Goal: Task Accomplishment & Management: Manage account settings

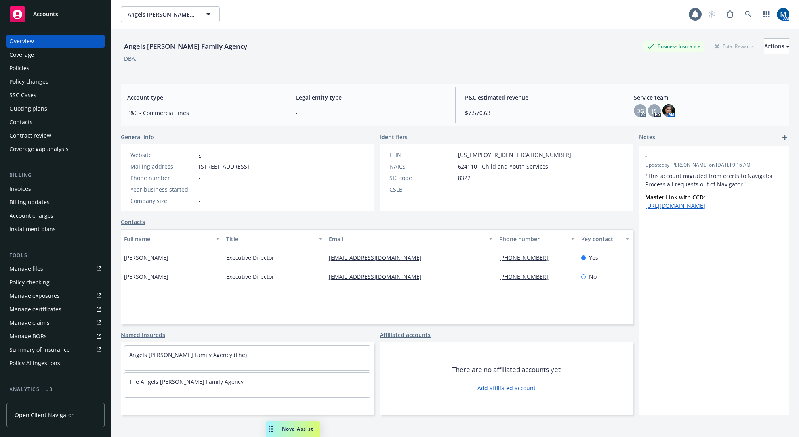
click at [67, 17] on div "Accounts" at bounding box center [56, 14] width 92 height 16
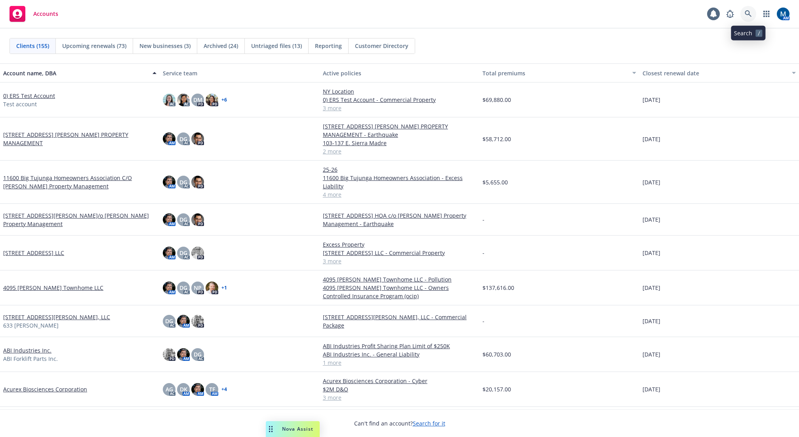
click at [745, 13] on icon at bounding box center [748, 13] width 7 height 7
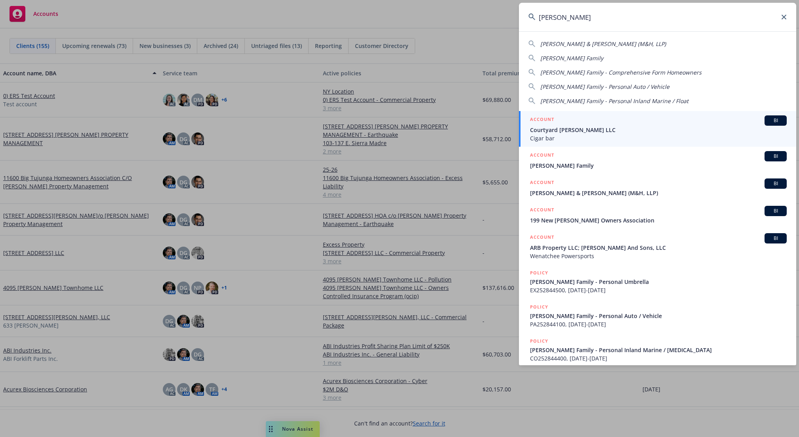
type input "montgomery"
click at [628, 132] on span "Courtyard Montgomery LLC" at bounding box center [658, 130] width 257 height 8
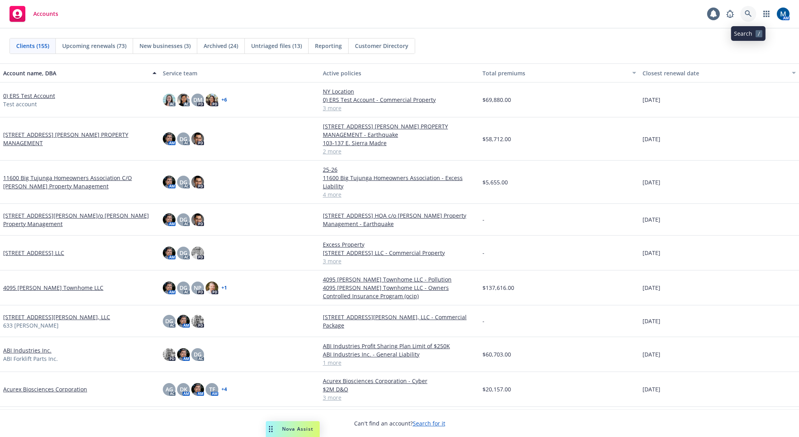
click at [750, 13] on icon at bounding box center [748, 13] width 7 height 7
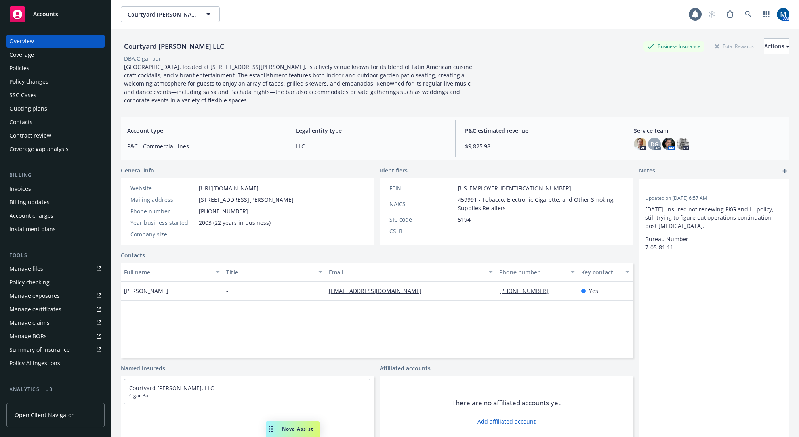
click at [38, 64] on div "Policies" at bounding box center [56, 68] width 92 height 13
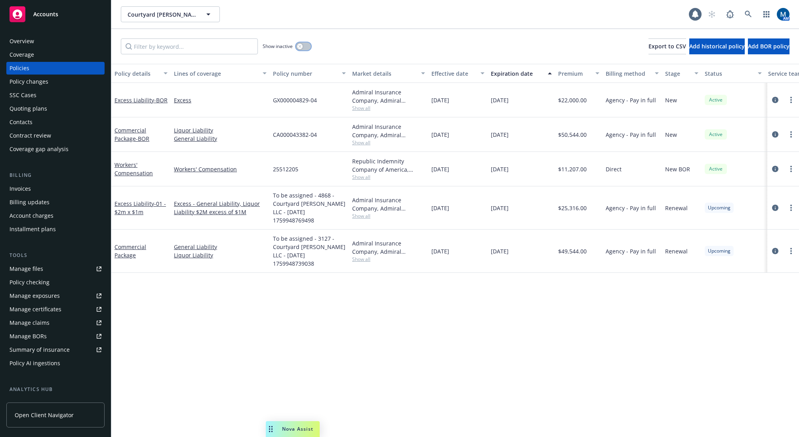
click at [303, 46] on button "button" at bounding box center [303, 46] width 15 height 8
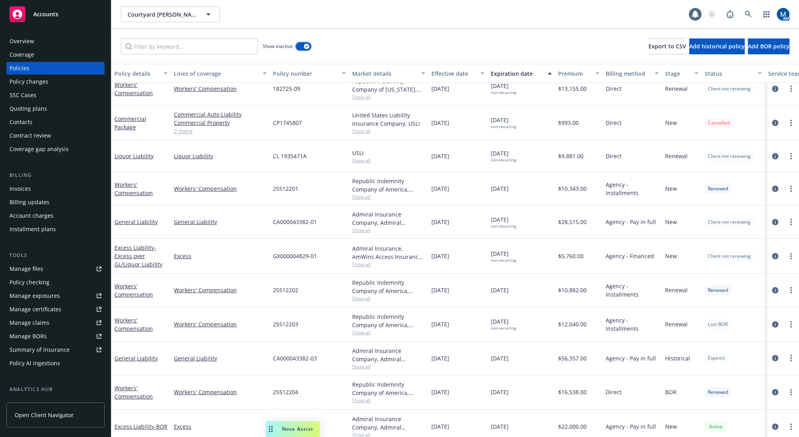
scroll to position [238, 0]
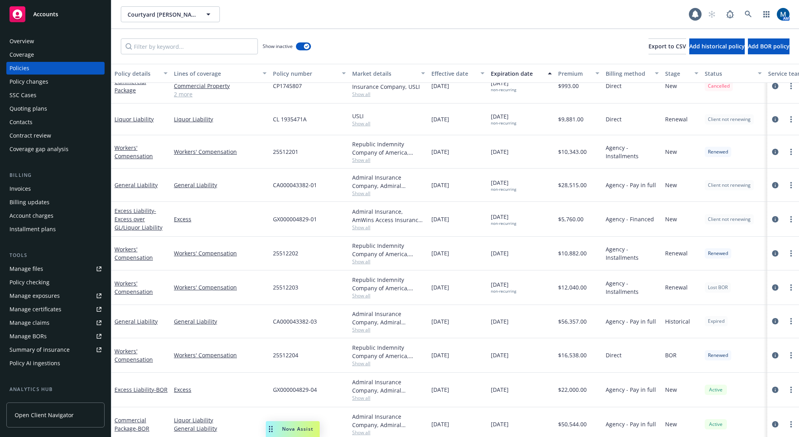
click at [414, 273] on div "Republic Indemnity Company of America, Republic Indemnity Show all" at bounding box center [388, 287] width 79 height 34
click at [773, 320] on icon "circleInformation" at bounding box center [776, 321] width 6 height 6
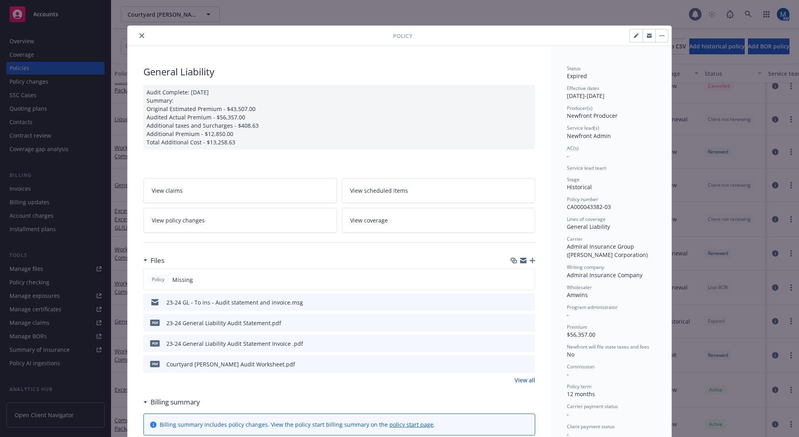
click at [524, 321] on icon "preview file" at bounding box center [527, 322] width 7 height 6
click at [525, 302] on icon "preview file" at bounding box center [527, 302] width 7 height 6
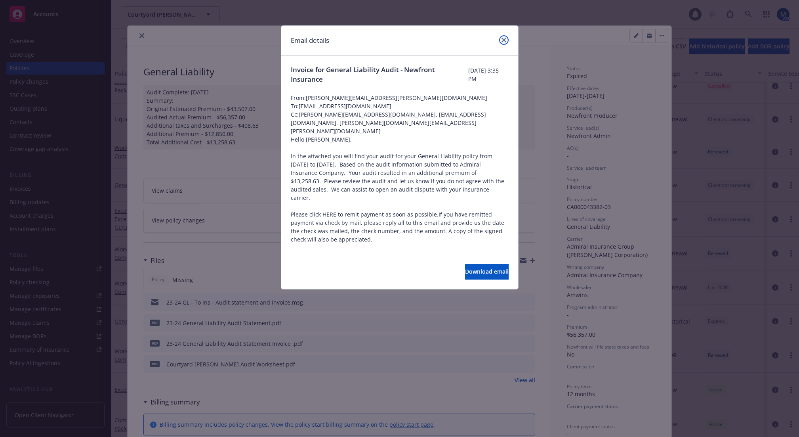
click at [503, 41] on icon "close" at bounding box center [504, 40] width 5 height 5
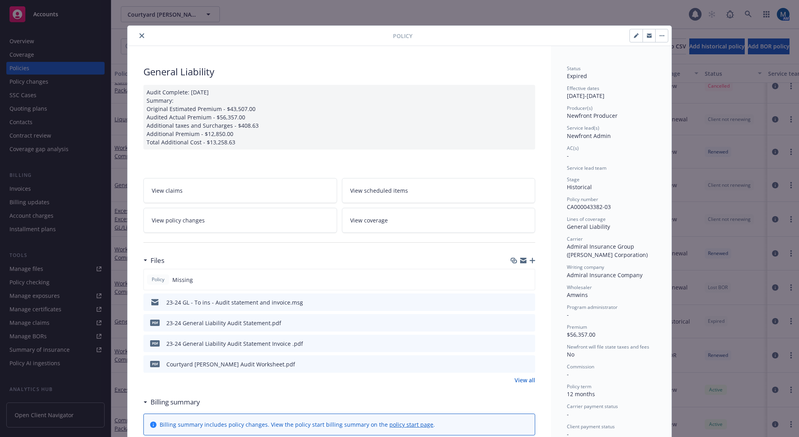
click at [599, 38] on div at bounding box center [541, 35] width 256 height 13
click at [644, 36] on button "button" at bounding box center [649, 35] width 13 height 13
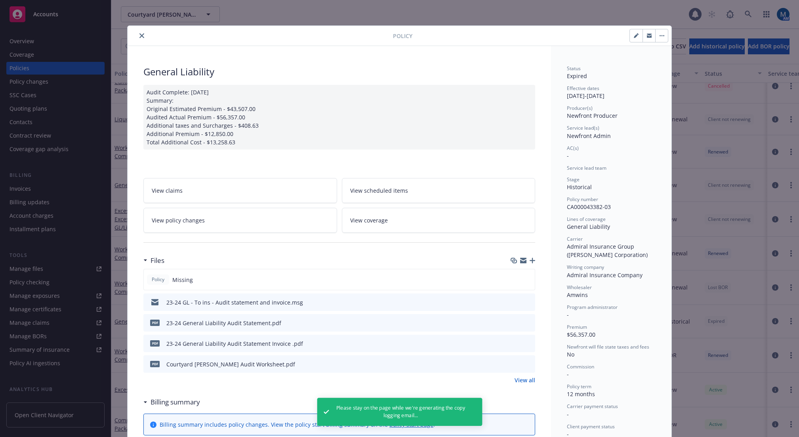
click at [647, 36] on icon "button" at bounding box center [649, 36] width 5 height 3
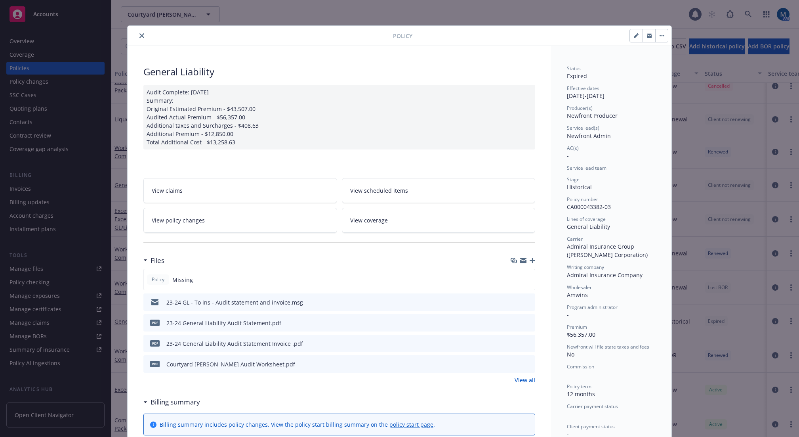
drag, startPoint x: 140, startPoint y: 33, endPoint x: 135, endPoint y: 34, distance: 5.7
click at [140, 33] on icon "close" at bounding box center [142, 35] width 5 height 5
click at [54, 46] on div "Overview" at bounding box center [56, 41] width 92 height 13
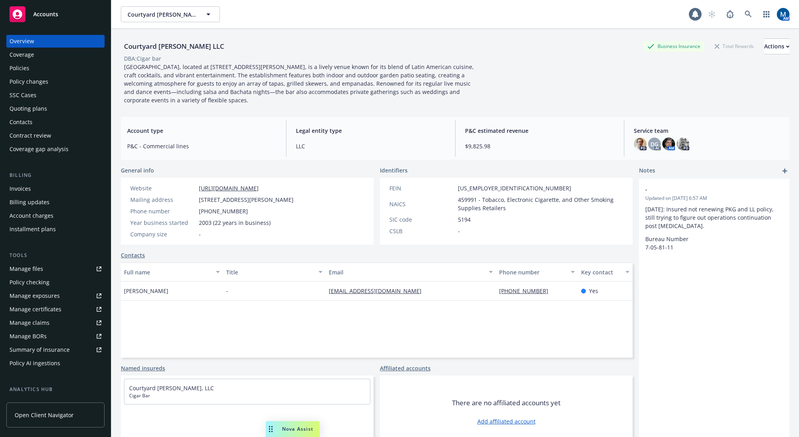
click at [53, 19] on div "Accounts" at bounding box center [56, 14] width 92 height 16
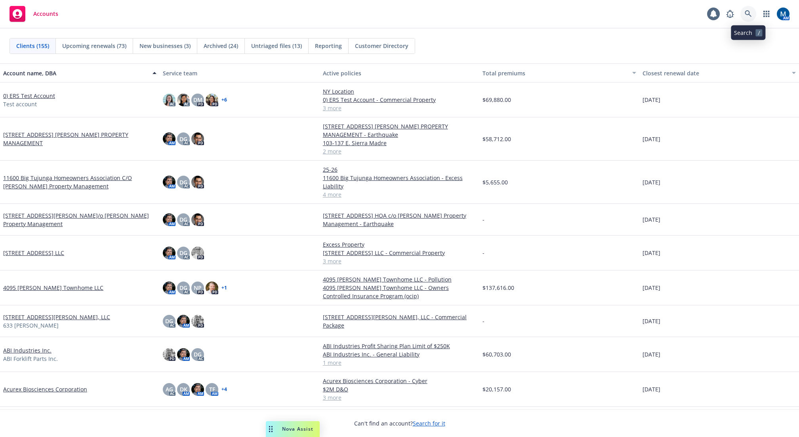
click at [749, 11] on icon at bounding box center [748, 13] width 7 height 7
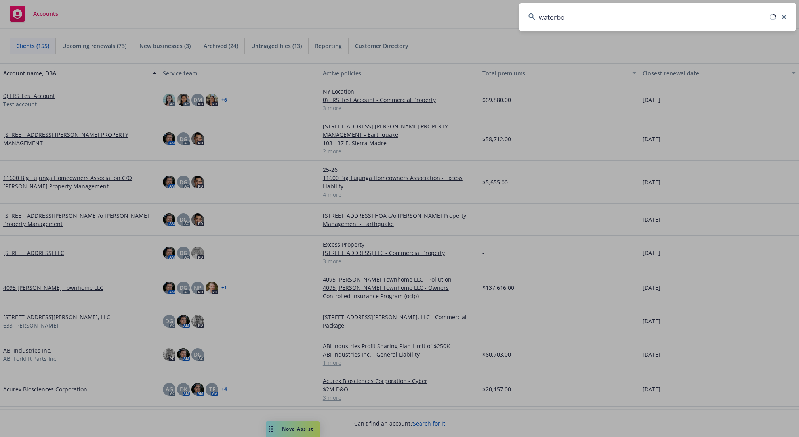
type input "waterboy"
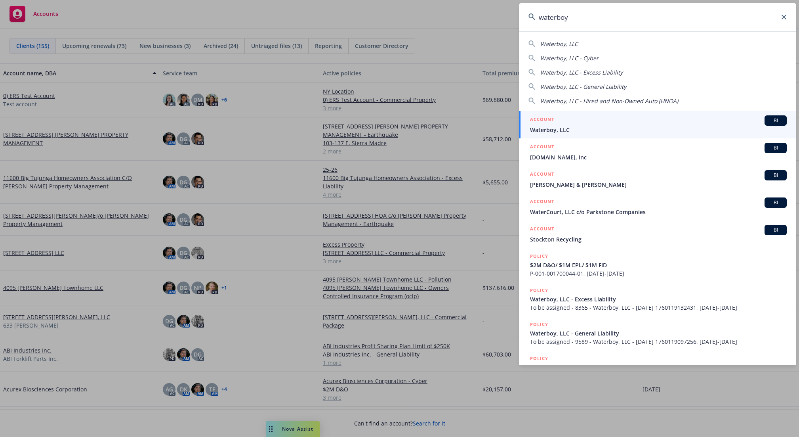
click at [558, 129] on span "Waterboy, LLC" at bounding box center [658, 130] width 257 height 8
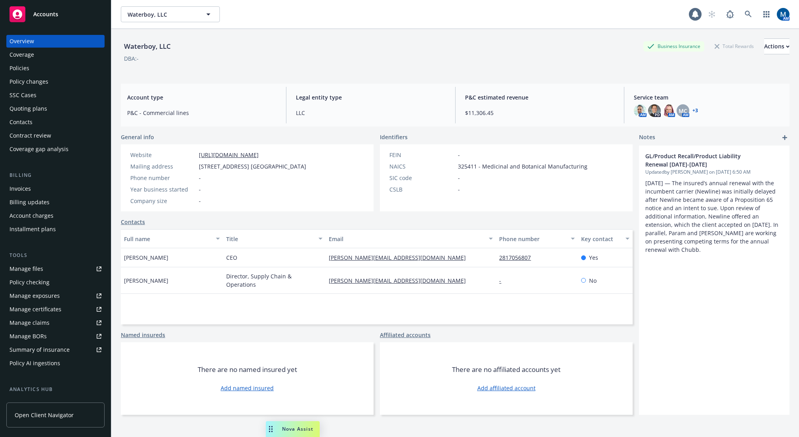
click at [74, 66] on div "Policies" at bounding box center [56, 68] width 92 height 13
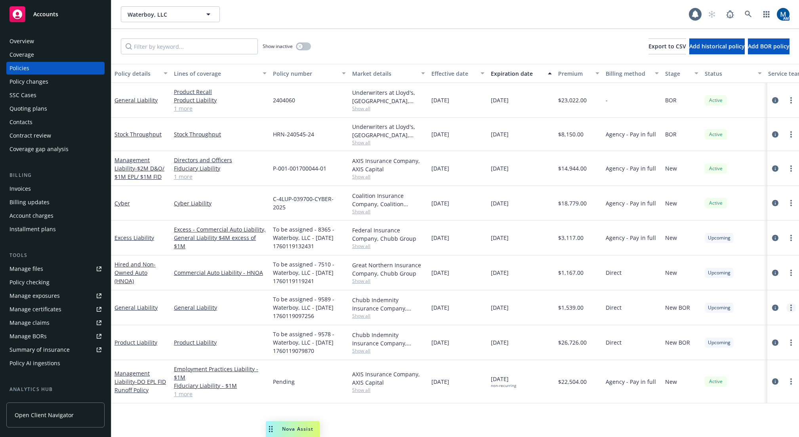
click at [793, 309] on link "more" at bounding box center [792, 308] width 10 height 10
click at [791, 340] on circle "more" at bounding box center [792, 340] width 2 height 2
click at [767, 319] on link "Copy logging email" at bounding box center [752, 316] width 93 height 16
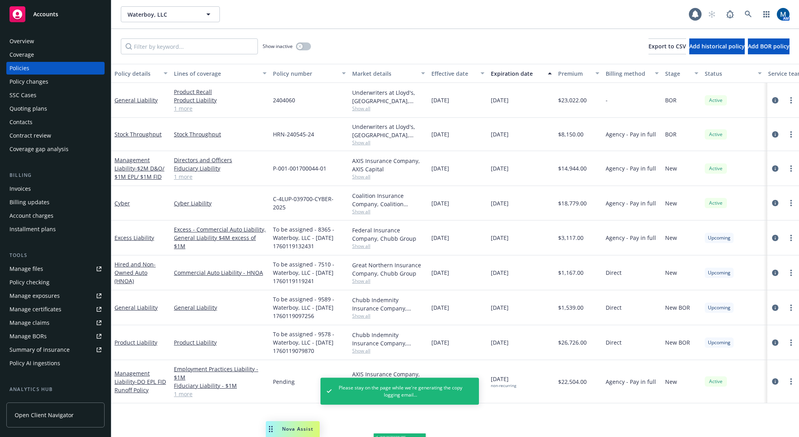
click at [792, 348] on div at bounding box center [784, 342] width 32 height 35
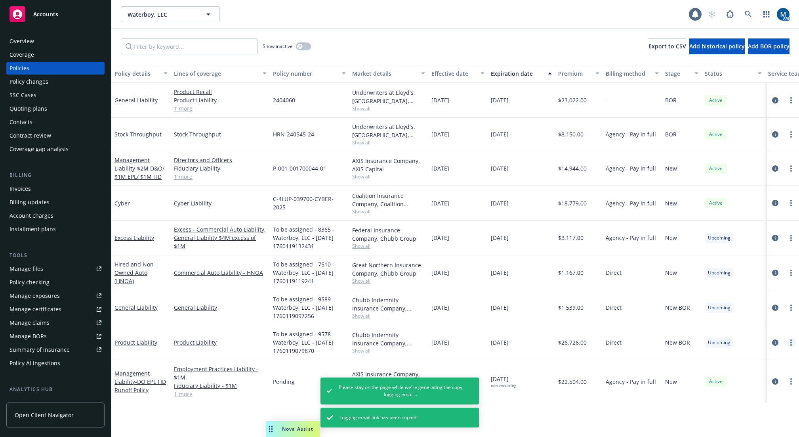
click at [792, 346] on link "more" at bounding box center [792, 343] width 10 height 10
click at [763, 316] on link "Copy logging email" at bounding box center [752, 316] width 93 height 16
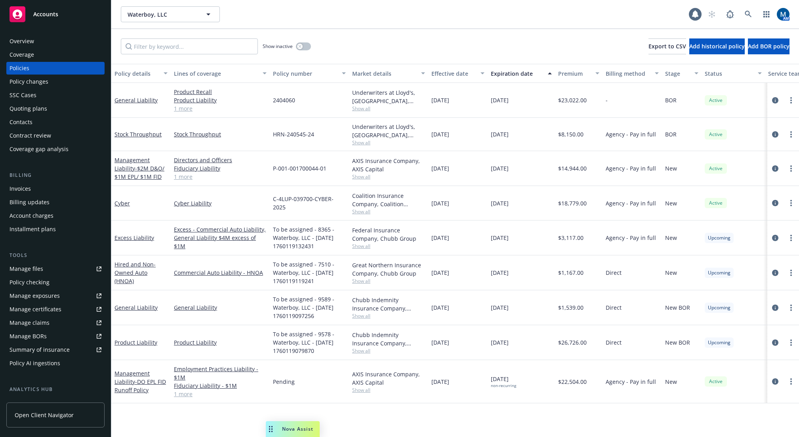
click at [80, 12] on div "Accounts" at bounding box center [56, 14] width 92 height 16
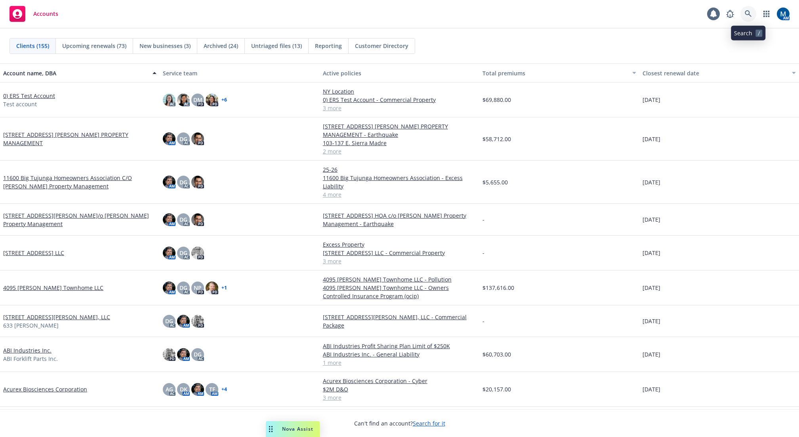
click at [752, 9] on link at bounding box center [749, 14] width 16 height 16
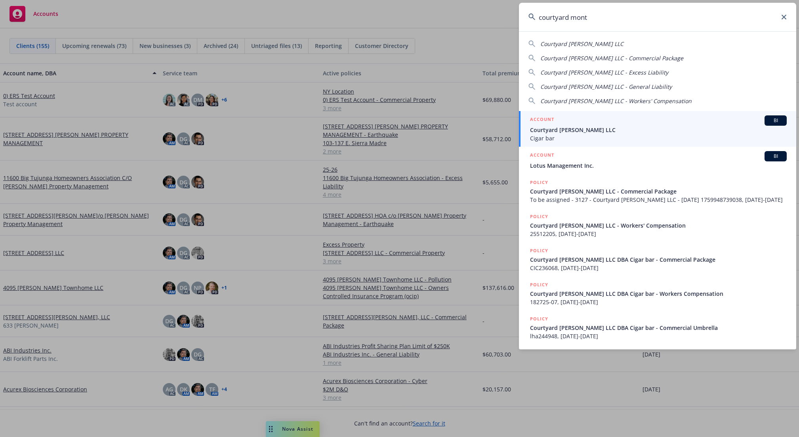
type input "courtyard mont"
click at [631, 128] on span "Courtyard Montgomery LLC" at bounding box center [658, 130] width 257 height 8
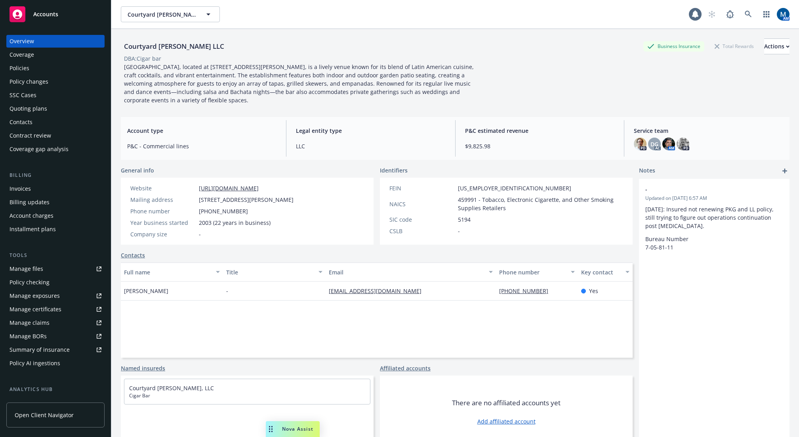
click at [42, 68] on div "Policies" at bounding box center [56, 68] width 92 height 13
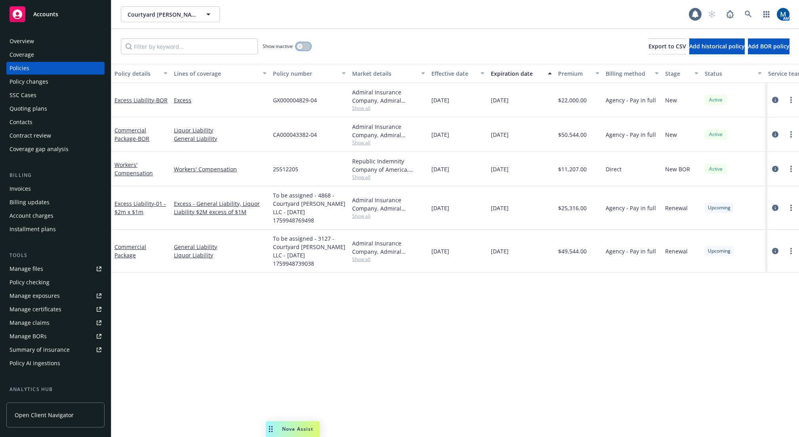
click at [307, 47] on button "button" at bounding box center [303, 46] width 15 height 8
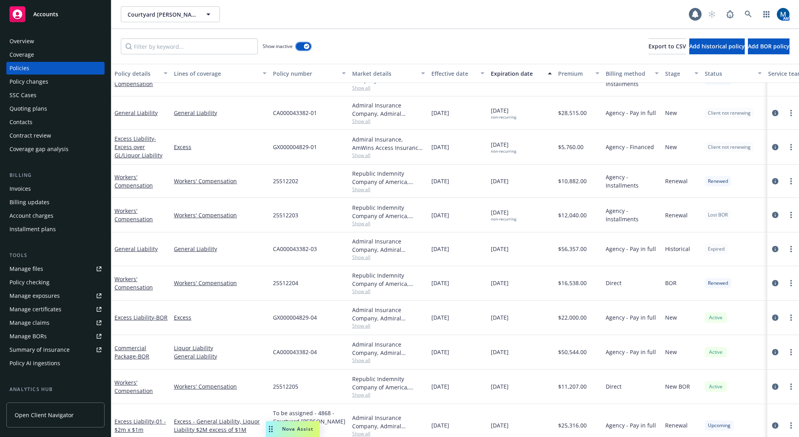
scroll to position [318, 0]
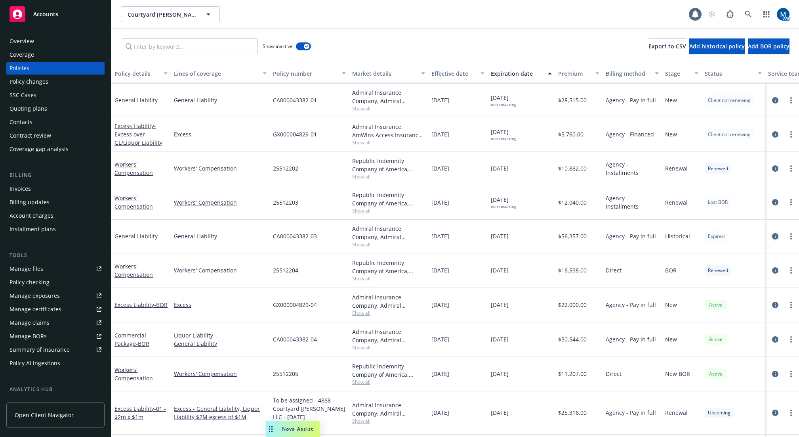
click at [773, 239] on icon "circleInformation" at bounding box center [776, 236] width 6 height 6
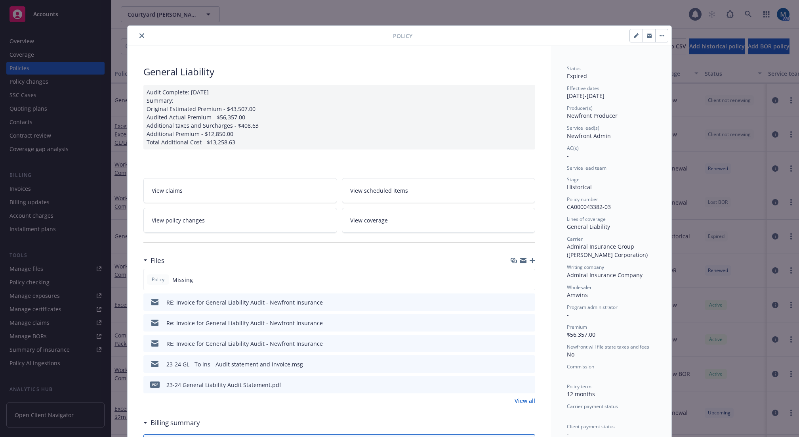
click at [528, 401] on link "View all" at bounding box center [525, 400] width 21 height 8
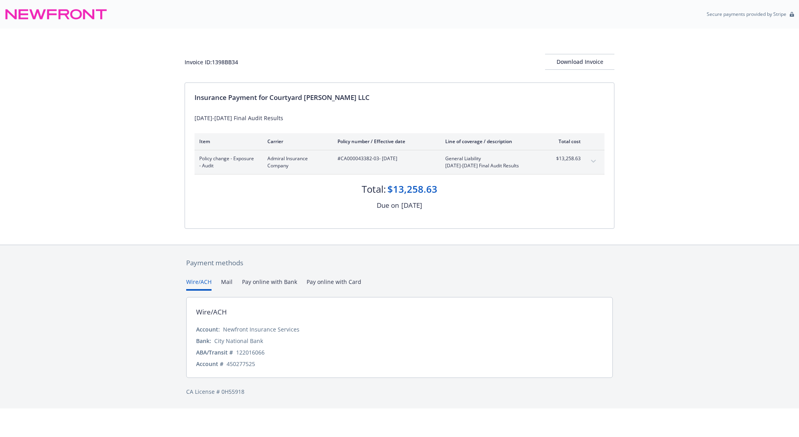
click at [598, 158] on button "expand content" at bounding box center [593, 161] width 13 height 13
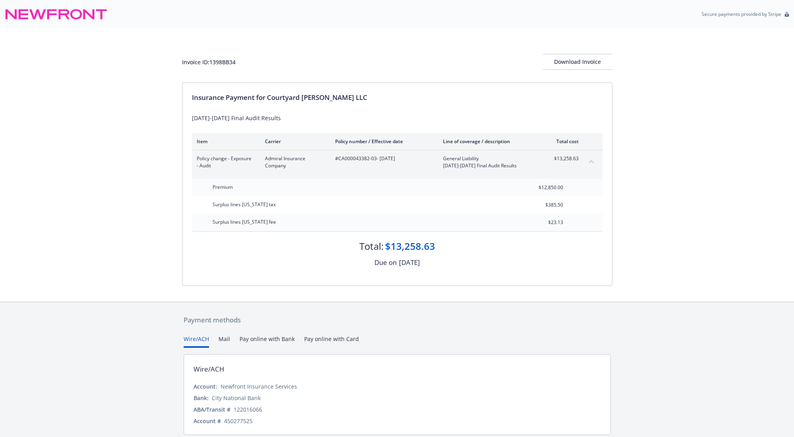
click at [660, 140] on div "Invoice ID: 1398BB34 Download Invoice Insurance Payment for Courtyard Montgomer…" at bounding box center [397, 165] width 794 height 273
click at [591, 61] on div "Download Invoice" at bounding box center [577, 61] width 69 height 15
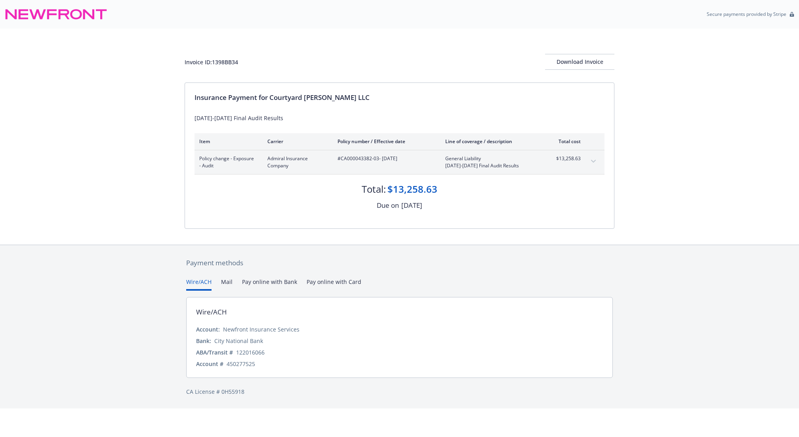
click at [136, 266] on div "Payment methods Wire/ACH Mail Pay online with Bank Pay online with Card Wire/AC…" at bounding box center [399, 327] width 799 height 164
click at [593, 158] on button "expand content" at bounding box center [593, 161] width 13 height 13
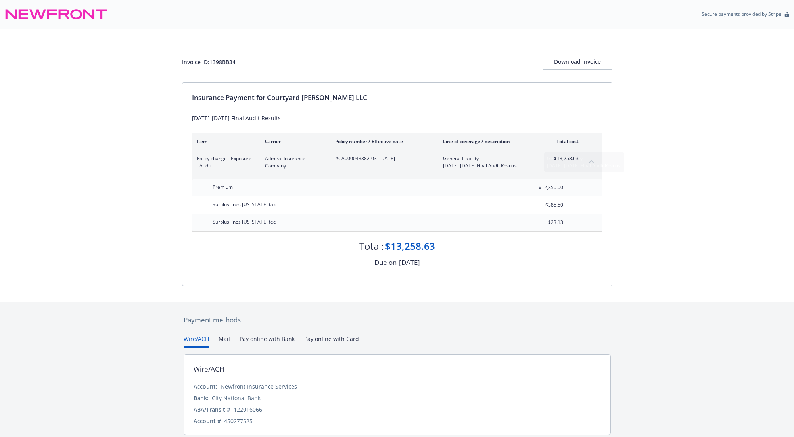
click at [84, 277] on div "Invoice ID: 1398BB34 Download Invoice Insurance Payment for Courtyard [PERSON_N…" at bounding box center [397, 165] width 794 height 273
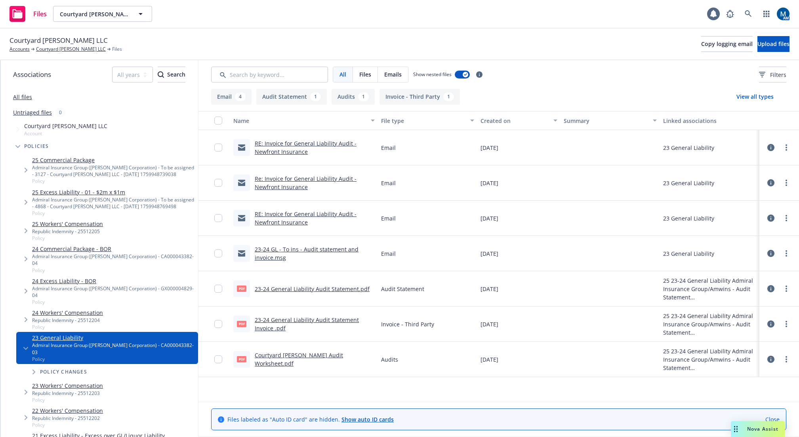
click at [309, 318] on link "23-24 General Liability Audit Statement Invoice .pdf" at bounding box center [307, 324] width 104 height 16
click at [45, 48] on link "Courtyard [PERSON_NAME] LLC" at bounding box center [71, 49] width 70 height 7
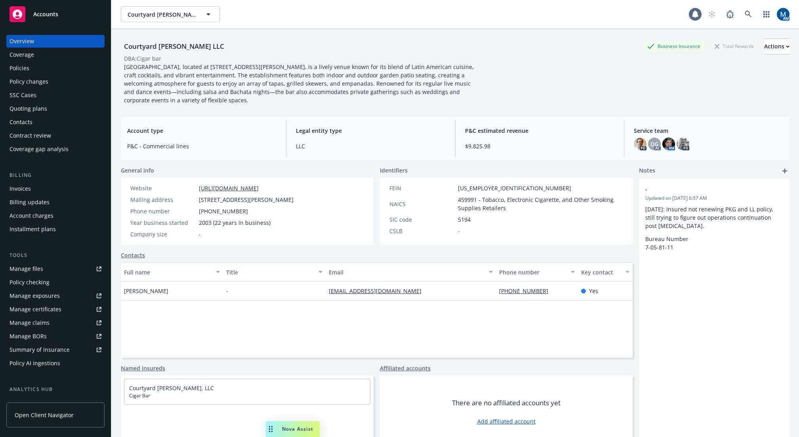
click at [52, 17] on span "Accounts" at bounding box center [45, 14] width 25 height 6
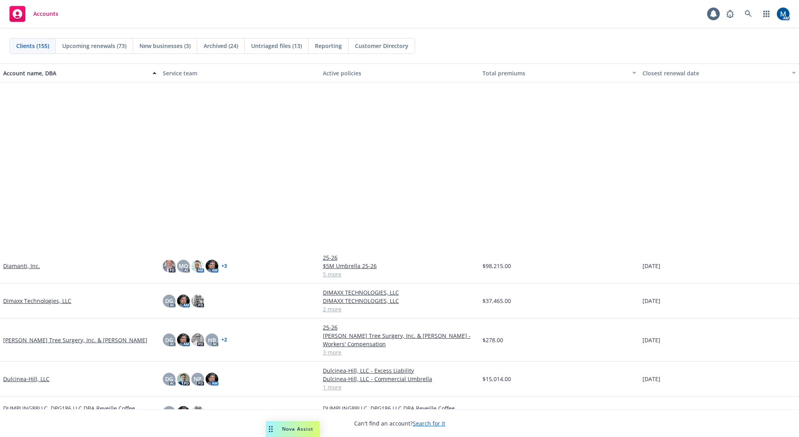
scroll to position [1427, 0]
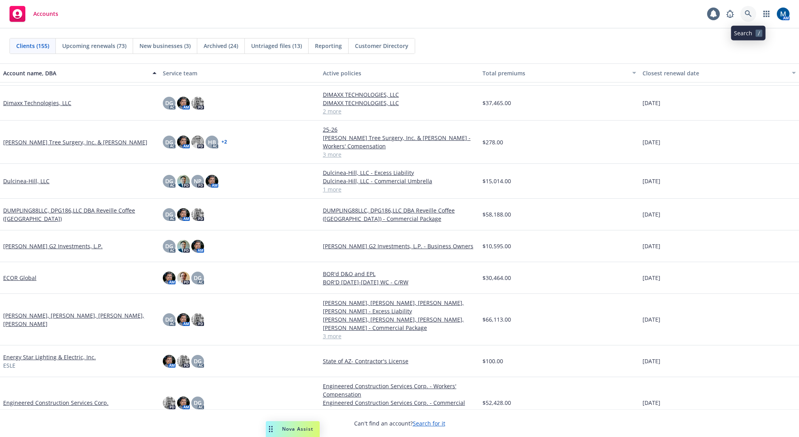
click at [746, 15] on icon at bounding box center [748, 13] width 7 height 7
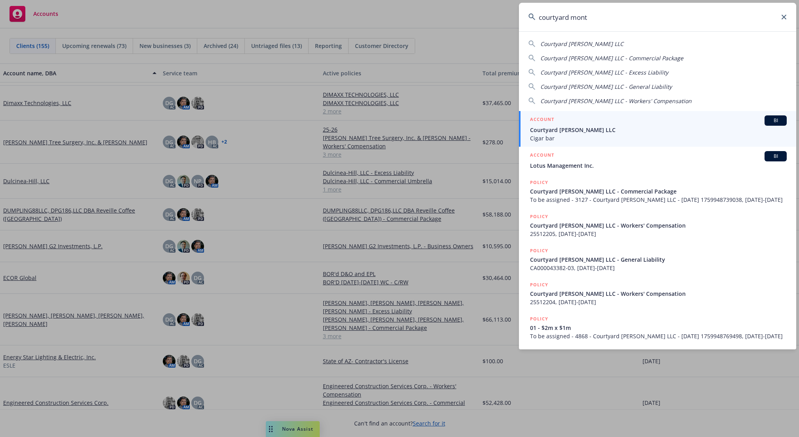
type input "courtyard mont"
drag, startPoint x: 658, startPoint y: 126, endPoint x: 651, endPoint y: 127, distance: 6.8
click at [658, 126] on span "Courtyard Montgomery LLC" at bounding box center [658, 130] width 257 height 8
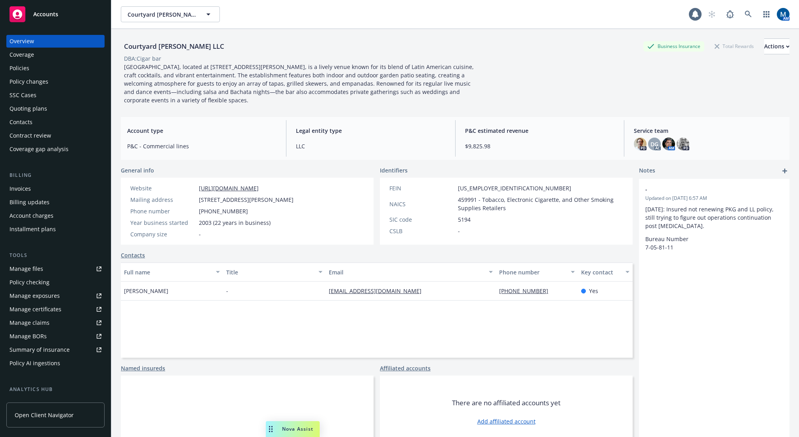
click at [55, 64] on div "Policies" at bounding box center [56, 68] width 92 height 13
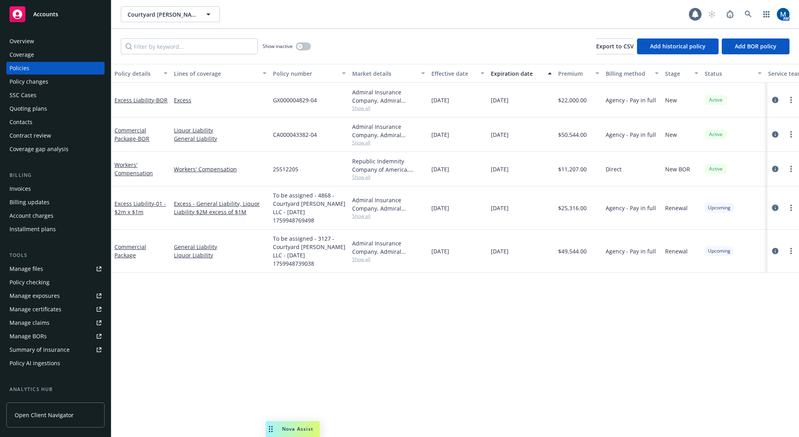
click at [774, 208] on icon "circleInformation" at bounding box center [776, 208] width 6 height 6
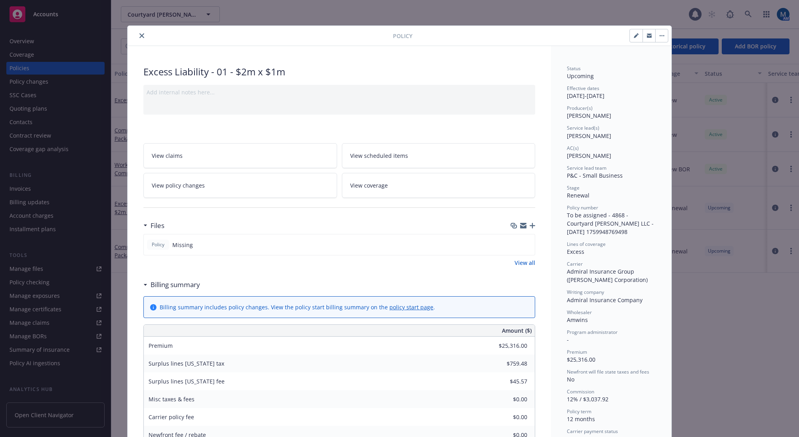
click at [631, 36] on button "button" at bounding box center [636, 35] width 13 height 13
select select "RENEWAL"
select select "12"
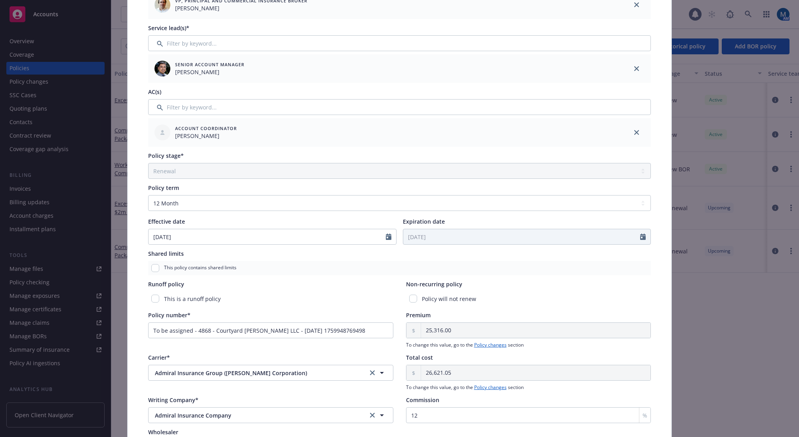
scroll to position [159, 0]
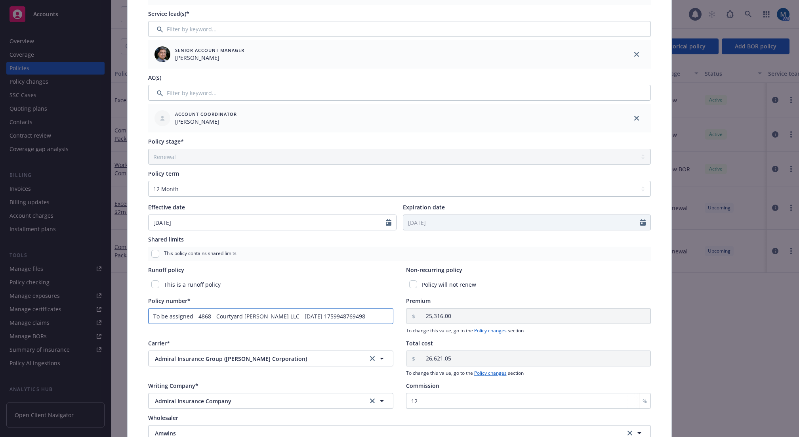
click at [239, 316] on input "To be assigned - 4868 - Courtyard Montgomery LLC - 10/08/2025 1759948769498" at bounding box center [270, 316] width 245 height 16
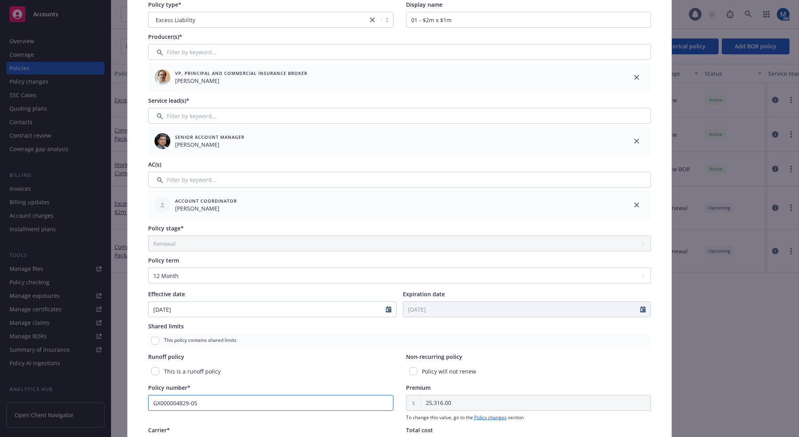
scroll to position [0, 0]
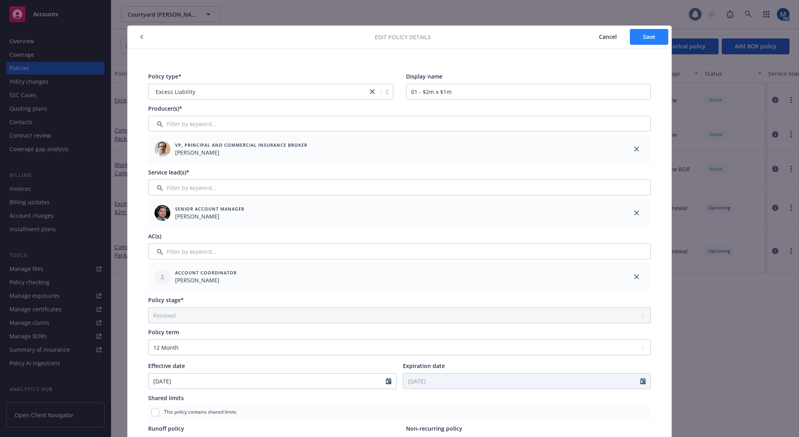
type input "GX000004829-05"
click at [655, 38] on button "Save" at bounding box center [649, 37] width 38 height 16
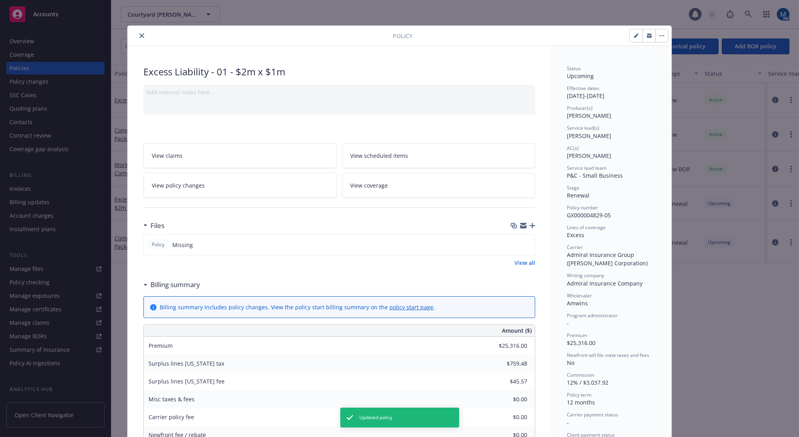
click at [140, 36] on icon "close" at bounding box center [142, 35] width 5 height 5
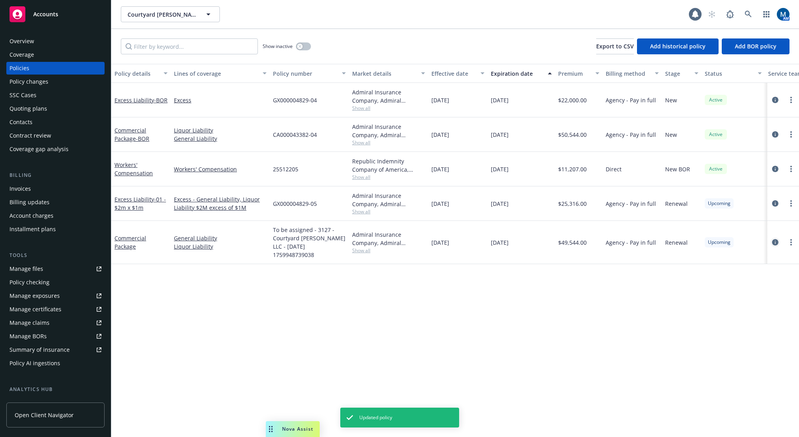
click at [778, 242] on icon "circleInformation" at bounding box center [776, 242] width 6 height 6
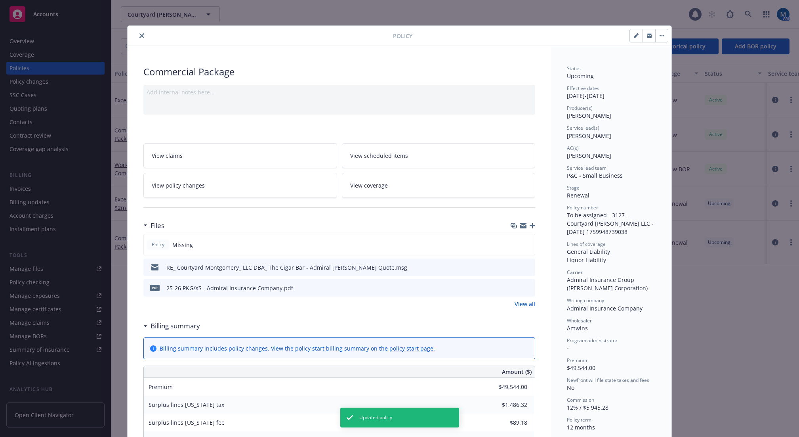
click at [634, 36] on icon "button" at bounding box center [636, 35] width 5 height 5
select select "RENEWAL"
select select "12"
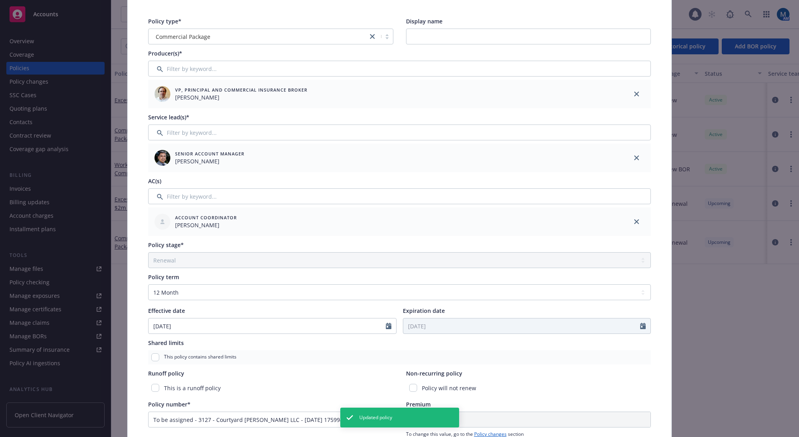
scroll to position [119, 0]
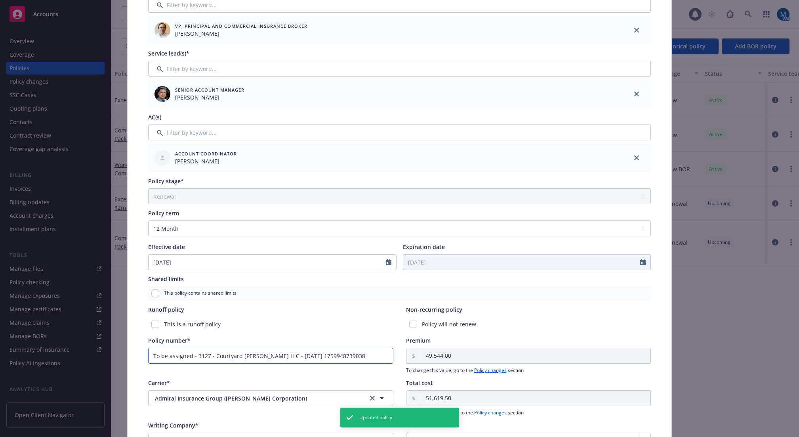
click at [226, 350] on input "To be assigned - 3127 - Courtyard Montgomery LLC - 10/08/2025 1759948739038" at bounding box center [270, 356] width 245 height 16
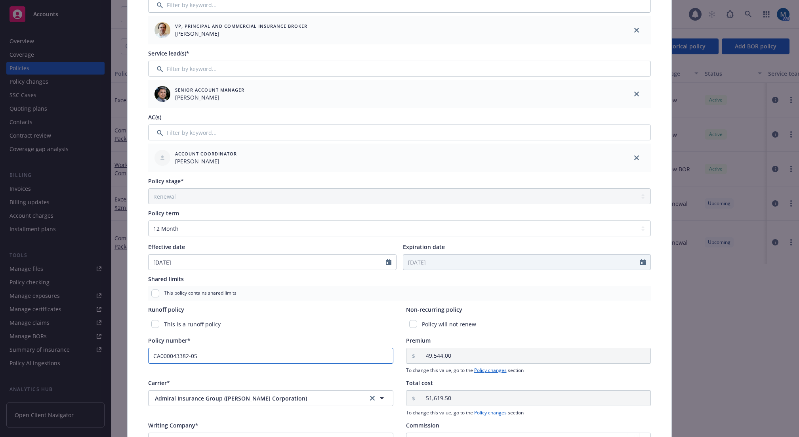
scroll to position [0, 0]
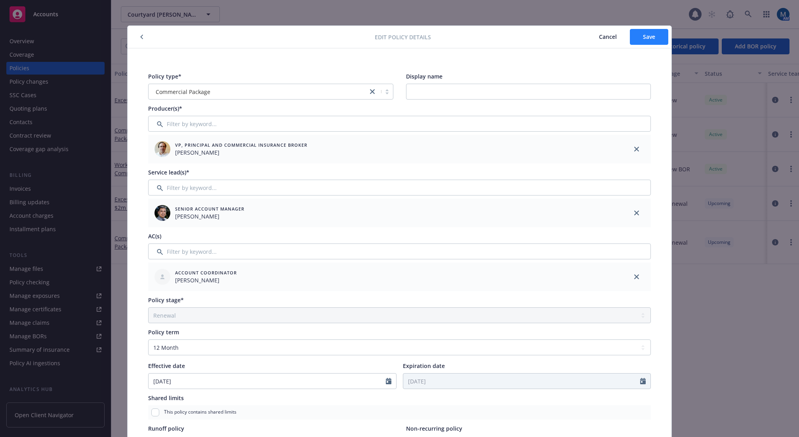
type input "CA000043382-05"
click at [662, 33] on button "Save" at bounding box center [649, 37] width 38 height 16
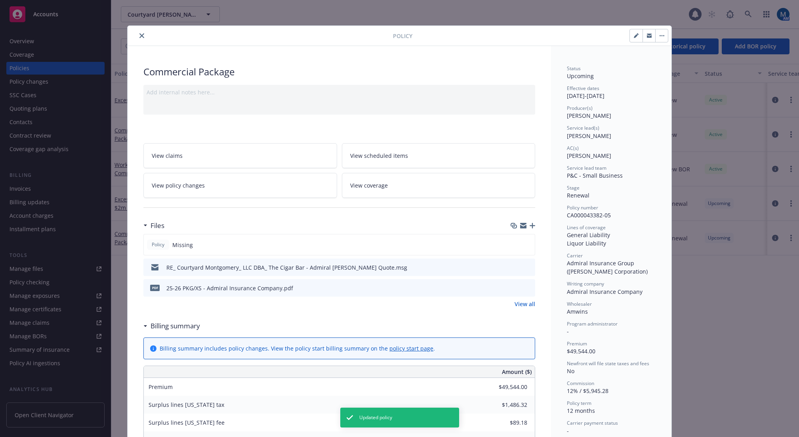
click at [527, 266] on icon "preview file" at bounding box center [527, 267] width 7 height 6
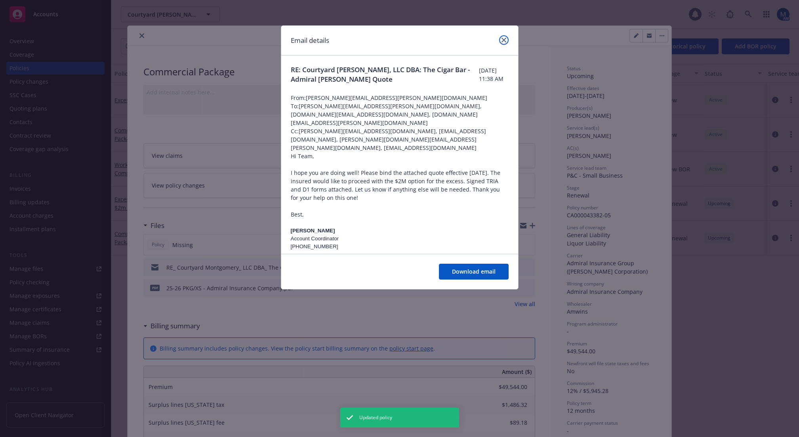
click at [505, 41] on icon "close" at bounding box center [504, 40] width 5 height 5
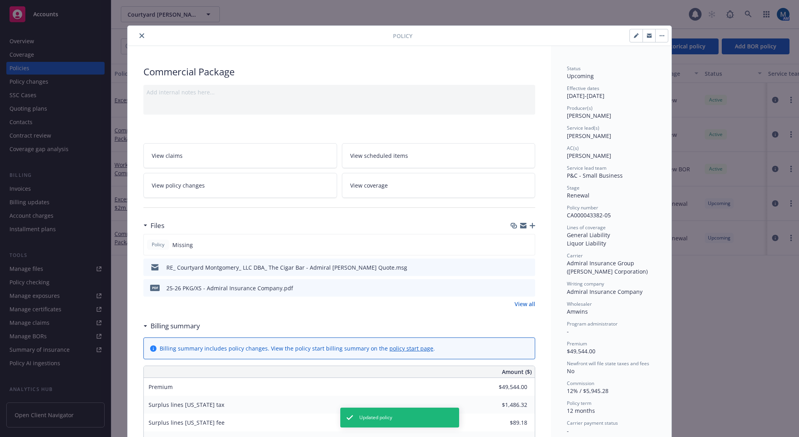
drag, startPoint x: 548, startPoint y: 42, endPoint x: 628, endPoint y: 39, distance: 80.1
click at [549, 42] on div at bounding box center [541, 35] width 256 height 13
click at [647, 36] on icon "button" at bounding box center [649, 35] width 5 height 5
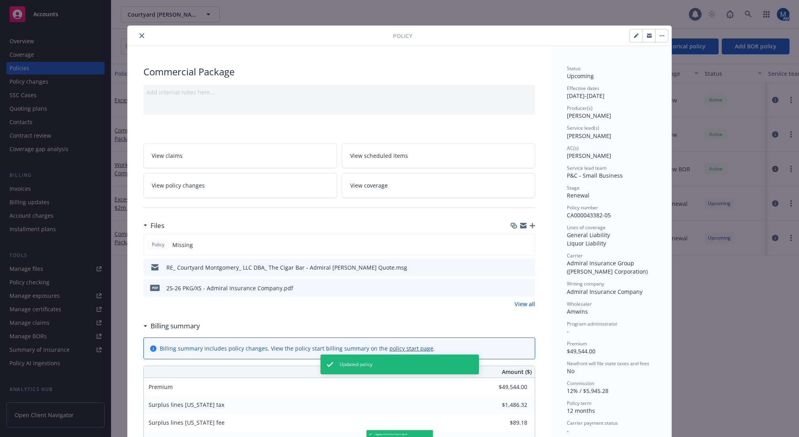
click at [647, 36] on icon "button" at bounding box center [649, 36] width 5 height 3
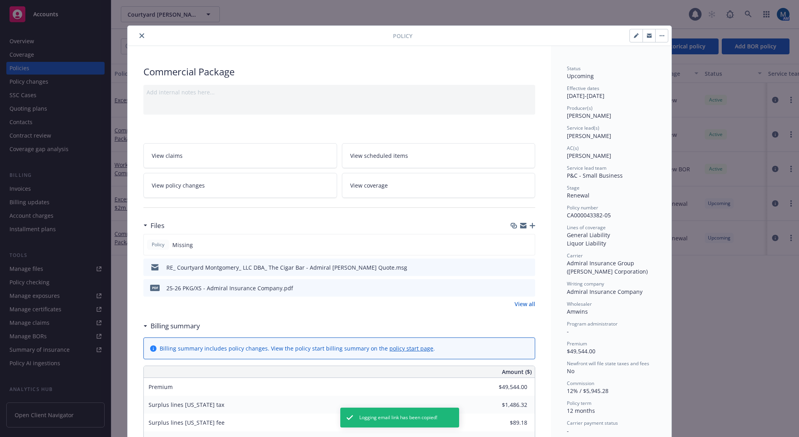
click at [140, 33] on icon "close" at bounding box center [142, 35] width 5 height 5
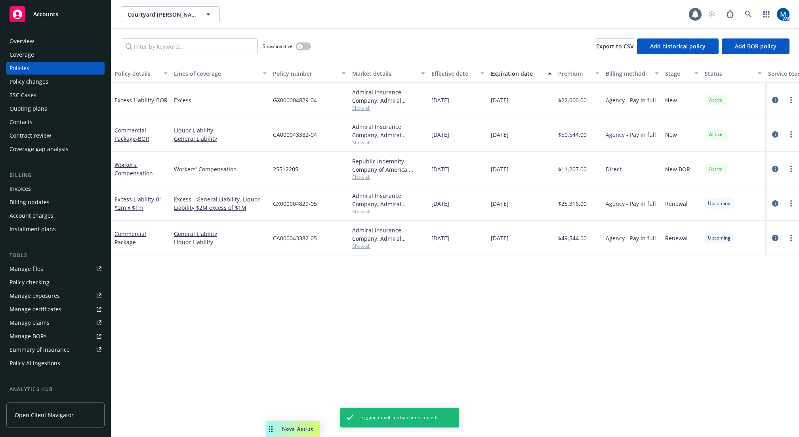
click at [518, 363] on div "Policy details Lines of coverage Policy number Market details Effective date Ex…" at bounding box center [455, 250] width 688 height 373
click at [35, 186] on div "Invoices" at bounding box center [56, 188] width 92 height 13
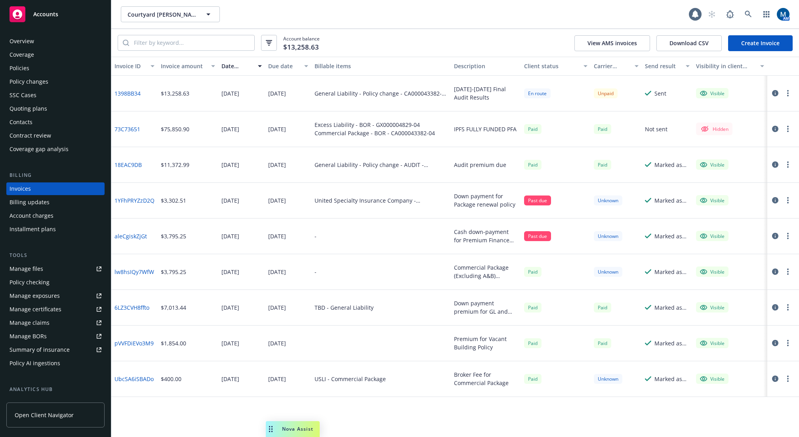
click at [38, 71] on div "Policies" at bounding box center [56, 68] width 92 height 13
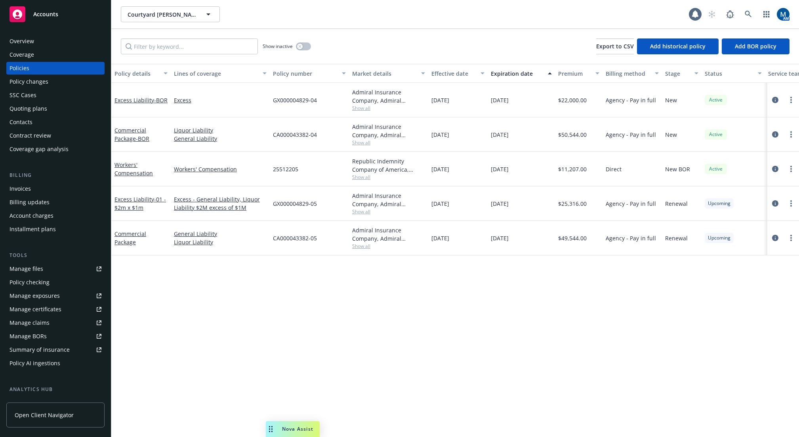
click at [208, 317] on div "Policy details Lines of coverage Policy number Market details Effective date Ex…" at bounding box center [455, 250] width 688 height 373
click at [20, 190] on div "Invoices" at bounding box center [20, 188] width 21 height 13
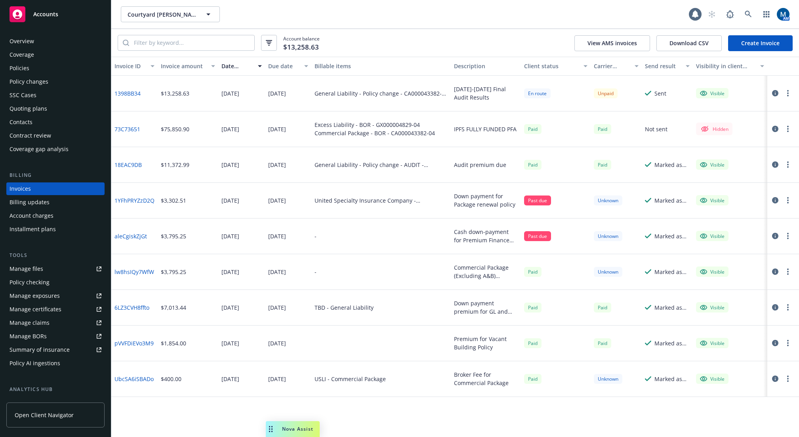
click at [34, 43] on div "Overview" at bounding box center [56, 41] width 92 height 13
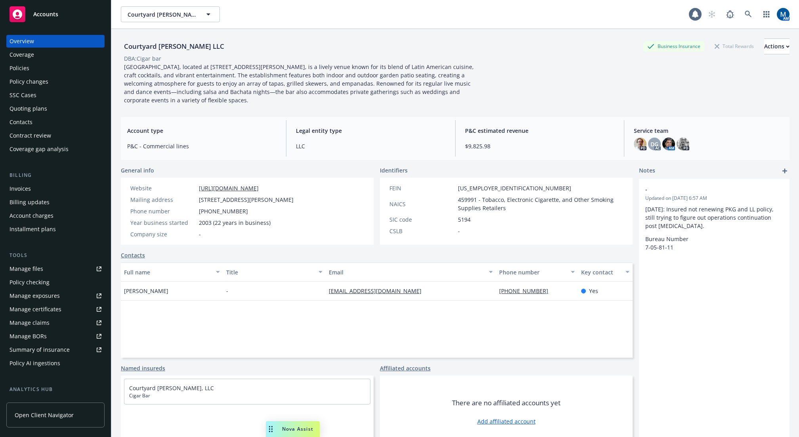
click at [34, 13] on span "Accounts" at bounding box center [45, 14] width 25 height 6
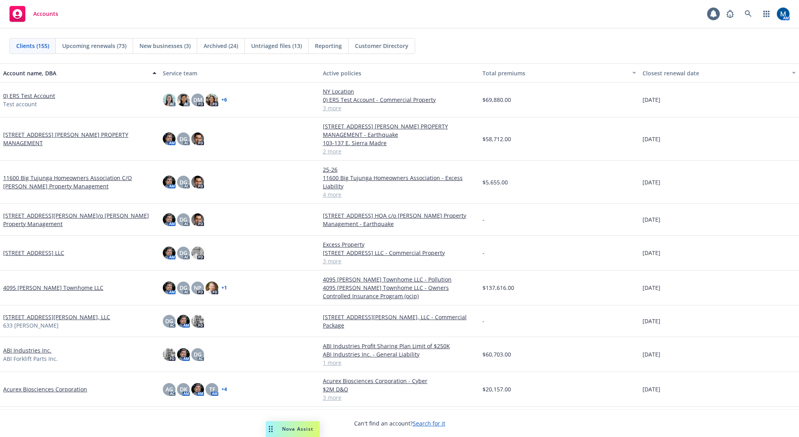
click at [440, 32] on div "Clients (155) Upcoming renewals (73) New businesses (3) Archived (24) Untriaged…" at bounding box center [399, 46] width 799 height 35
click at [750, 12] on icon at bounding box center [748, 13] width 7 height 7
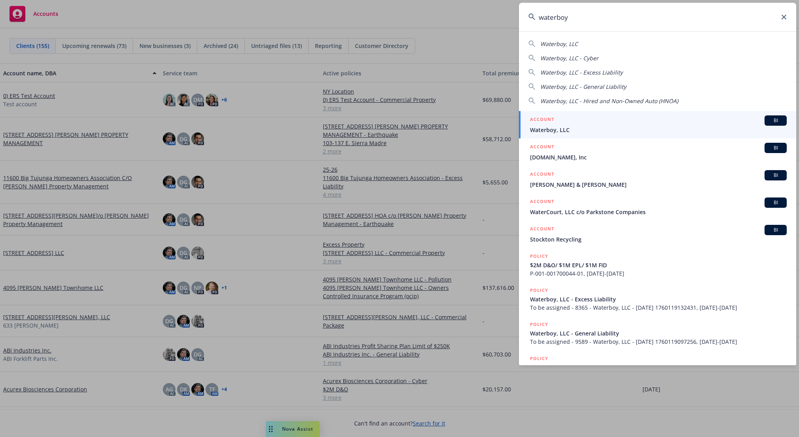
type input "waterboy"
click at [572, 127] on span "Waterboy, LLC" at bounding box center [658, 130] width 257 height 8
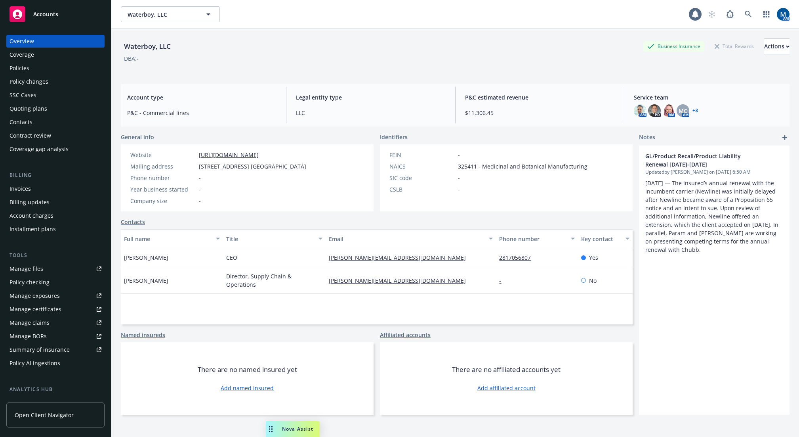
click at [40, 68] on div "Policies" at bounding box center [56, 68] width 92 height 13
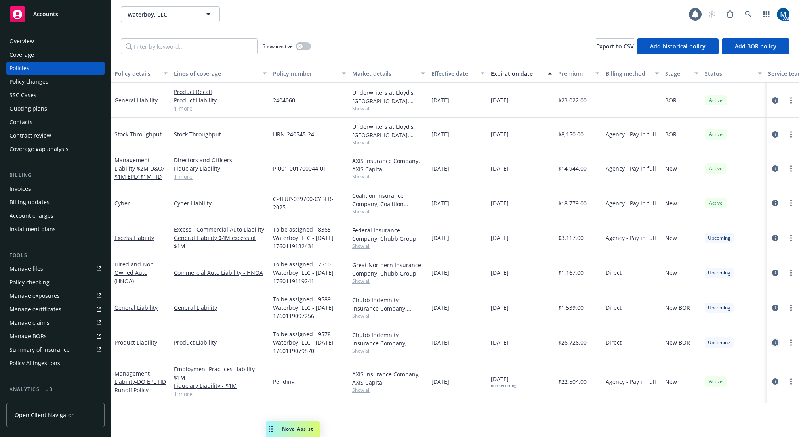
click at [775, 344] on icon "circleInformation" at bounding box center [776, 342] width 6 height 6
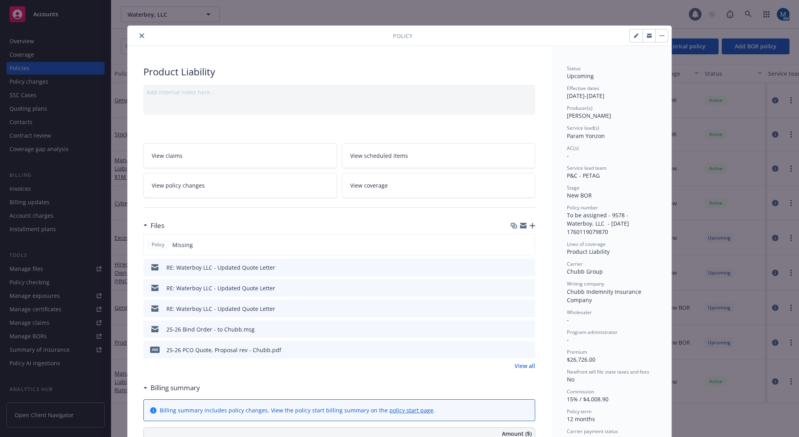
click at [630, 38] on button "button" at bounding box center [636, 35] width 13 height 13
select select "NEW_BOR"
select select "12"
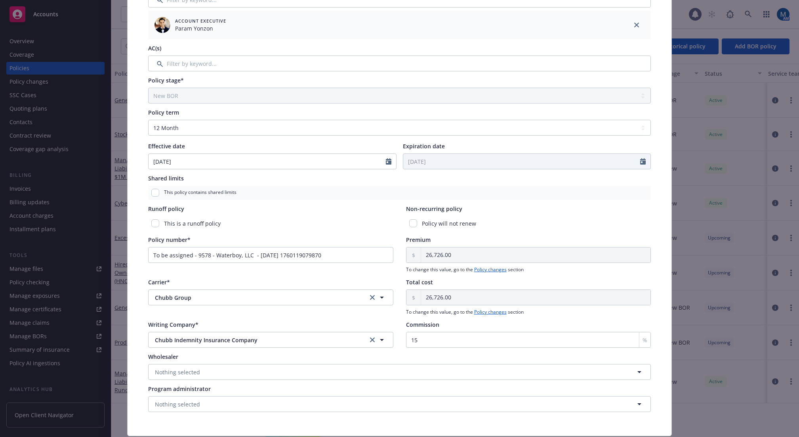
scroll to position [198, 0]
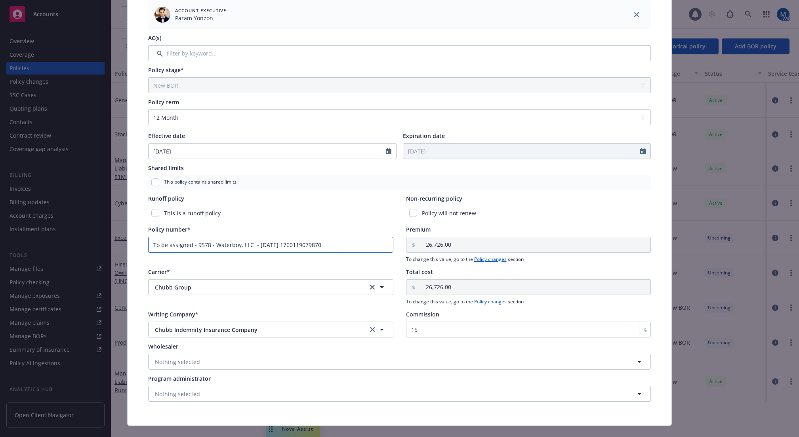
click at [290, 241] on input "To be assigned - 9578 - Waterboy, LLC - 10/10/2025 1760119079870" at bounding box center [270, 245] width 245 height 16
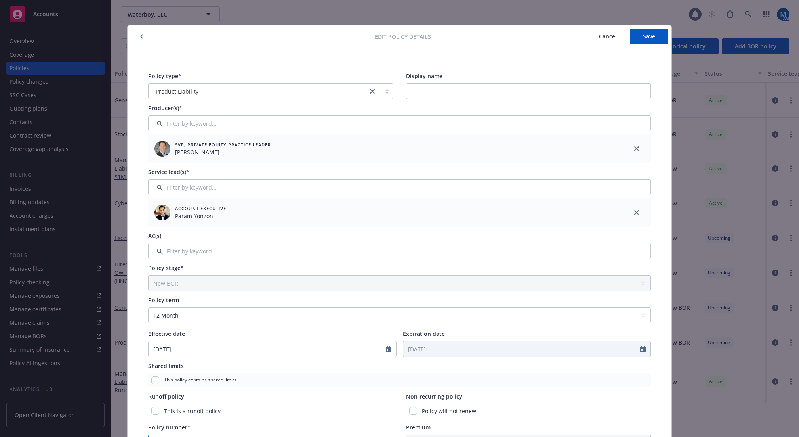
scroll to position [0, 0]
type input "D03342797"
click at [656, 36] on button "Save" at bounding box center [649, 37] width 38 height 16
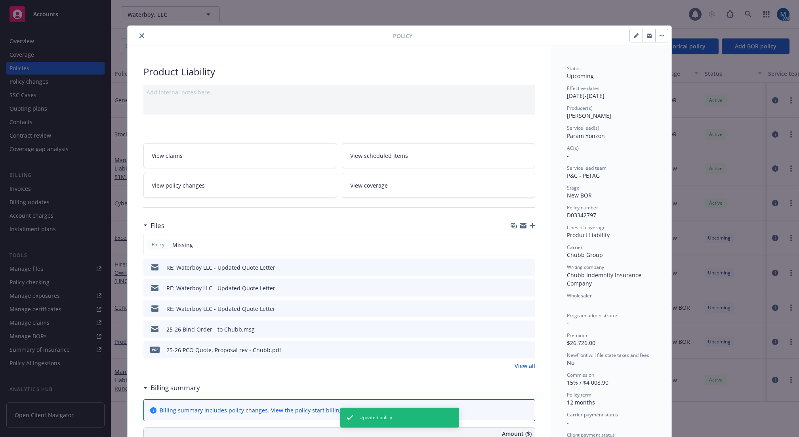
click at [140, 38] on icon "close" at bounding box center [142, 35] width 5 height 5
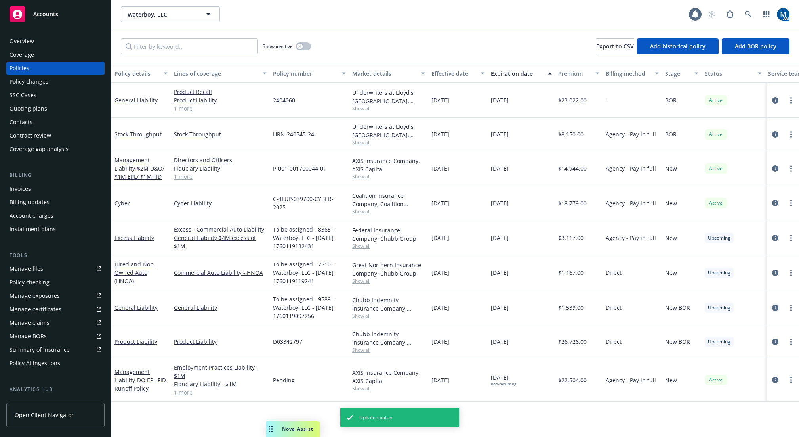
click at [776, 307] on icon "circleInformation" at bounding box center [776, 307] width 6 height 6
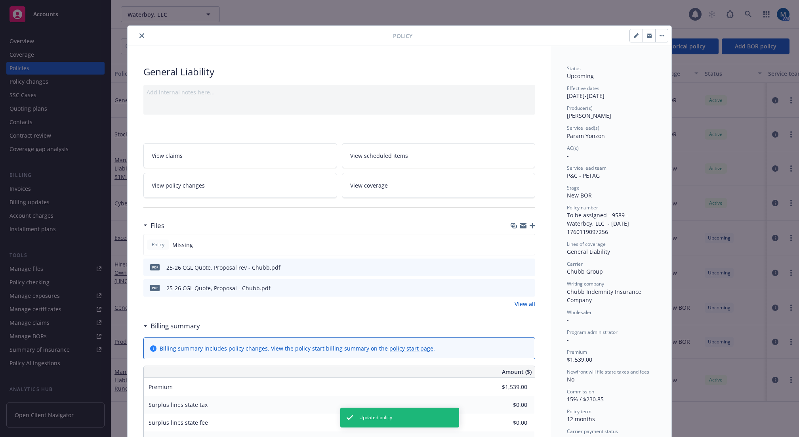
click at [630, 36] on button "button" at bounding box center [636, 35] width 13 height 13
select select "NEW_BOR"
select select "12"
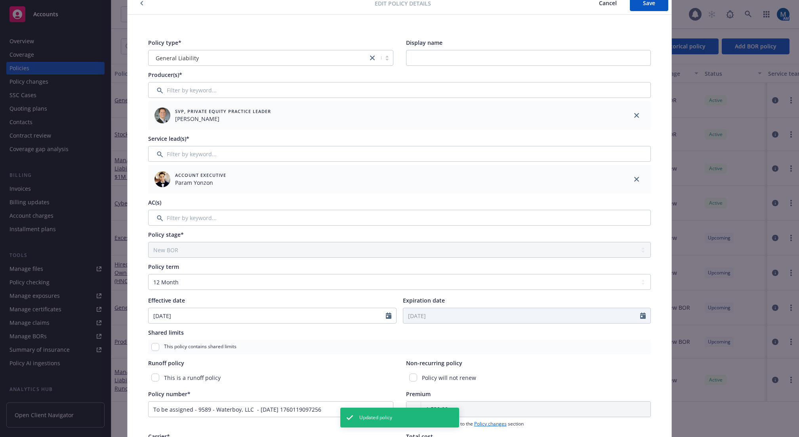
scroll to position [79, 0]
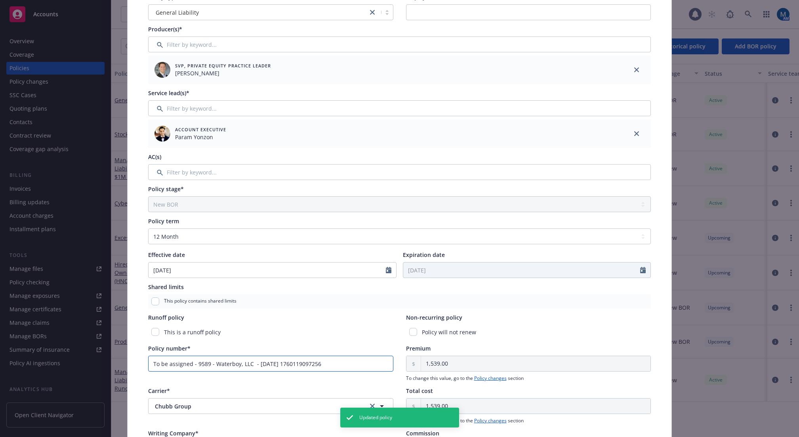
click at [228, 366] on input "To be assigned - 9589 - Waterboy, LLC - 10/10/2025 1760119097256" at bounding box center [270, 364] width 245 height 16
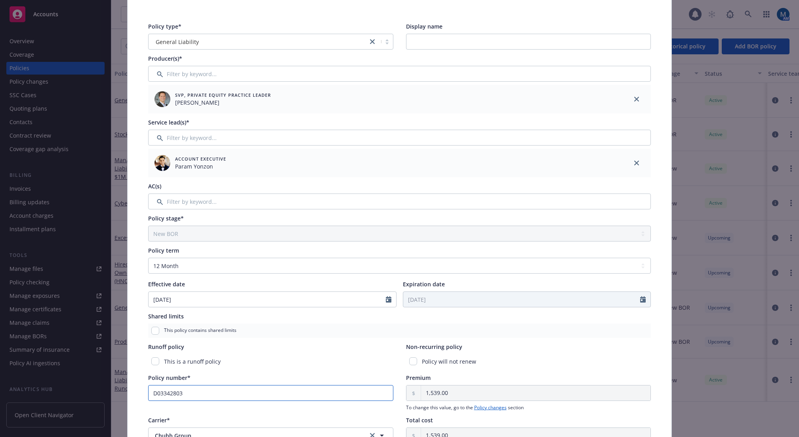
scroll to position [0, 0]
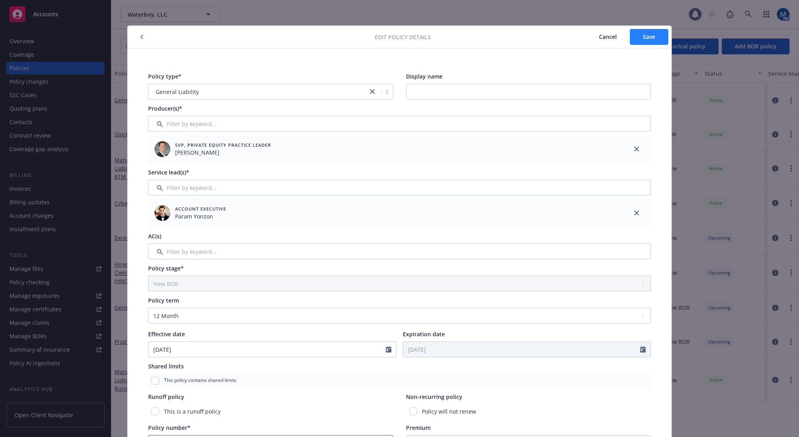
type input "D03342803"
click at [662, 33] on button "Save" at bounding box center [649, 37] width 38 height 16
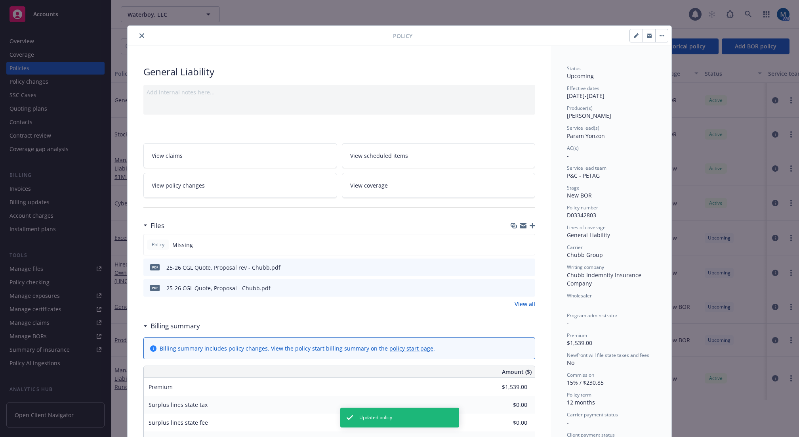
click at [140, 36] on icon "close" at bounding box center [142, 35] width 5 height 5
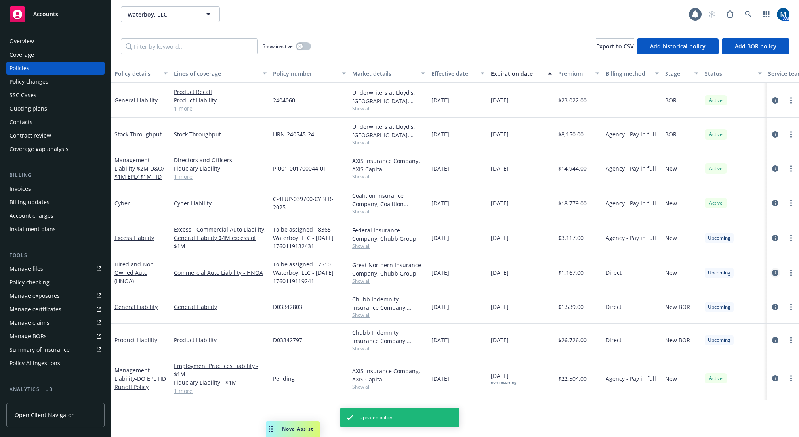
click at [775, 273] on icon "circleInformation" at bounding box center [776, 273] width 6 height 6
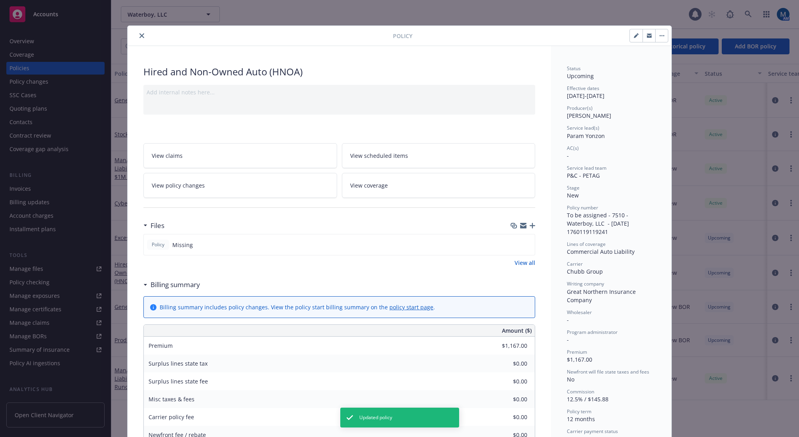
click at [634, 36] on icon "button" at bounding box center [636, 35] width 5 height 5
select select "NEW"
select select "12"
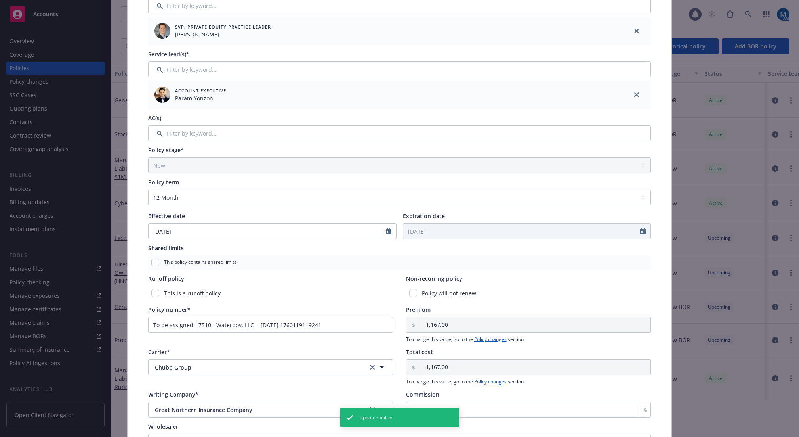
scroll to position [119, 0]
click at [245, 325] on input "To be assigned - 7510 - Waterboy, LLC - 10/10/2025 1760119119241" at bounding box center [270, 324] width 245 height 16
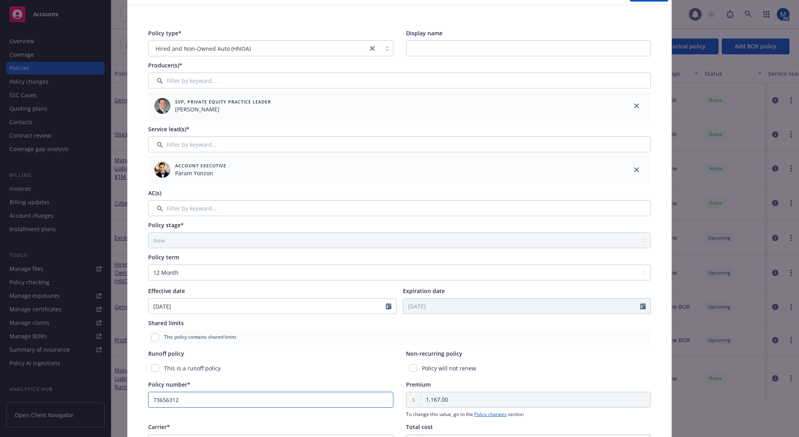
scroll to position [0, 0]
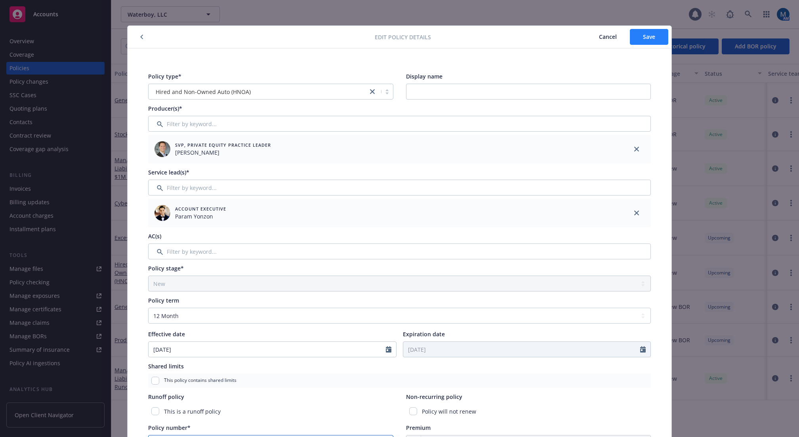
type input "73656312"
click at [642, 40] on button "Save" at bounding box center [649, 37] width 38 height 16
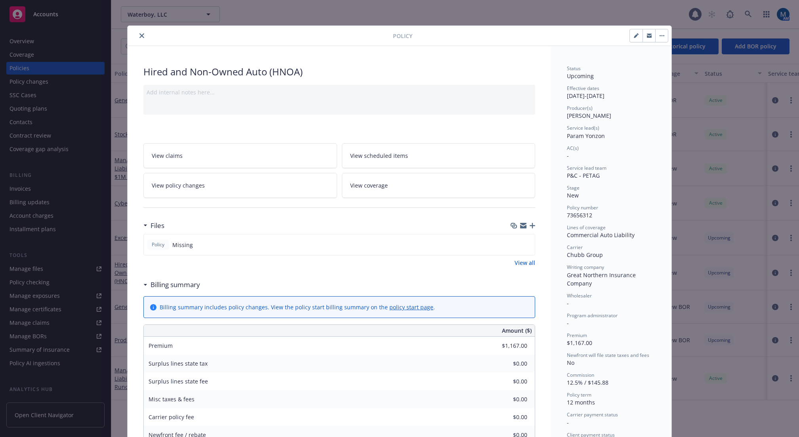
click at [142, 36] on button "close" at bounding box center [142, 36] width 10 height 10
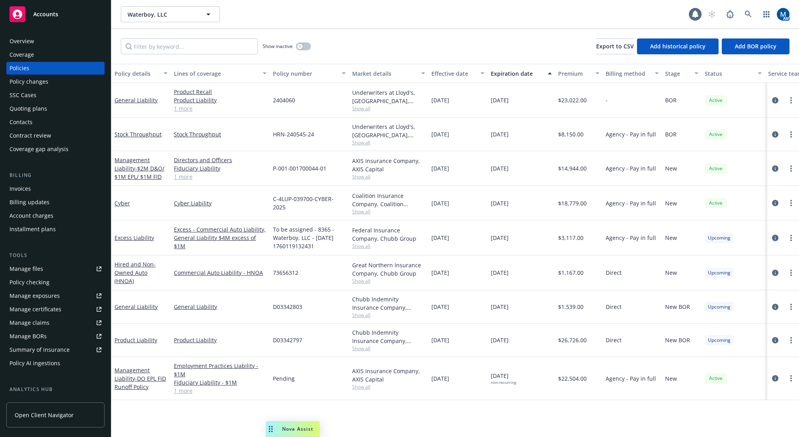
click at [773, 237] on icon "circleInformation" at bounding box center [776, 238] width 6 height 6
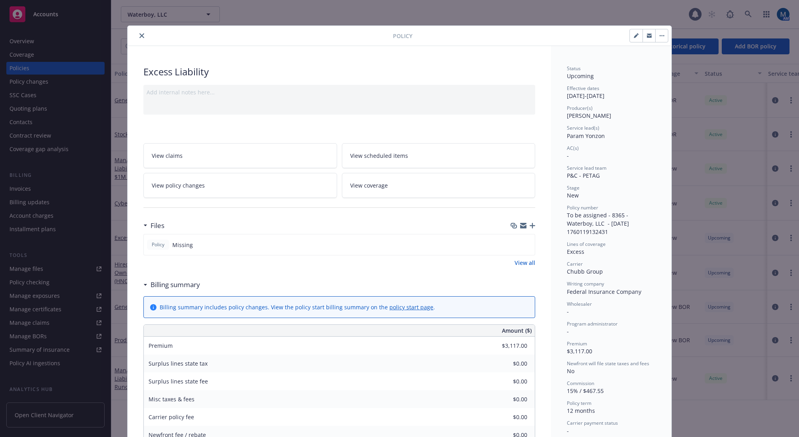
click at [630, 35] on button "button" at bounding box center [636, 35] width 13 height 13
select select "NEW"
select select "12"
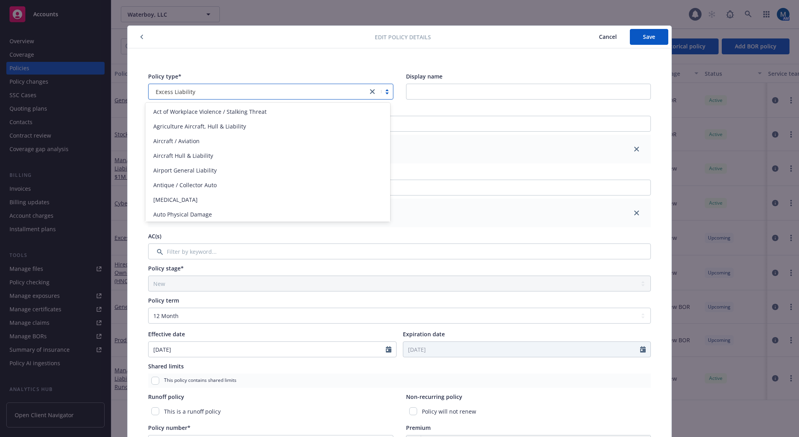
click at [368, 91] on link "close" at bounding box center [373, 92] width 10 height 10
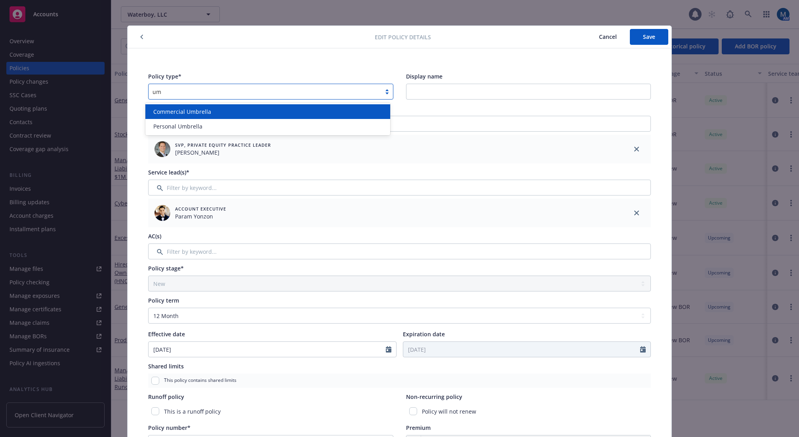
type input "umb"
click at [227, 109] on div "Commercial Umbrella" at bounding box center [268, 111] width 236 height 8
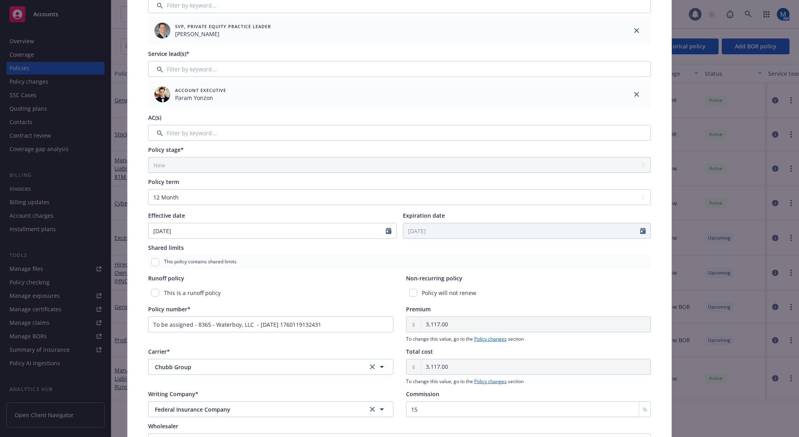
scroll to position [119, 0]
click at [233, 327] on input "To be assigned - 8365 - Waterboy, LLC - 10/10/2025 1760119132431" at bounding box center [270, 324] width 245 height 16
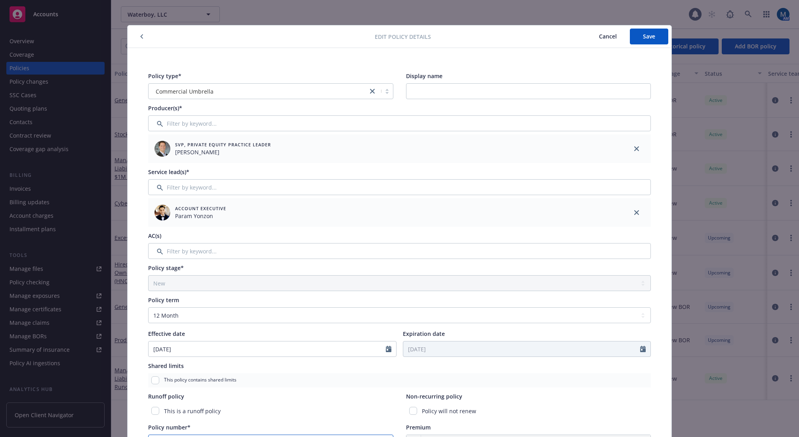
scroll to position [0, 0]
type input "5673-23-40"
click at [654, 34] on button "Save" at bounding box center [649, 37] width 38 height 16
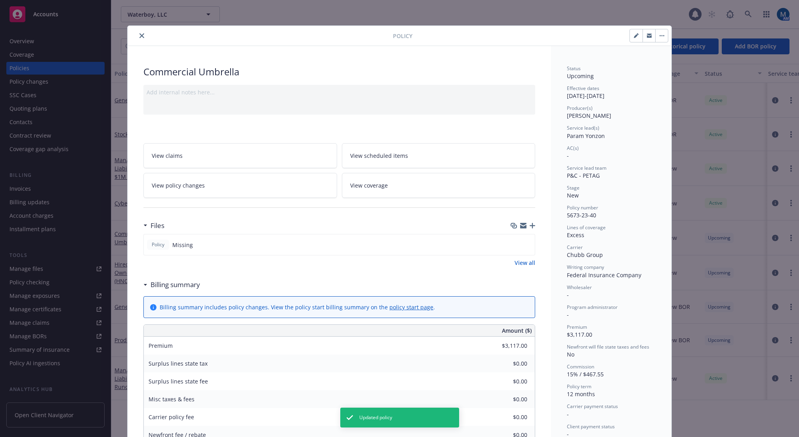
click at [140, 36] on icon "close" at bounding box center [142, 35] width 5 height 5
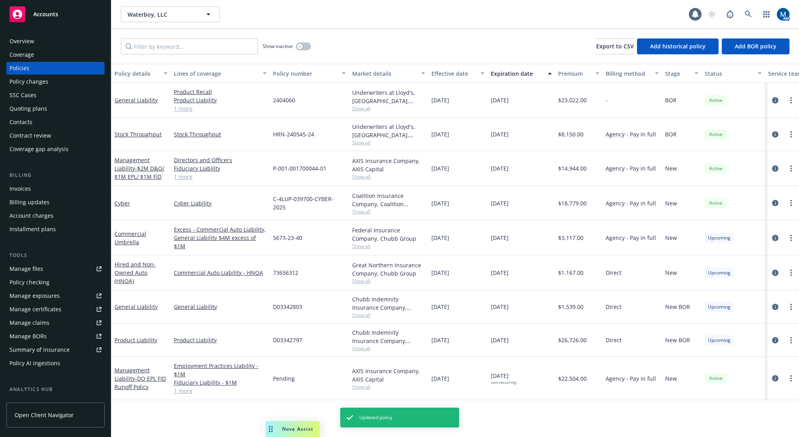
click at [472, 42] on div "Show inactive Export to CSV Add historical policy Add BOR policy" at bounding box center [455, 46] width 688 height 35
click at [203, 421] on div "Policy details Lines of coverage Policy number Market details Effective date Ex…" at bounding box center [455, 250] width 688 height 373
click at [776, 304] on icon "circleInformation" at bounding box center [776, 307] width 6 height 6
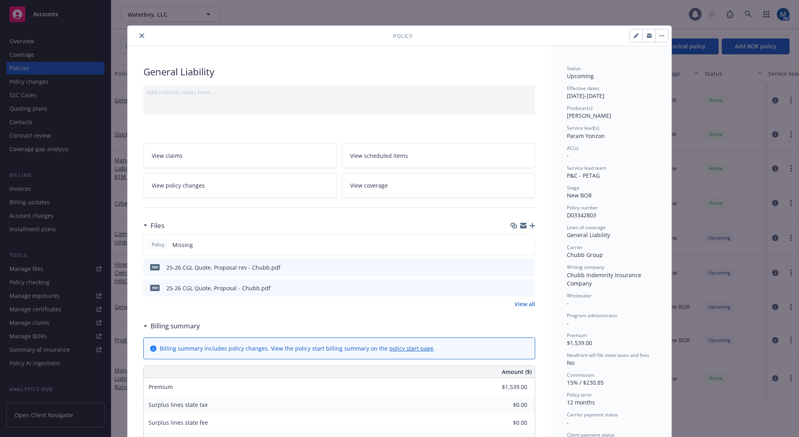
scroll to position [24, 0]
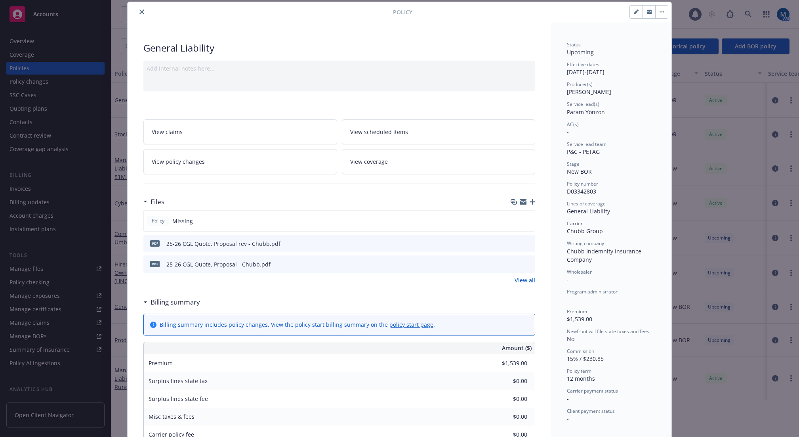
click at [525, 242] on icon "preview file" at bounding box center [527, 243] width 7 height 6
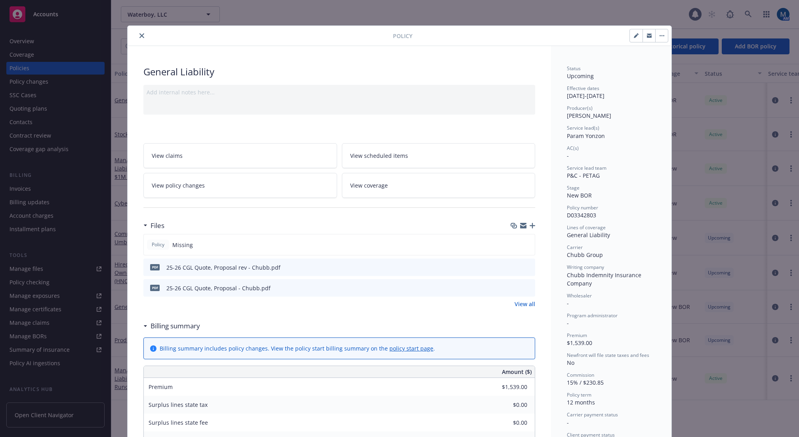
click at [140, 34] on icon "close" at bounding box center [142, 35] width 5 height 5
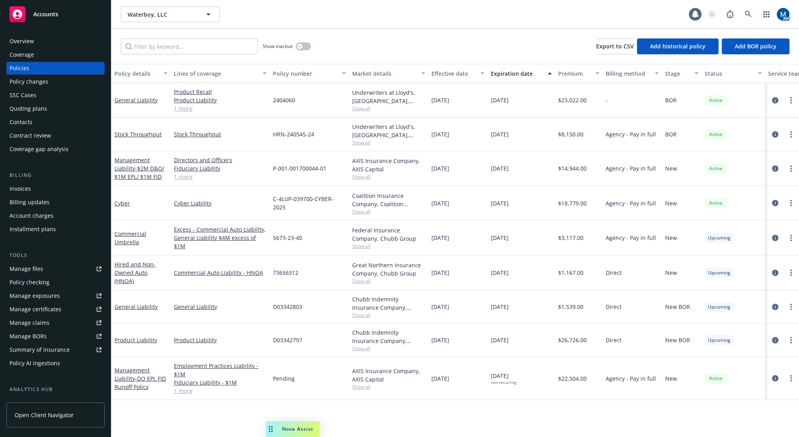
click at [776, 337] on icon "circleInformation" at bounding box center [776, 340] width 6 height 6
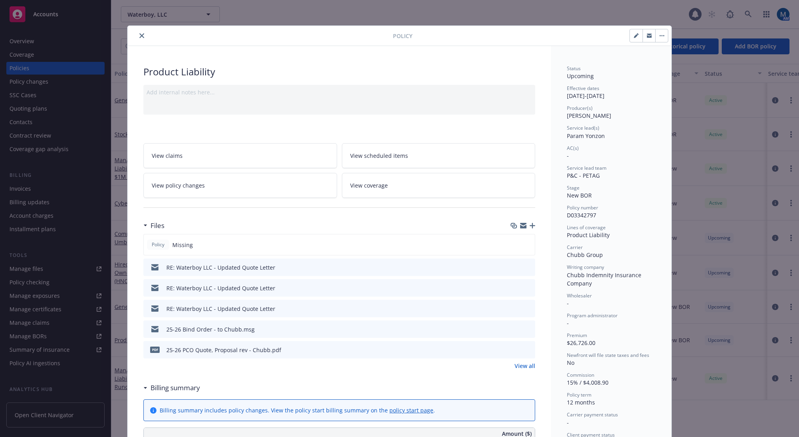
scroll to position [24, 0]
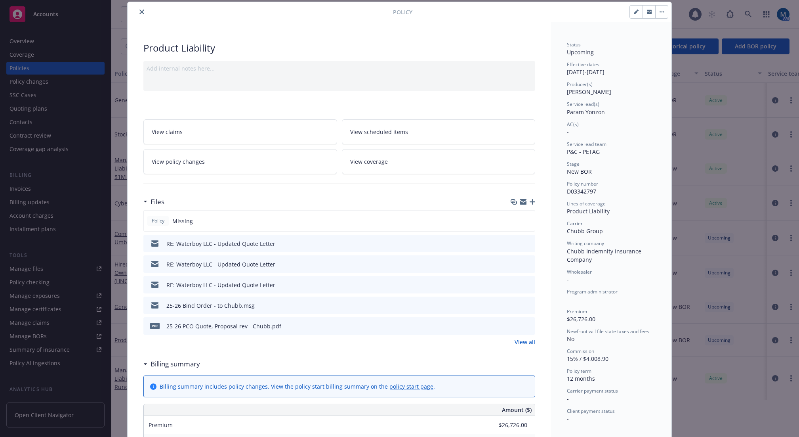
drag, startPoint x: 524, startPoint y: 325, endPoint x: 690, endPoint y: 271, distance: 175.0
click at [524, 325] on icon "preview file" at bounding box center [527, 326] width 7 height 6
drag, startPoint x: 137, startPoint y: 10, endPoint x: 132, endPoint y: 18, distance: 9.1
click at [140, 10] on icon "close" at bounding box center [142, 12] width 5 height 5
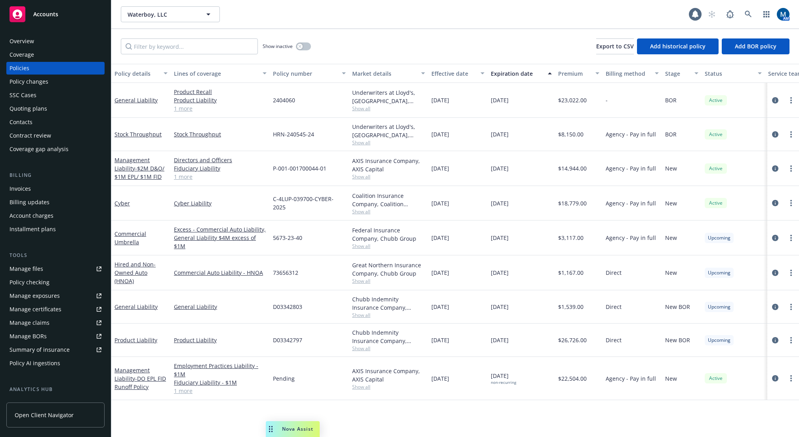
click at [19, 40] on div "Overview" at bounding box center [22, 41] width 25 height 13
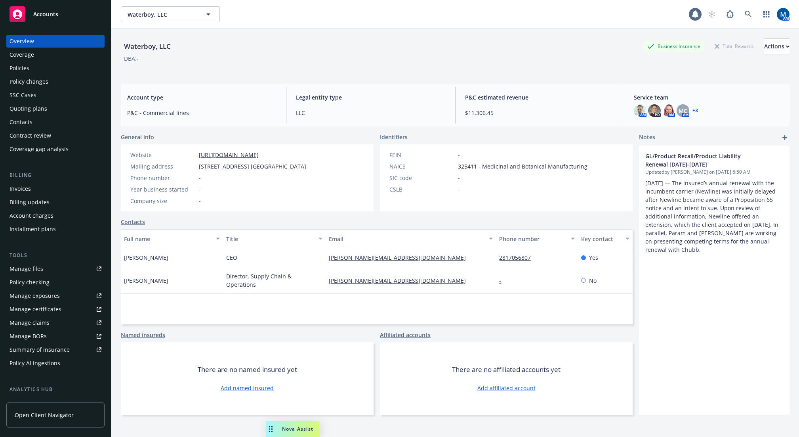
click at [34, 67] on div "Policies" at bounding box center [56, 68] width 92 height 13
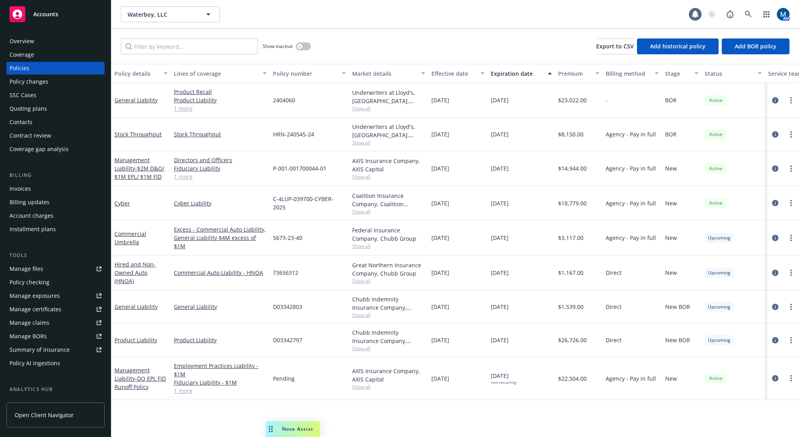
click at [574, 411] on div "Policy details Lines of coverage Policy number Market details Effective date Ex…" at bounding box center [455, 250] width 688 height 373
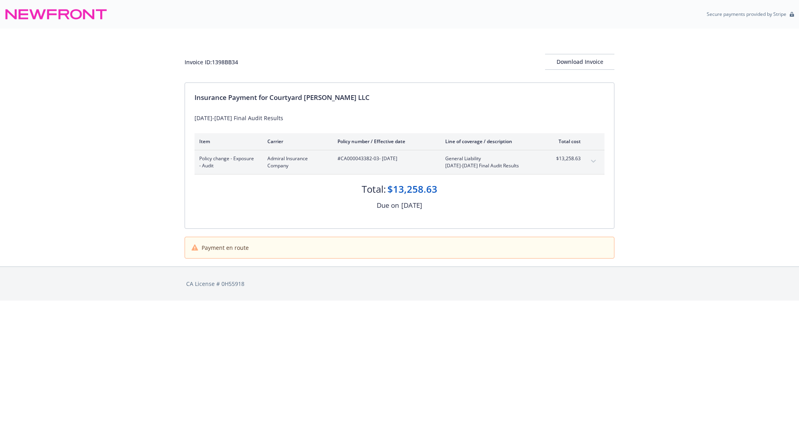
click at [595, 161] on icon "expand content" at bounding box center [593, 161] width 5 height 3
click at [593, 163] on icon "expand content" at bounding box center [593, 161] width 5 height 3
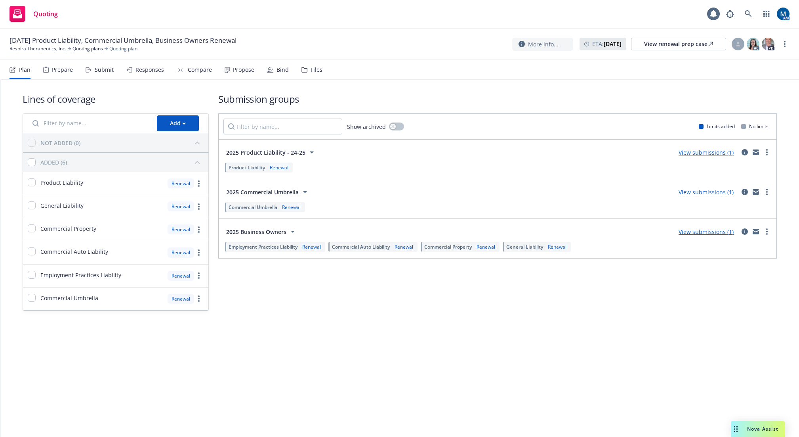
click at [242, 69] on div "Propose" at bounding box center [243, 70] width 21 height 6
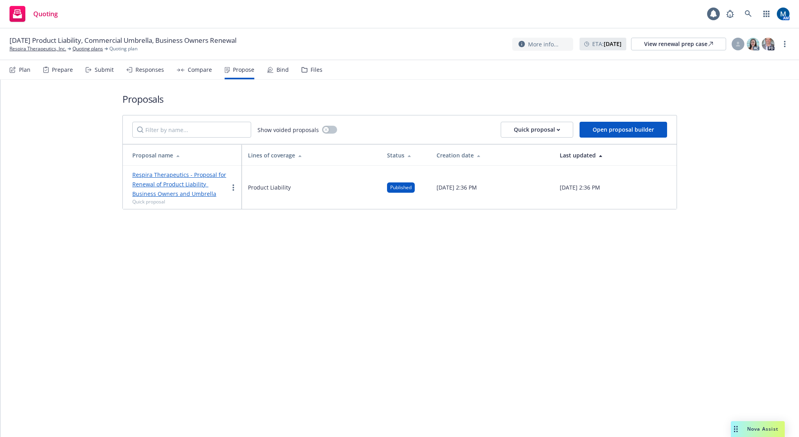
click at [311, 70] on div "Files" at bounding box center [317, 70] width 12 height 6
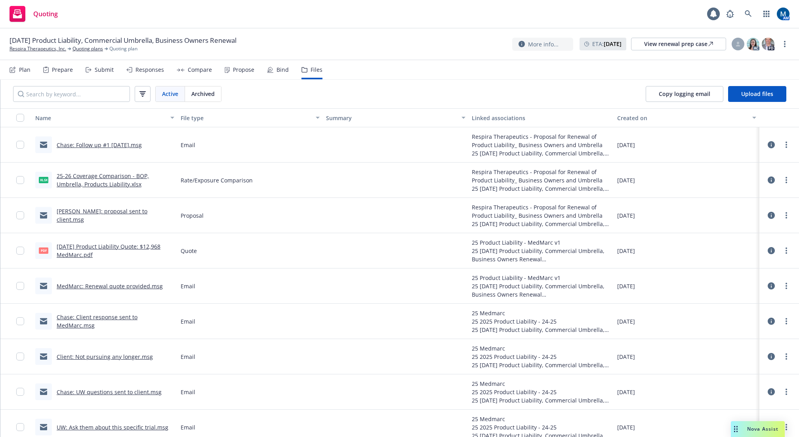
click at [113, 145] on link "Chase: Follow up #1 10-6-25.msg" at bounding box center [99, 145] width 85 height 8
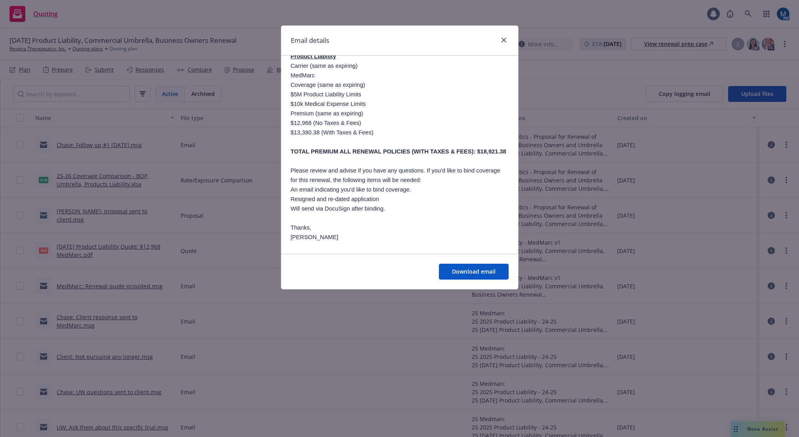
scroll to position [753, 0]
click at [502, 40] on icon "close" at bounding box center [504, 40] width 5 height 5
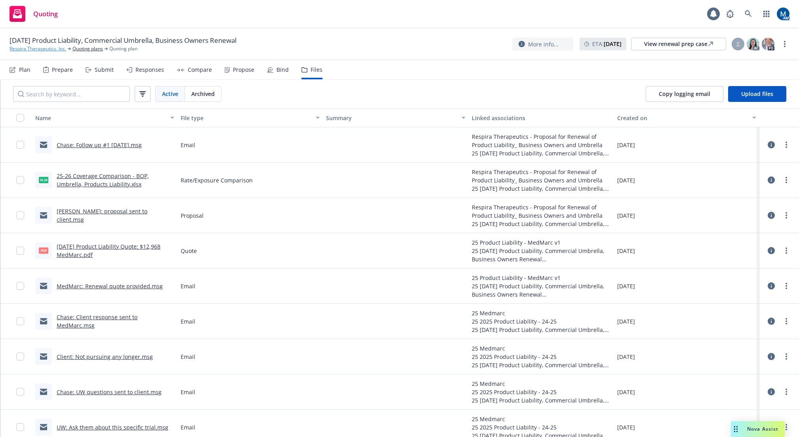
click at [58, 49] on link "Respira Therapeutics, Inc." at bounding box center [38, 48] width 57 height 7
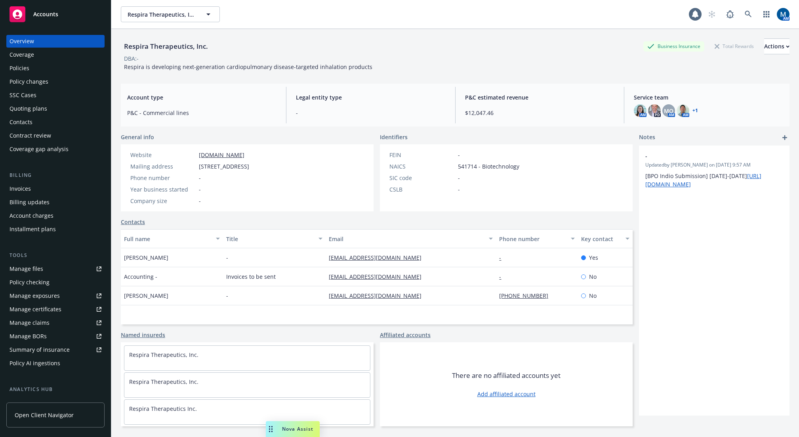
click at [37, 71] on div "Policies" at bounding box center [56, 68] width 92 height 13
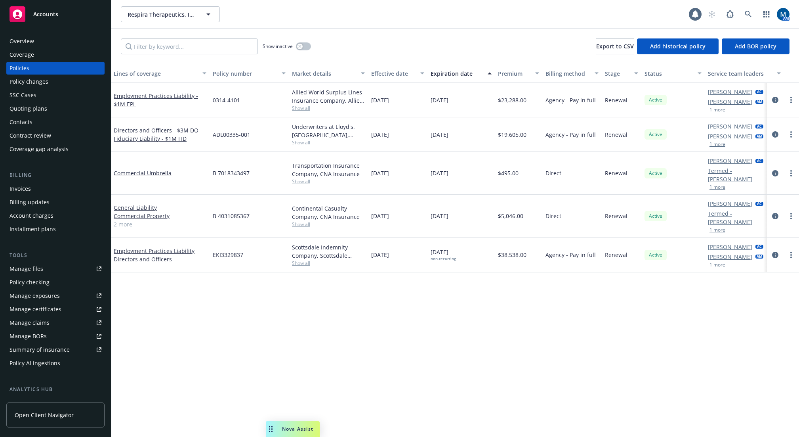
scroll to position [0, 77]
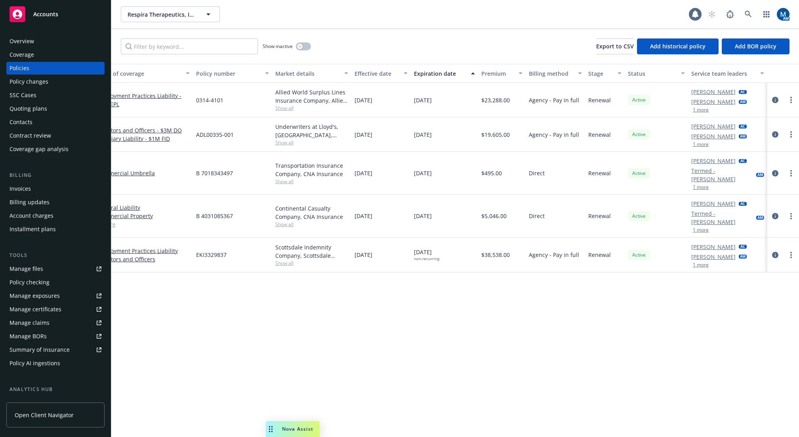
drag, startPoint x: 284, startPoint y: 310, endPoint x: 468, endPoint y: 312, distance: 183.5
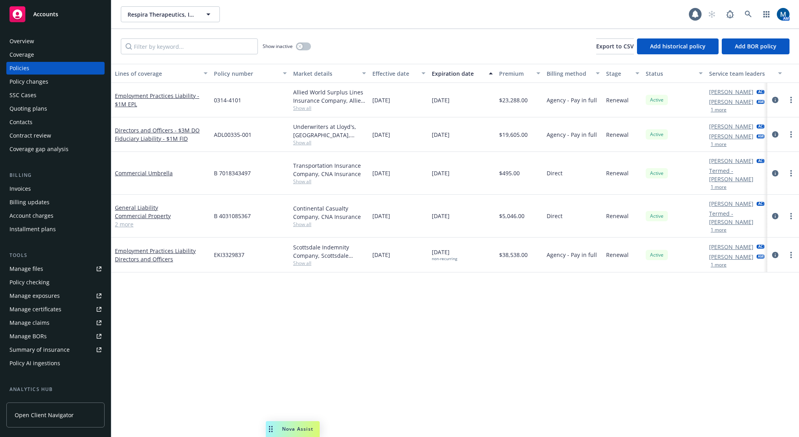
scroll to position [0, 0]
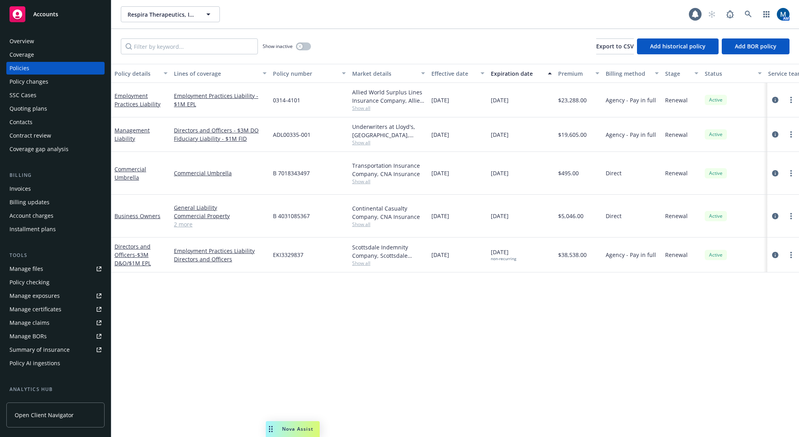
drag, startPoint x: 590, startPoint y: 305, endPoint x: 372, endPoint y: 308, distance: 217.6
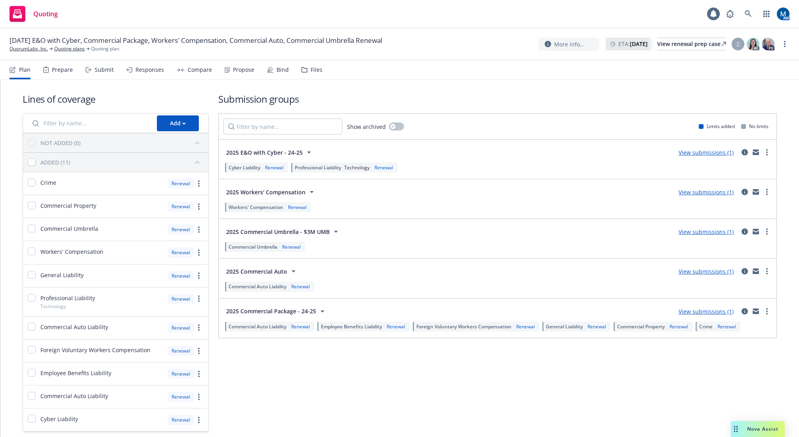
click at [278, 71] on div "Bind" at bounding box center [283, 70] width 12 height 6
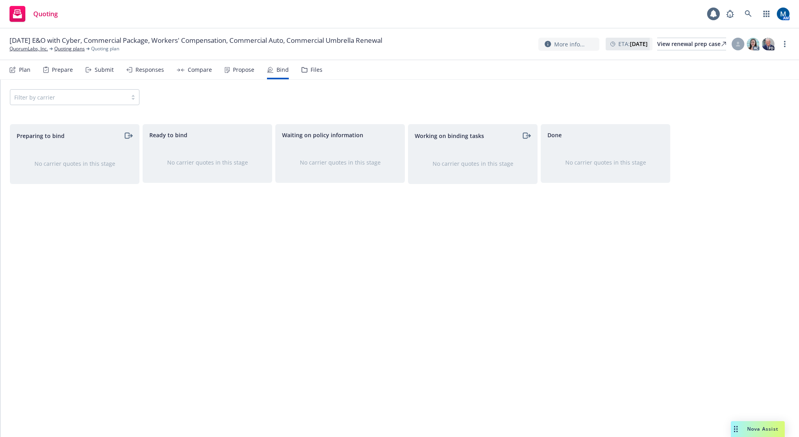
click at [240, 71] on div "Propose" at bounding box center [243, 70] width 21 height 6
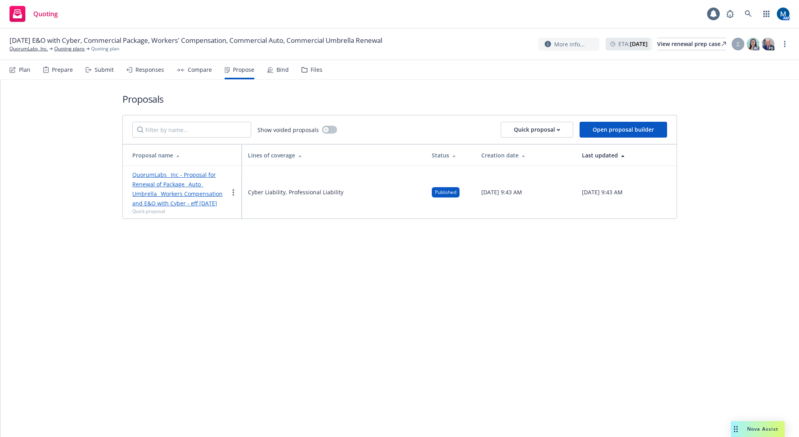
click at [311, 71] on div "Files" at bounding box center [317, 70] width 12 height 6
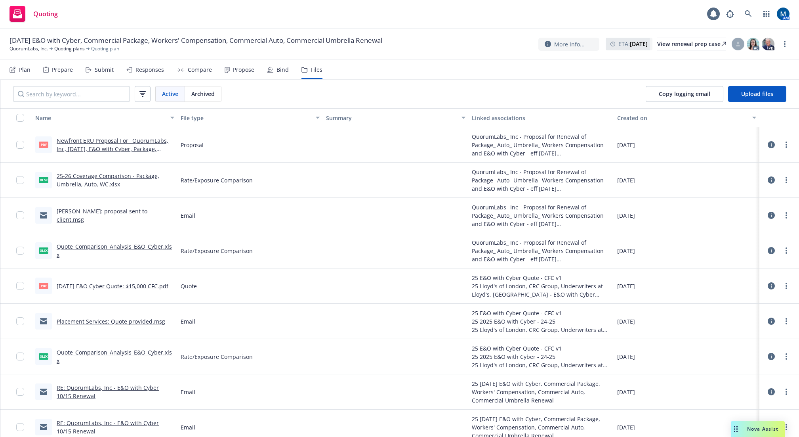
click at [105, 147] on link "Newfront ERU Proposal For_ QuorumLabs, Inc, [DATE], E&O with Cyber, Package, Um…" at bounding box center [113, 149] width 112 height 24
click at [21, 49] on link "QuorumLabs, Inc." at bounding box center [29, 48] width 38 height 7
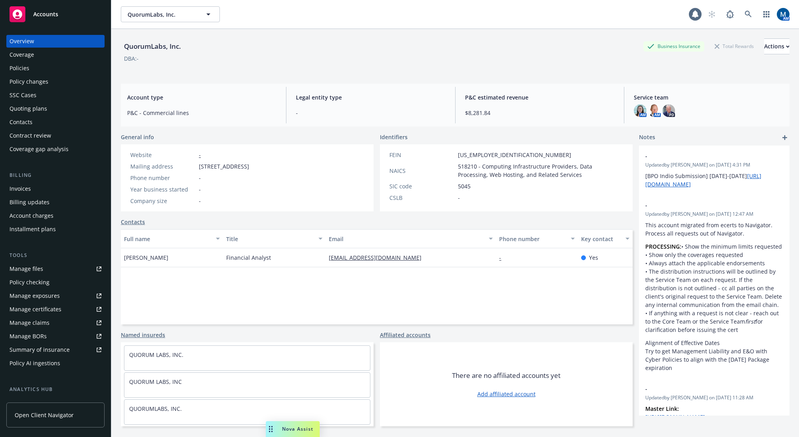
click at [39, 69] on div "Policies" at bounding box center [56, 68] width 92 height 13
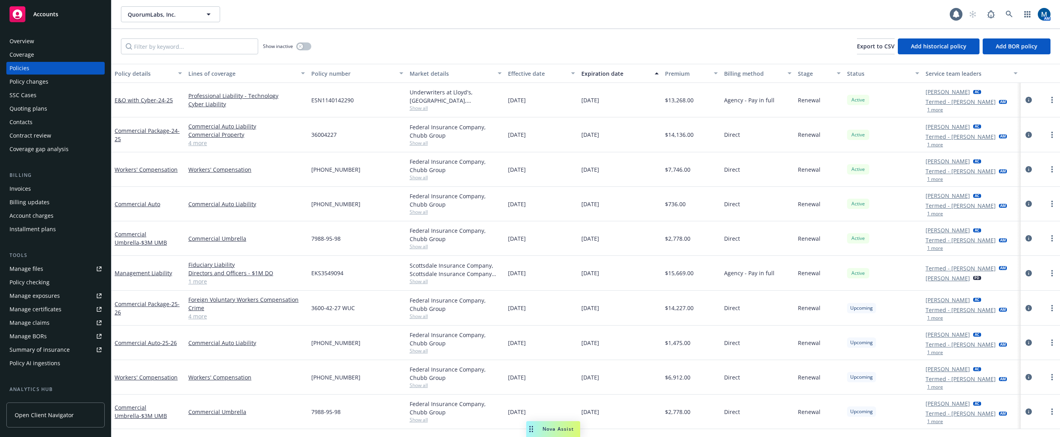
click at [59, 107] on div "Quoting plans" at bounding box center [56, 108] width 92 height 13
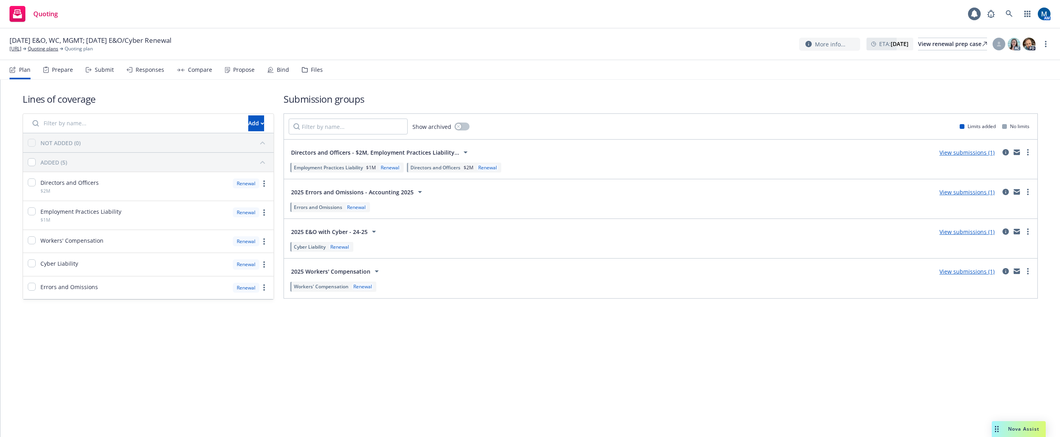
click at [105, 67] on div "Submit" at bounding box center [104, 70] width 19 height 6
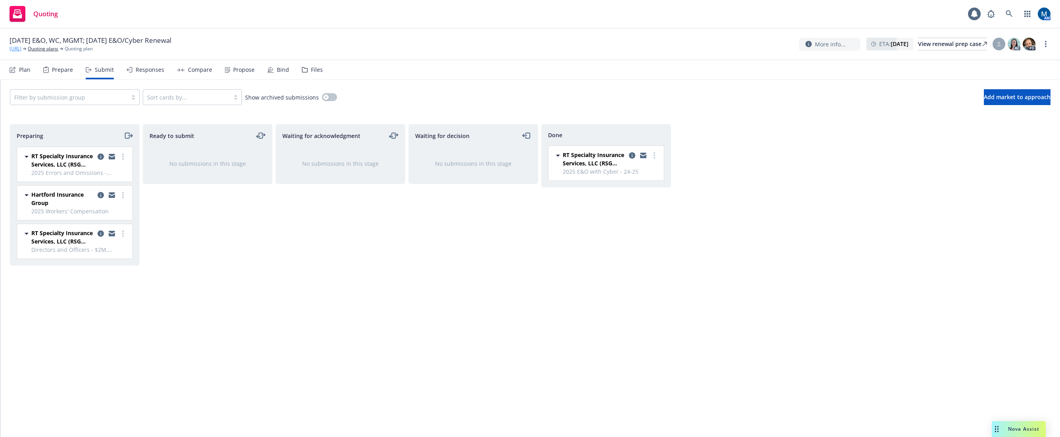
click at [21, 51] on link "[URL]" at bounding box center [16, 48] width 12 height 7
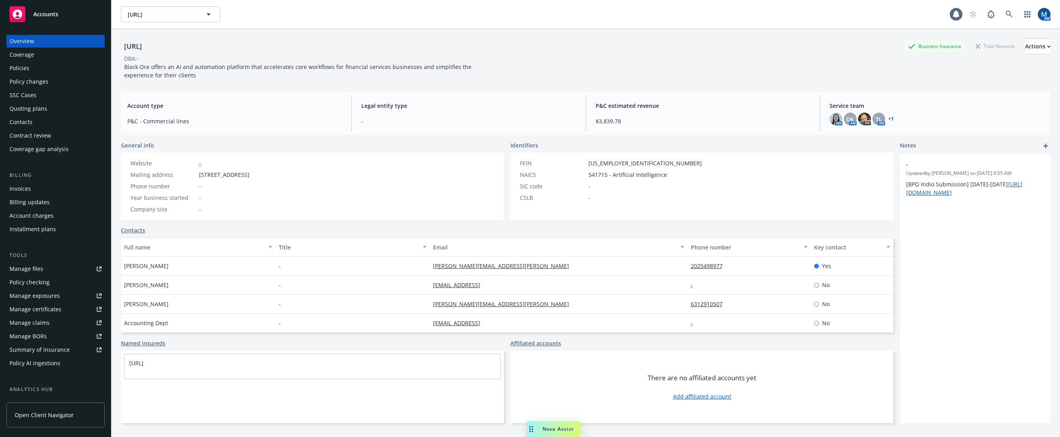
click at [53, 71] on div "Policies" at bounding box center [56, 68] width 92 height 13
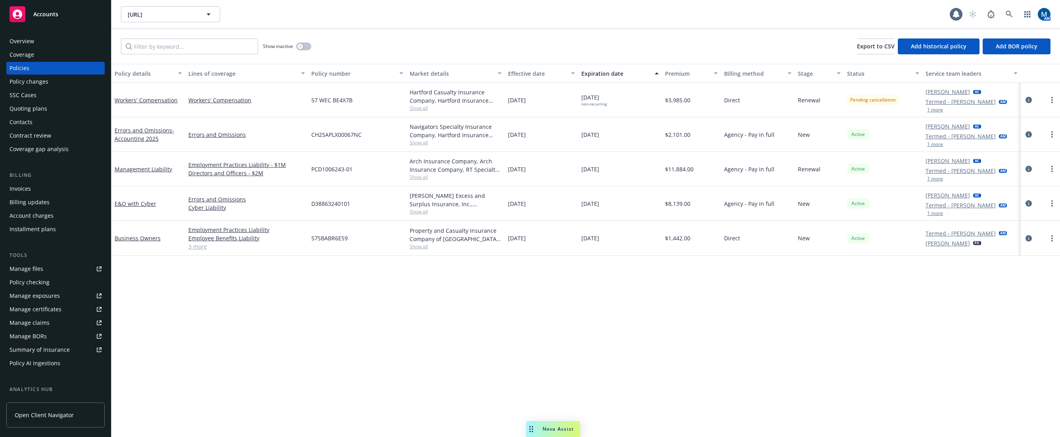
click at [38, 17] on span "Accounts" at bounding box center [45, 14] width 25 height 6
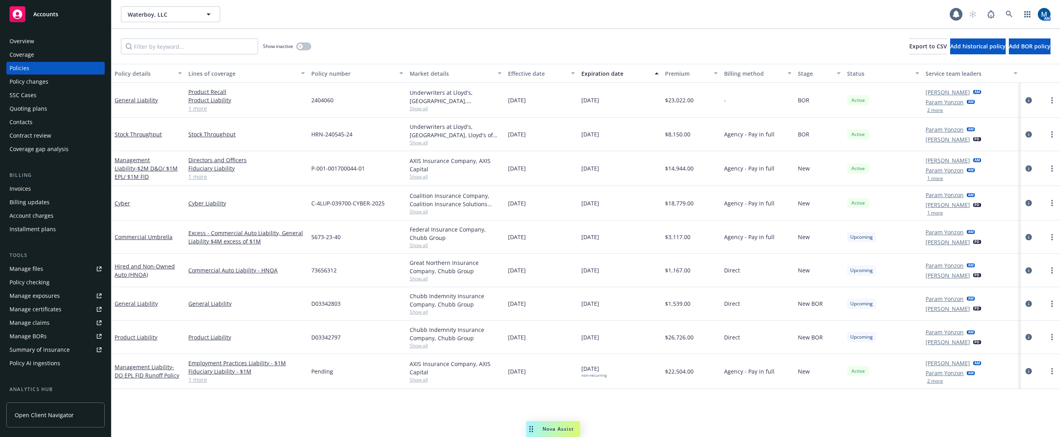
click at [43, 312] on div "Manage certificates" at bounding box center [36, 309] width 52 height 13
click at [57, 16] on span "Accounts" at bounding box center [45, 14] width 25 height 6
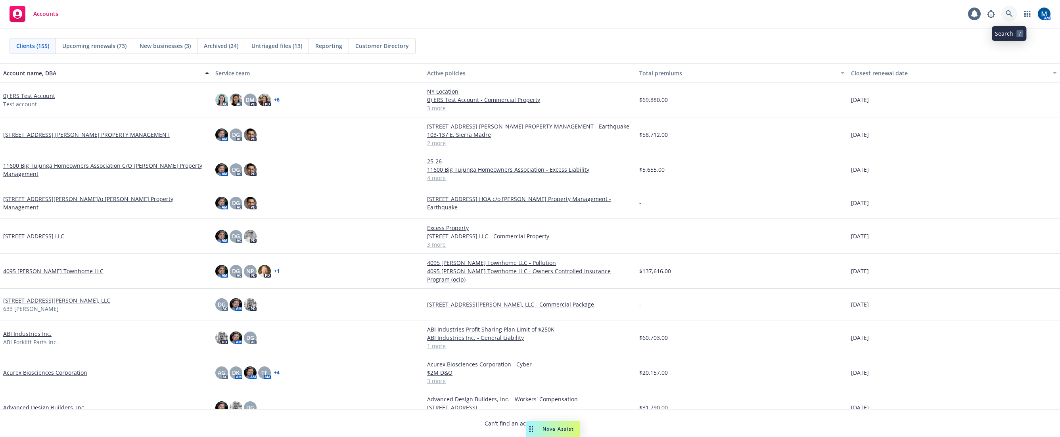
click at [1010, 15] on icon at bounding box center [1008, 13] width 7 height 7
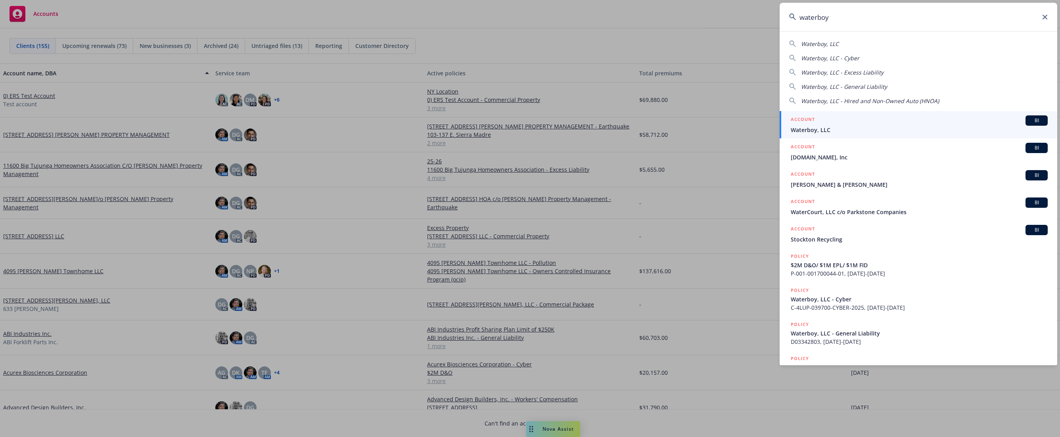
type input "waterboy"
click at [891, 127] on span "Waterboy, LLC" at bounding box center [918, 130] width 257 height 8
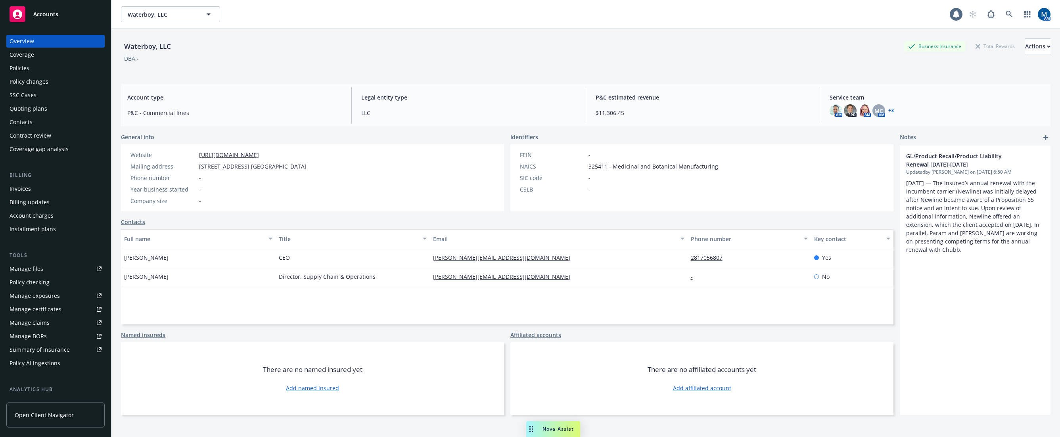
click at [42, 67] on div "Policies" at bounding box center [56, 68] width 92 height 13
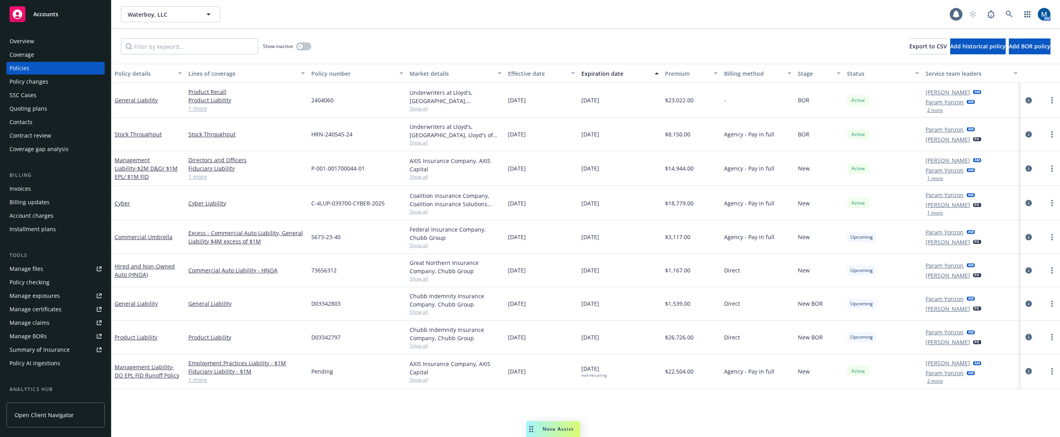
click at [1029, 339] on icon "circleInformation" at bounding box center [1028, 337] width 6 height 6
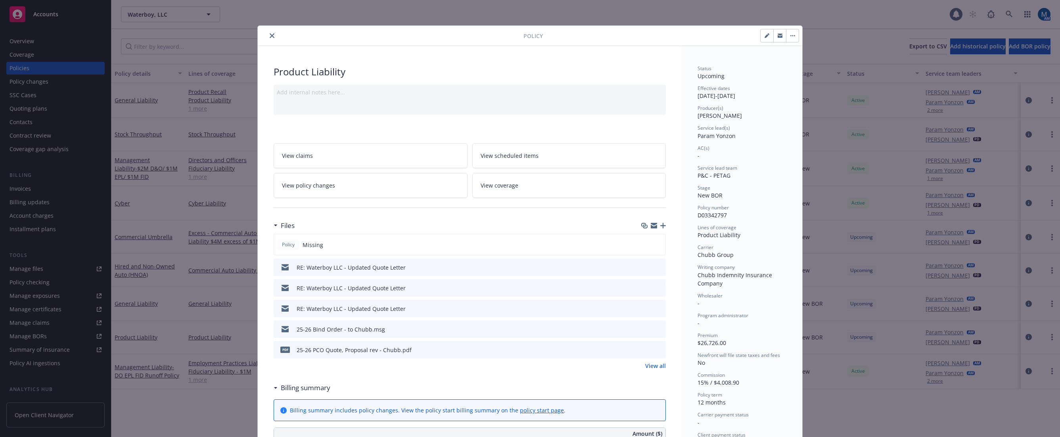
click at [657, 351] on icon "preview file" at bounding box center [657, 349] width 7 height 6
click at [270, 36] on icon "close" at bounding box center [272, 35] width 5 height 5
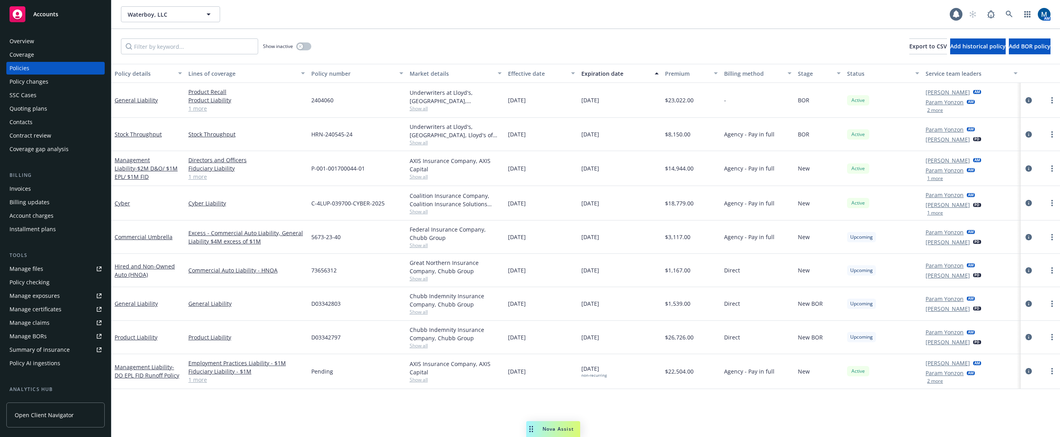
click at [36, 306] on div "Manage certificates" at bounding box center [36, 309] width 52 height 13
click at [46, 308] on div "Manage certificates" at bounding box center [36, 309] width 52 height 13
click at [1027, 235] on icon "circleInformation" at bounding box center [1028, 237] width 6 height 6
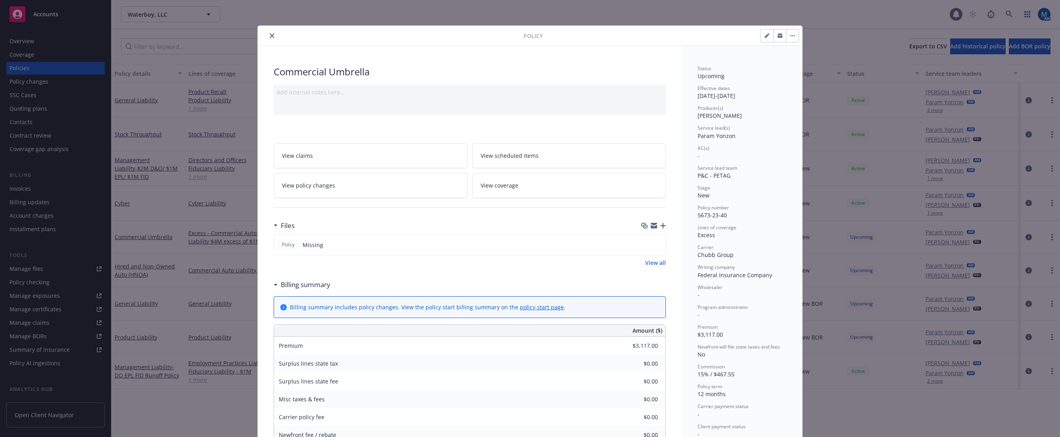
click at [575, 190] on link "View coverage" at bounding box center [569, 185] width 194 height 25
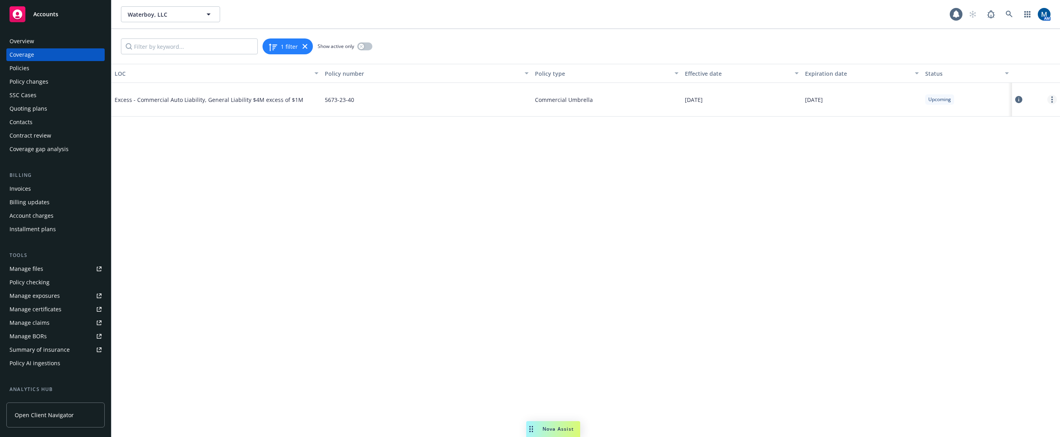
click at [1052, 95] on link "more" at bounding box center [1052, 100] width 10 height 10
click at [1000, 120] on link "Edit coverage" at bounding box center [1004, 116] width 104 height 16
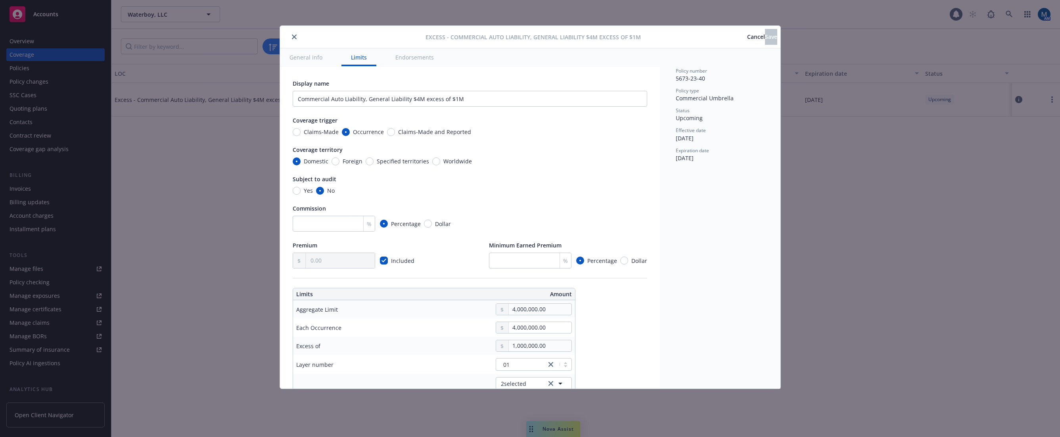
click at [747, 35] on span "Cancel" at bounding box center [756, 37] width 18 height 8
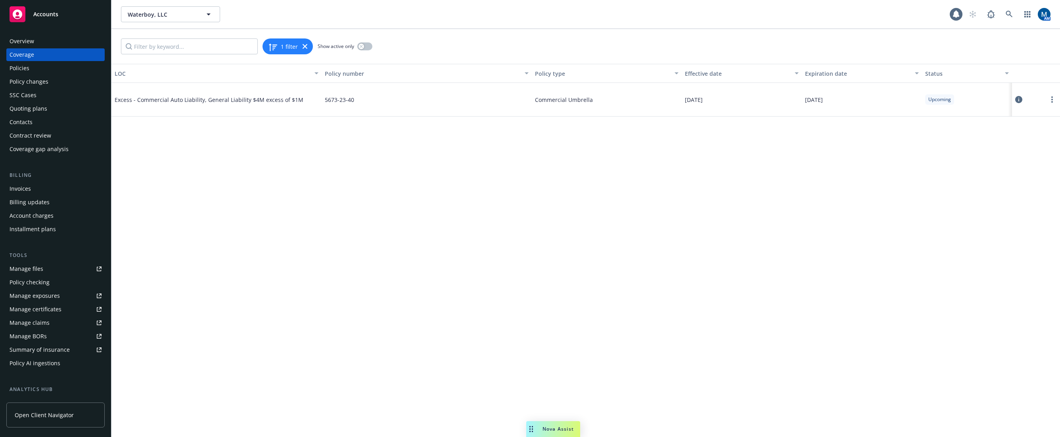
click at [17, 71] on div "Policies" at bounding box center [20, 68] width 20 height 13
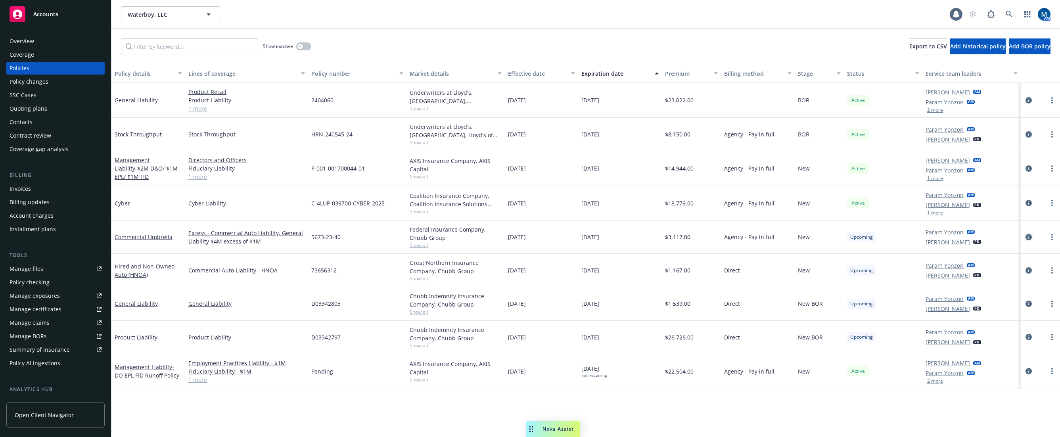
click at [1029, 235] on icon "circleInformation" at bounding box center [1028, 237] width 6 height 6
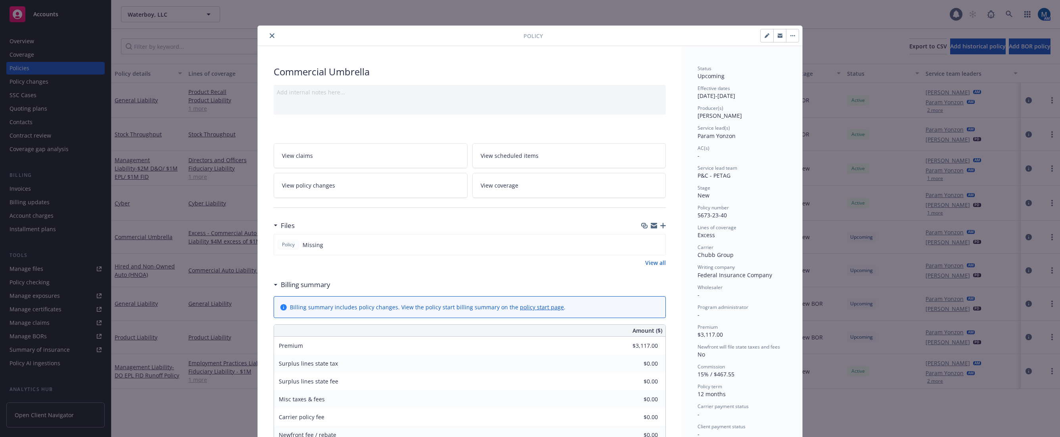
scroll to position [24, 0]
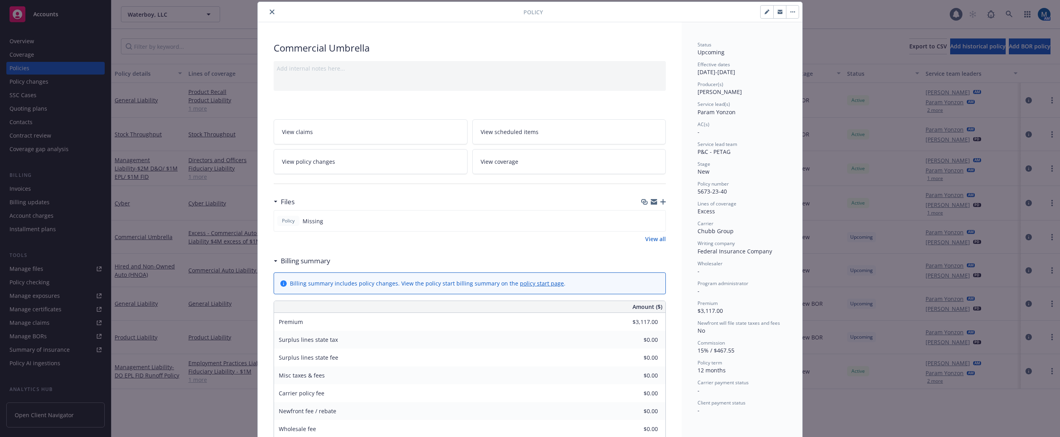
click at [792, 13] on button "button" at bounding box center [792, 12] width 13 height 13
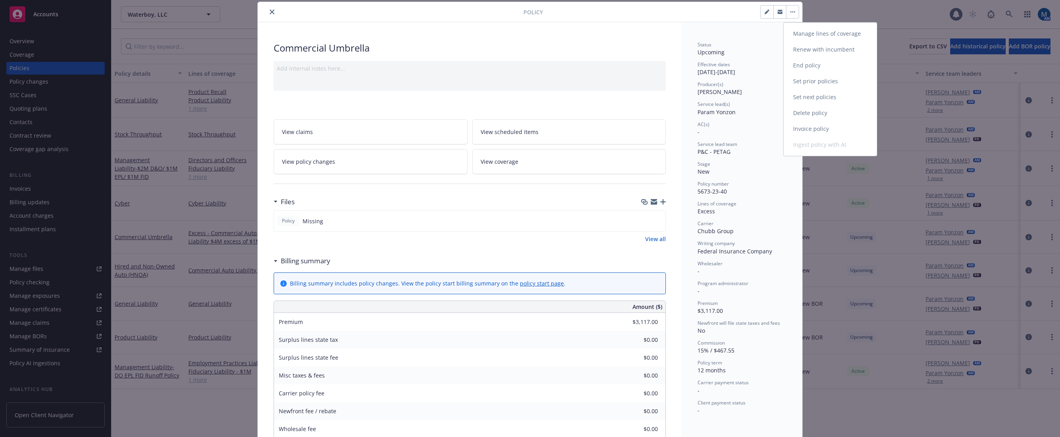
click at [830, 35] on link "Manage lines of coverage" at bounding box center [829, 34] width 93 height 16
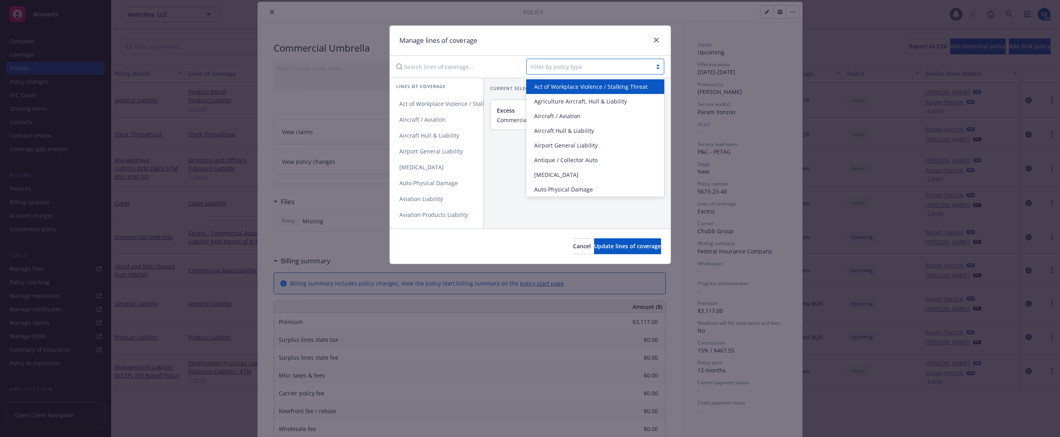
click at [562, 69] on div at bounding box center [588, 67] width 117 height 10
type input "umbr"
click at [574, 88] on span "Commercial Umbrella" at bounding box center [563, 86] width 58 height 8
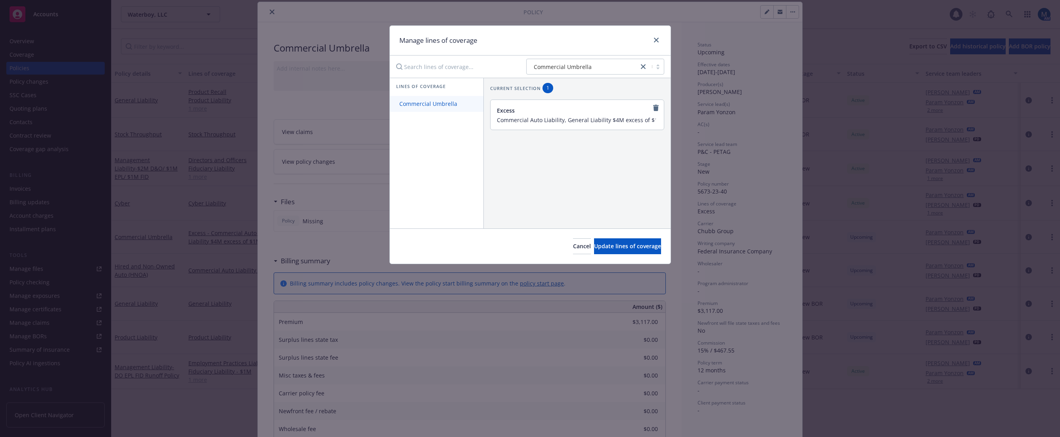
click at [428, 98] on link "Commercial Umbrella" at bounding box center [437, 104] width 94 height 16
click at [653, 141] on icon "remove" at bounding box center [656, 140] width 6 height 6
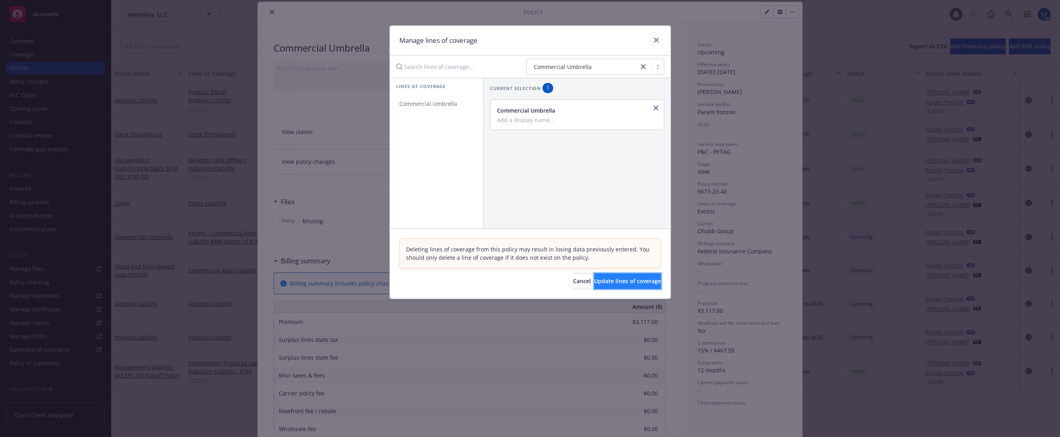
click at [617, 281] on span "Update lines of coverage" at bounding box center [627, 281] width 67 height 8
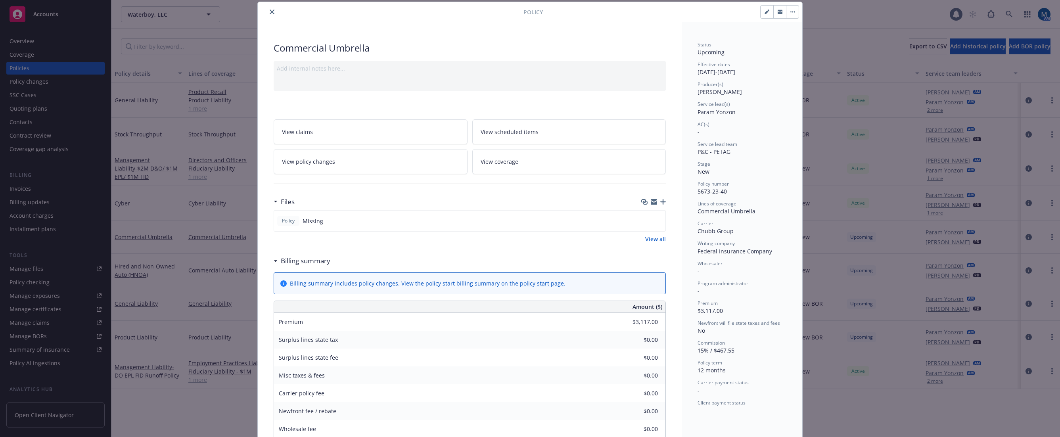
click at [554, 159] on link "View coverage" at bounding box center [569, 161] width 194 height 25
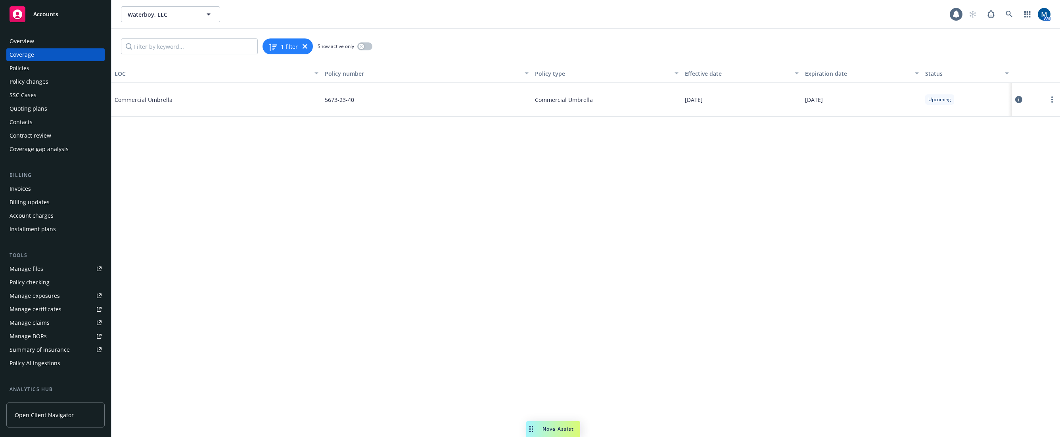
click at [1022, 98] on icon at bounding box center [1018, 99] width 7 height 7
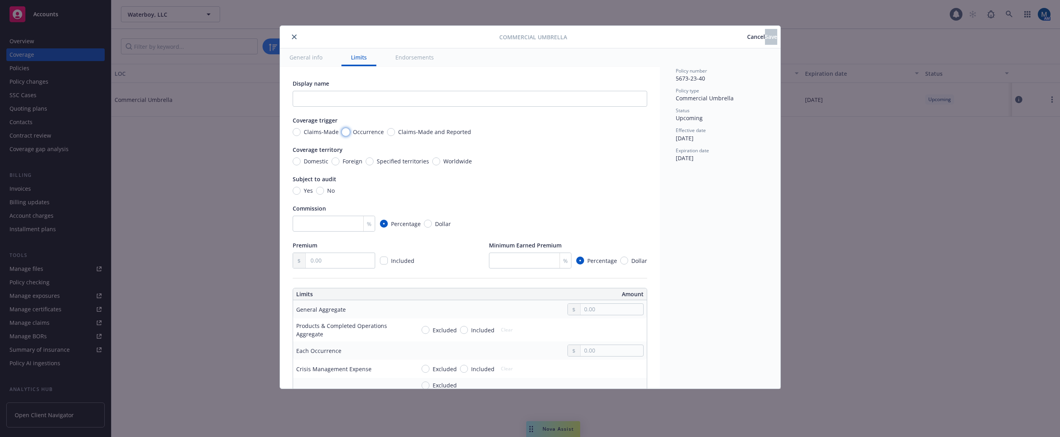
click at [342, 131] on input "Occurrence" at bounding box center [346, 132] width 8 height 8
radio input "true"
click at [297, 160] on input "Domestic" at bounding box center [297, 161] width 8 height 8
radio input "true"
click at [322, 191] on input "No" at bounding box center [320, 191] width 8 height 8
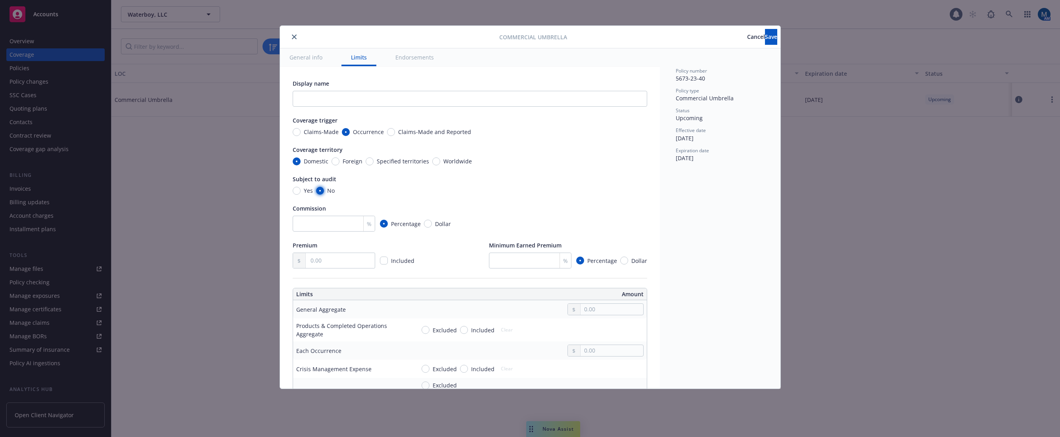
radio input "true"
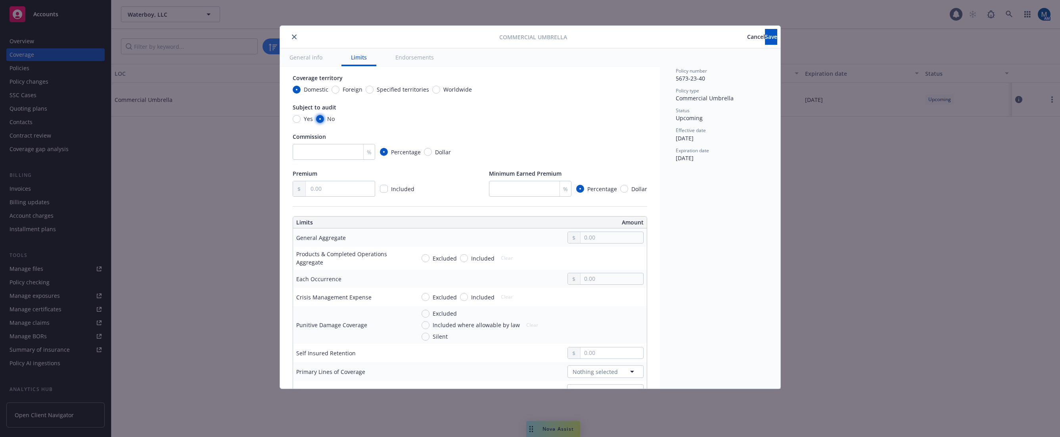
scroll to position [79, 0]
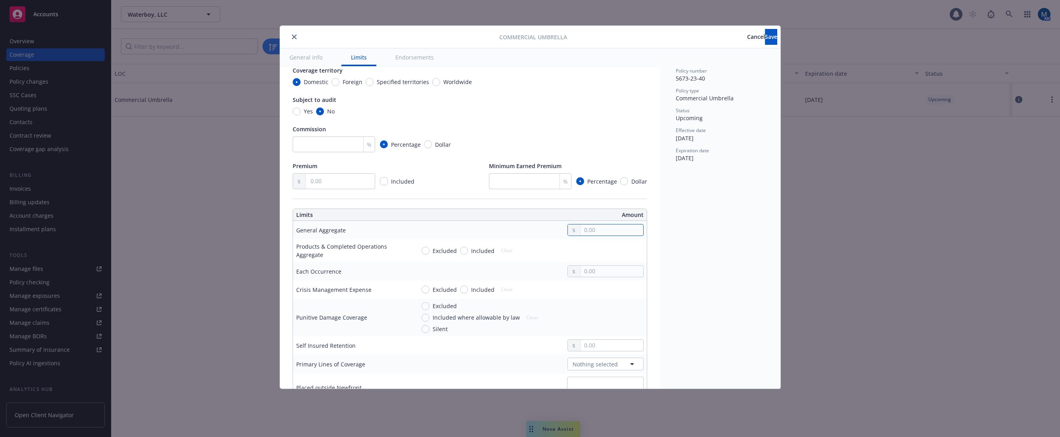
click at [597, 228] on input "text" at bounding box center [611, 229] width 62 height 11
click at [593, 227] on input "text" at bounding box center [611, 229] width 62 height 11
type input "4,000,000.00"
click at [428, 249] on input "Excluded" at bounding box center [425, 251] width 8 height 8
radio input "true"
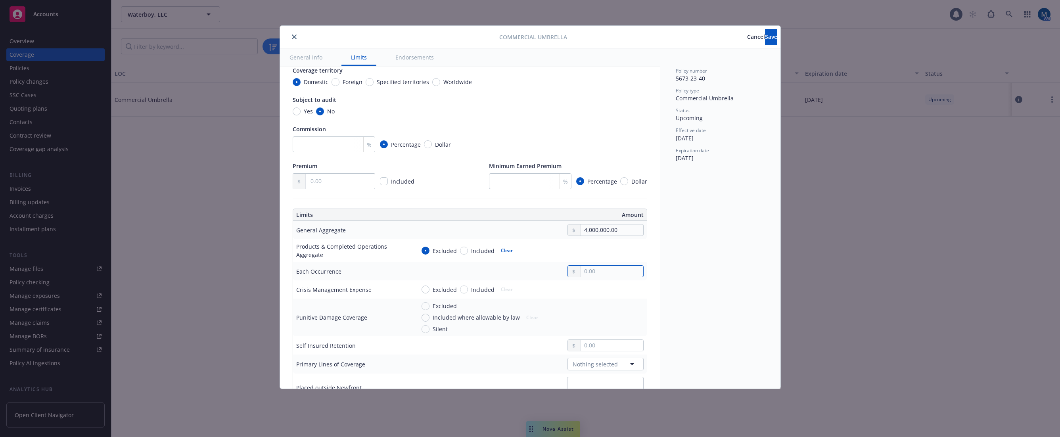
click at [599, 274] on input "text" at bounding box center [611, 271] width 62 height 11
type input "4,000,000.00"
click at [641, 255] on table "Limits Amount General Aggregate 4,000,000.00 Products & Completed Operations Ag…" at bounding box center [470, 304] width 354 height 193
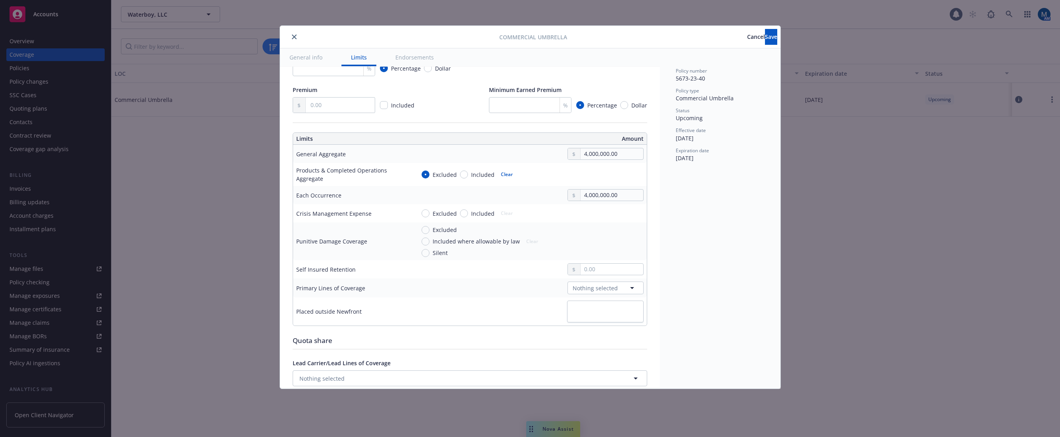
scroll to position [159, 0]
click at [600, 284] on span "Nothing selected" at bounding box center [594, 285] width 45 height 8
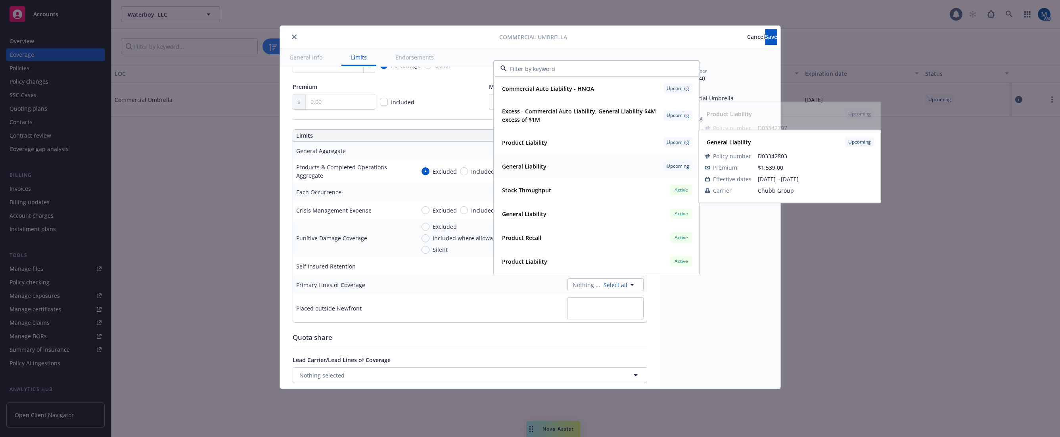
click at [533, 165] on strong "General Liability" at bounding box center [524, 167] width 44 height 8
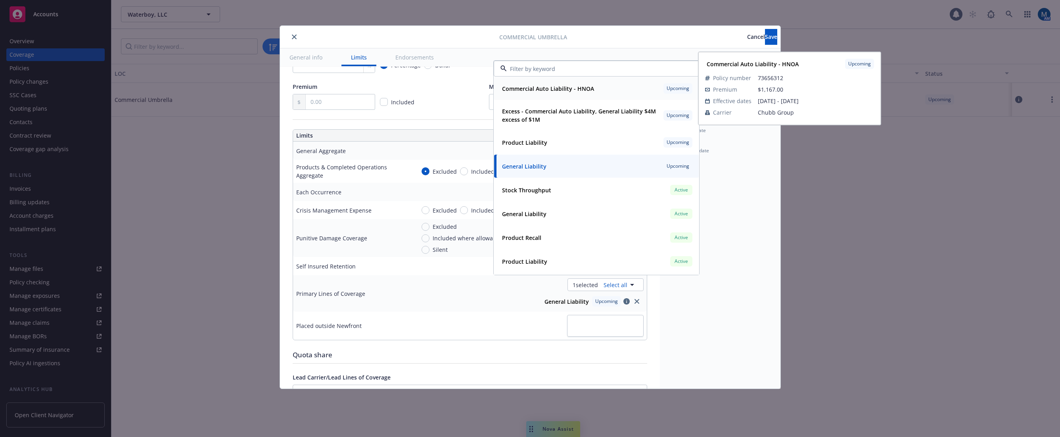
click at [552, 90] on strong "Commercial Auto Liability - HNOA" at bounding box center [548, 89] width 92 height 8
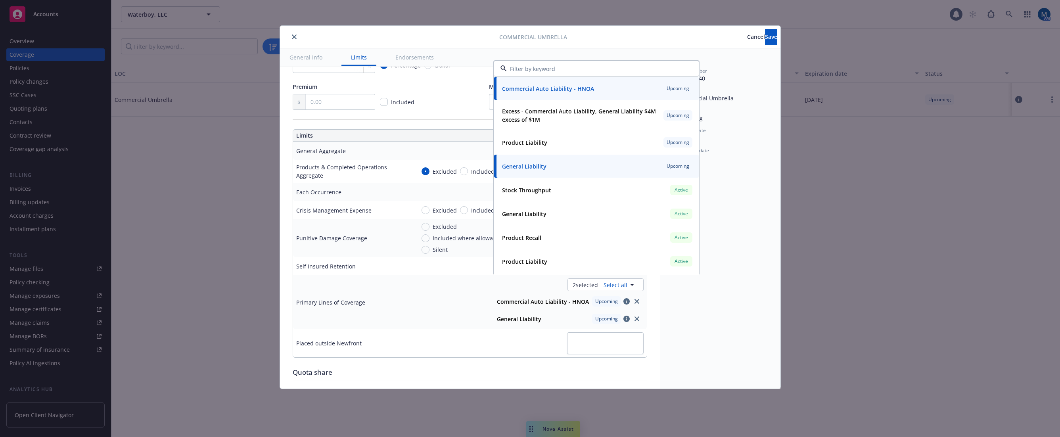
click at [624, 40] on div "Cancel Save" at bounding box center [672, 37] width 210 height 16
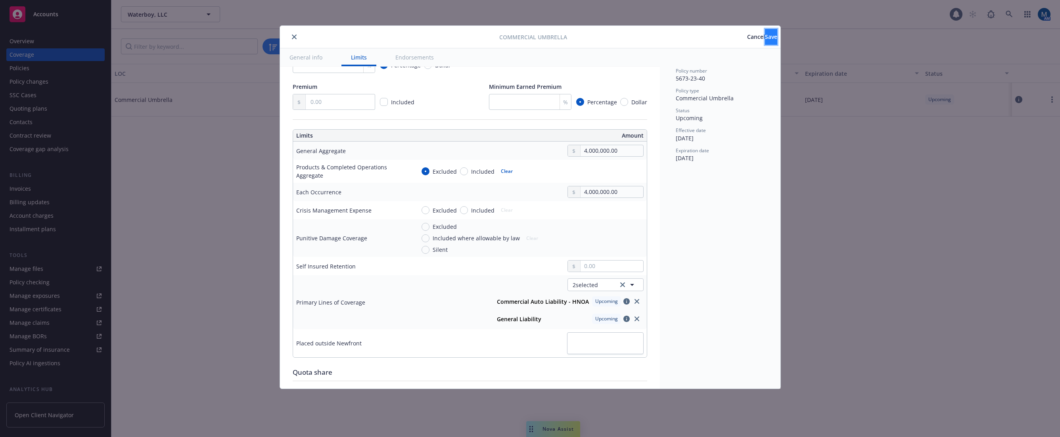
click at [765, 39] on span "Save" at bounding box center [771, 37] width 12 height 8
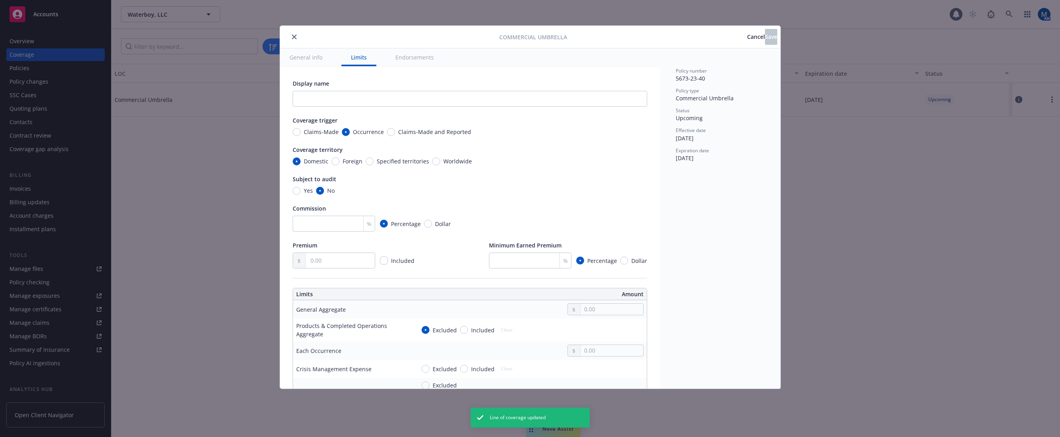
radio input "true"
type input "4,000,000.00"
radio input "true"
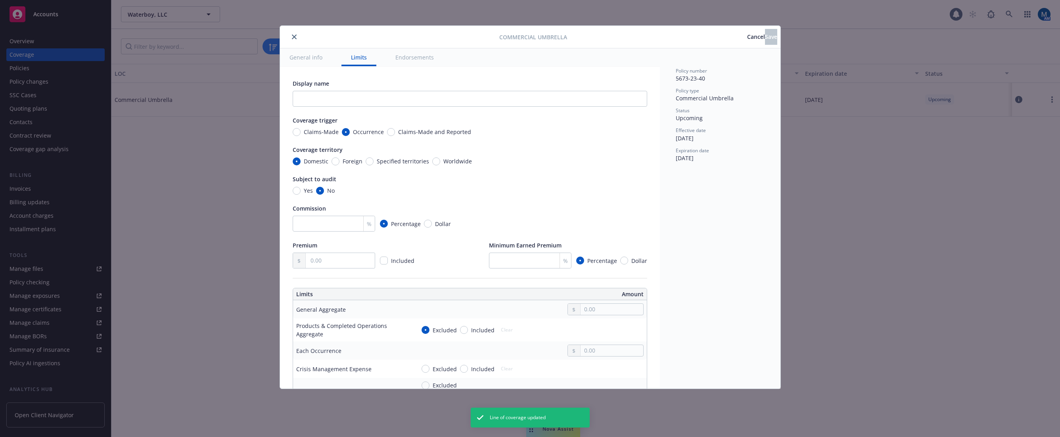
type input "4,000,000.00"
click at [293, 35] on icon "close" at bounding box center [294, 36] width 5 height 5
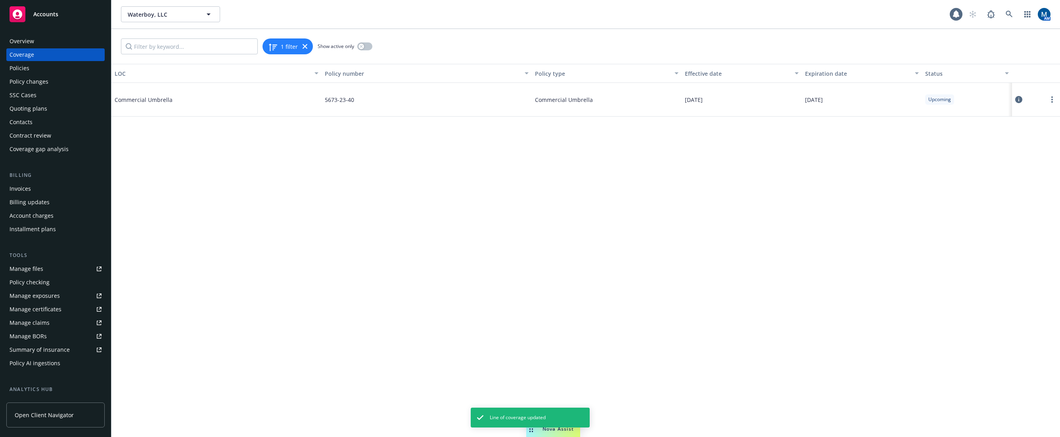
click at [55, 67] on div "Policies" at bounding box center [56, 68] width 92 height 13
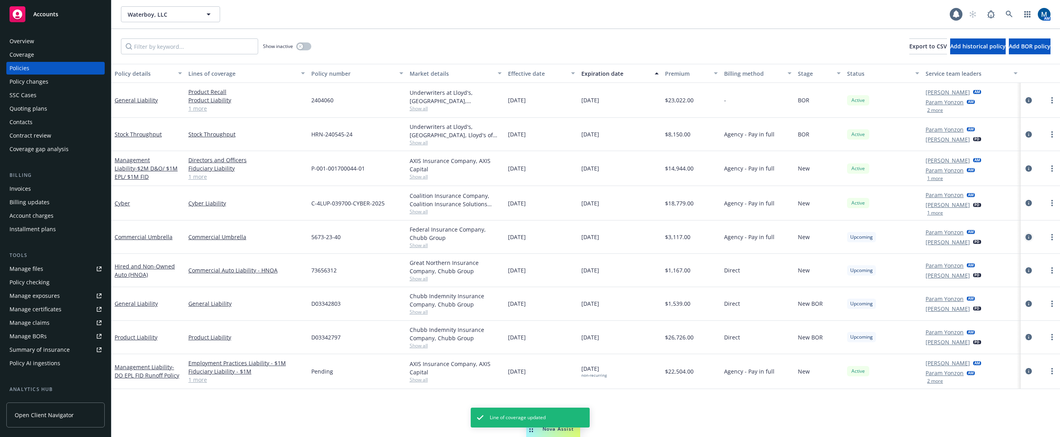
click at [1025, 236] on icon "circleInformation" at bounding box center [1028, 237] width 6 height 6
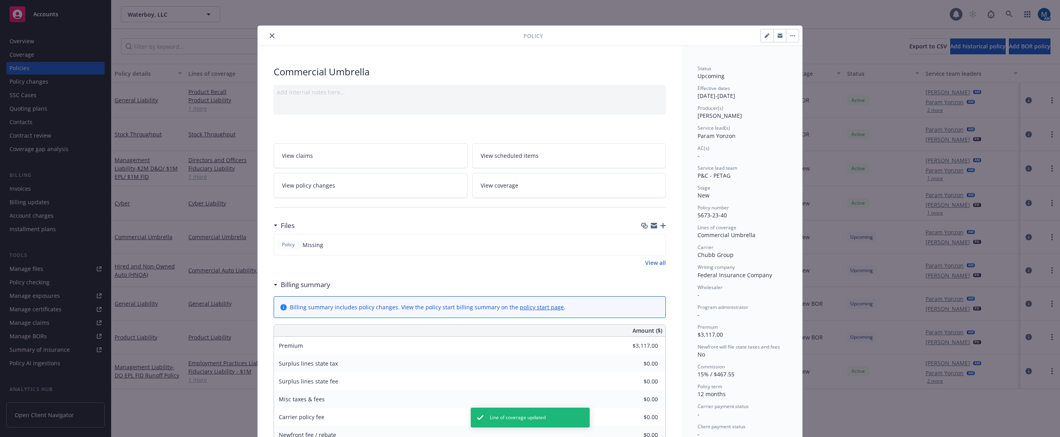
scroll to position [24, 0]
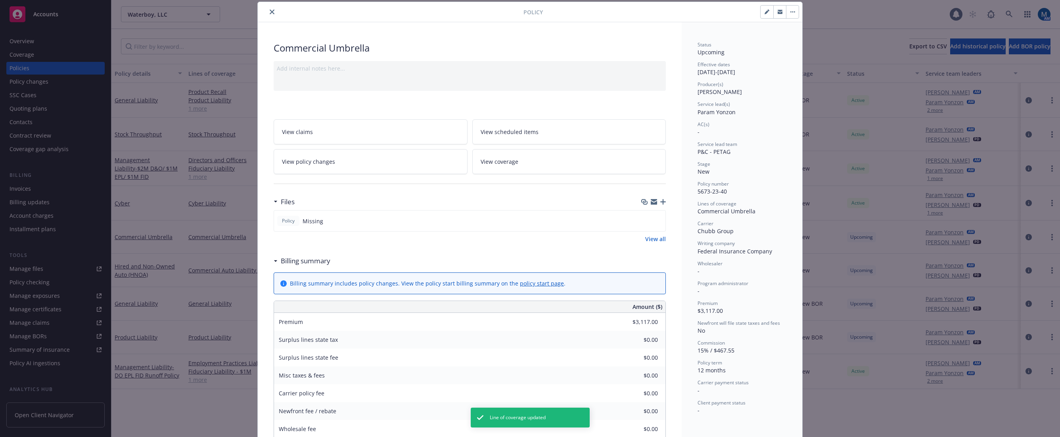
click at [522, 163] on link "View coverage" at bounding box center [569, 161] width 194 height 25
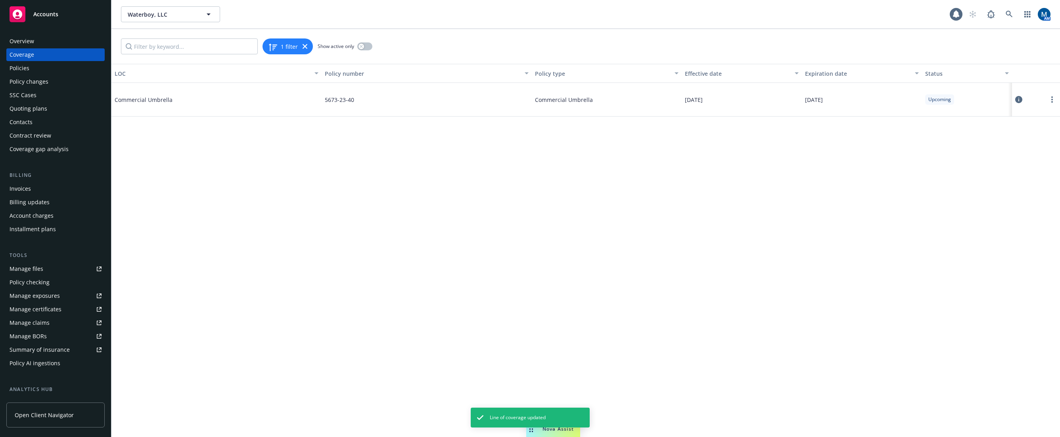
click at [1018, 99] on icon at bounding box center [1018, 99] width 7 height 7
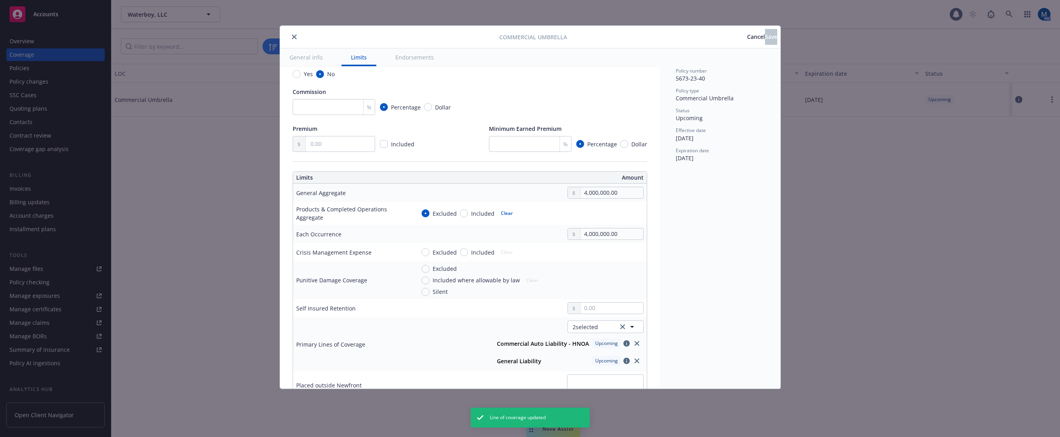
scroll to position [119, 0]
click at [634, 340] on icon "close" at bounding box center [636, 341] width 5 height 5
click at [593, 326] on button "1 selected" at bounding box center [605, 324] width 76 height 13
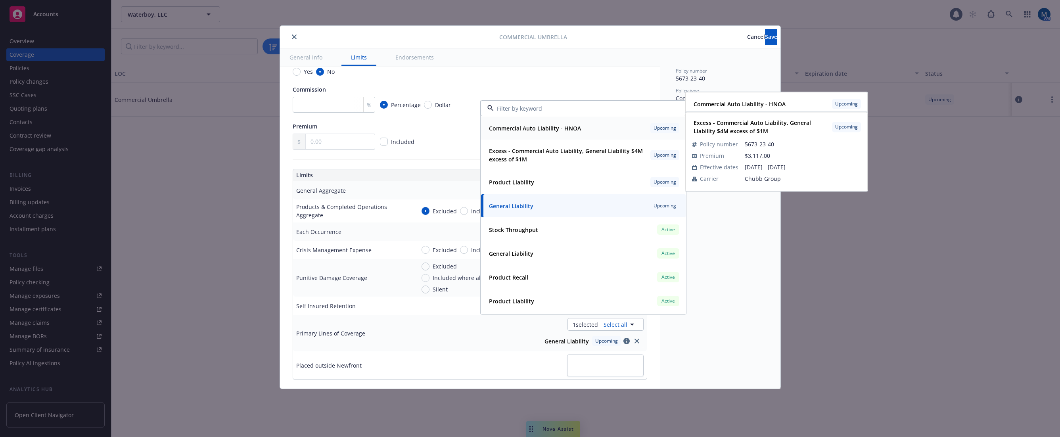
click at [546, 132] on strong "Commercial Auto Liability - HNOA" at bounding box center [535, 128] width 92 height 8
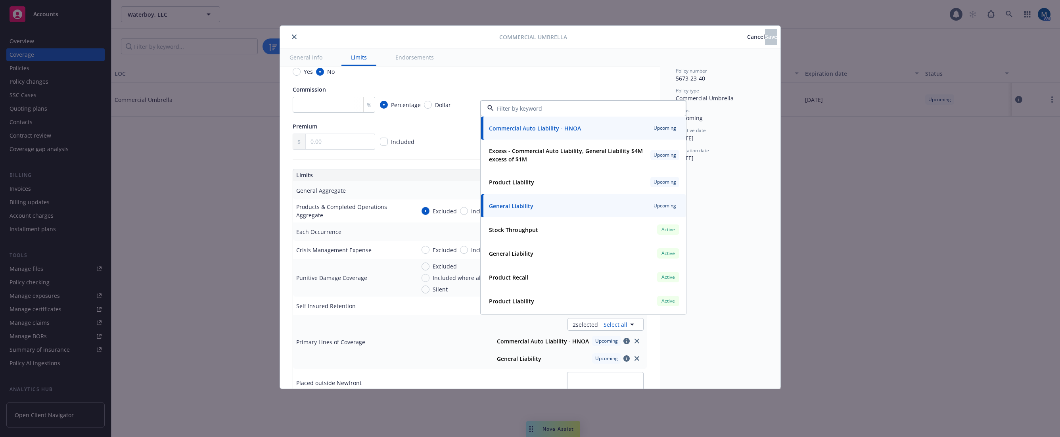
click at [587, 67] on div "Yes No" at bounding box center [470, 71] width 354 height 8
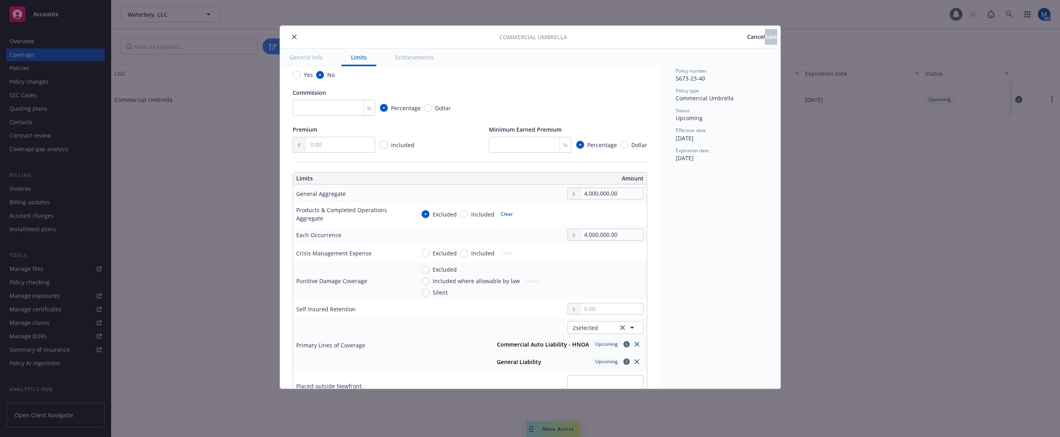
scroll to position [0, 0]
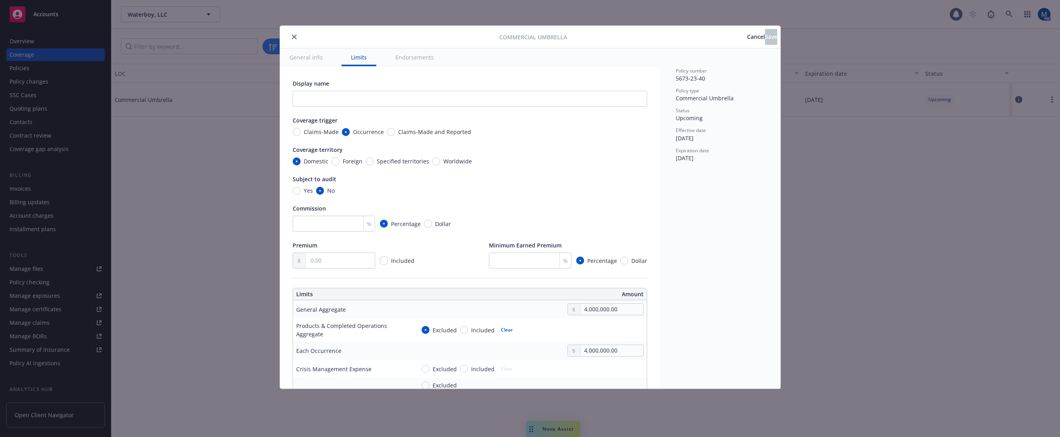
click at [507, 60] on div "General info Limits Endorsements" at bounding box center [470, 57] width 380 height 18
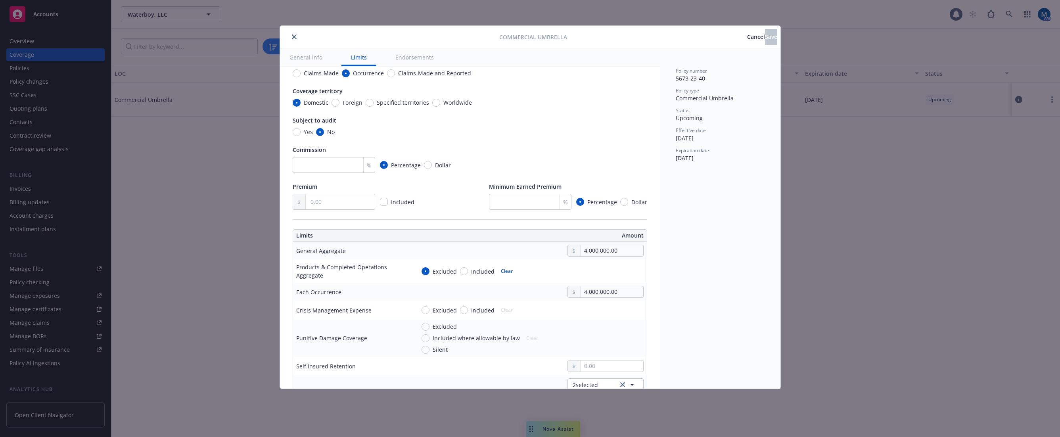
scroll to position [79, 0]
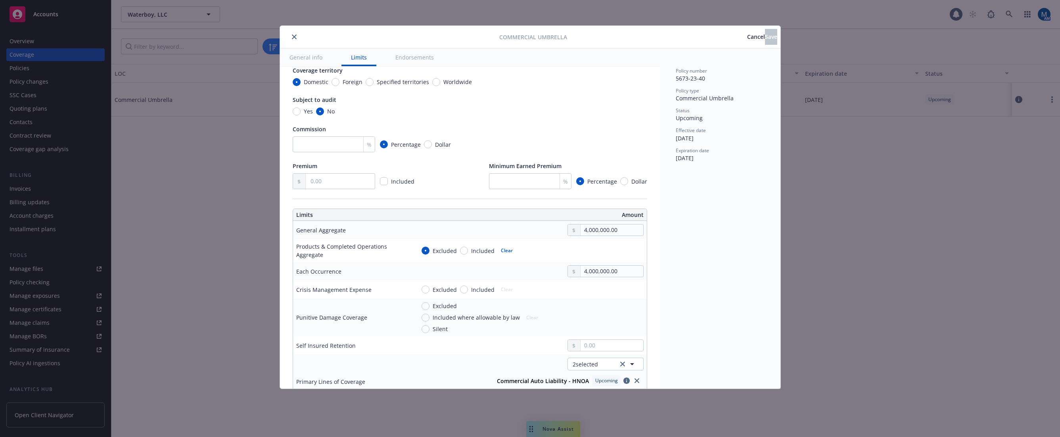
click at [747, 36] on span "Cancel" at bounding box center [756, 37] width 18 height 8
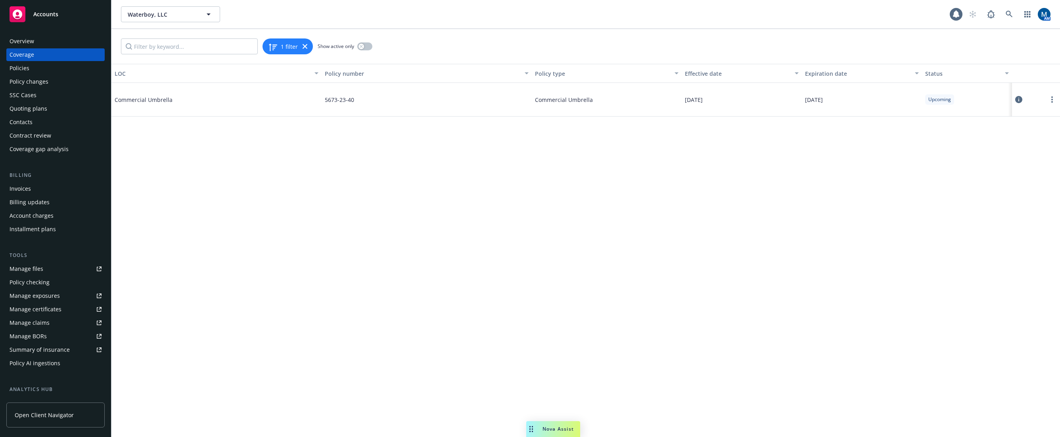
click at [34, 73] on div "Policies" at bounding box center [56, 68] width 92 height 13
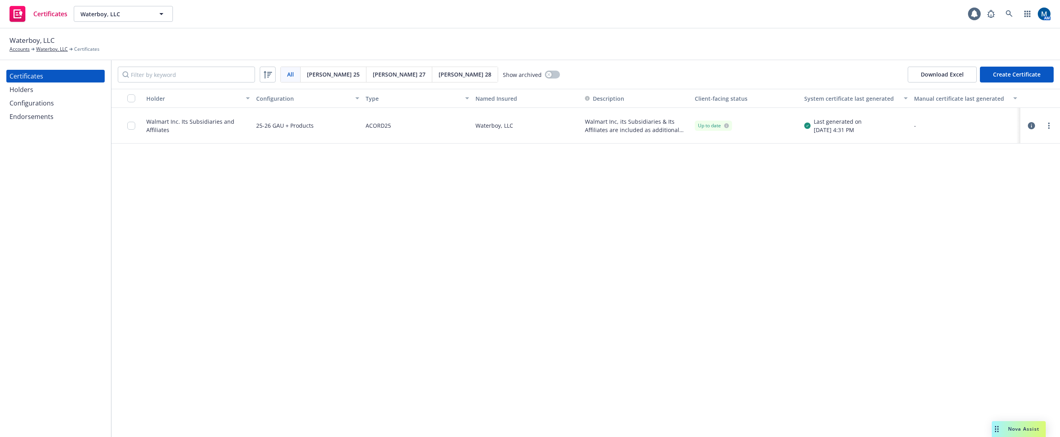
click at [46, 87] on div "Holders" at bounding box center [56, 89] width 92 height 13
click at [23, 101] on div "Configurations" at bounding box center [32, 103] width 44 height 13
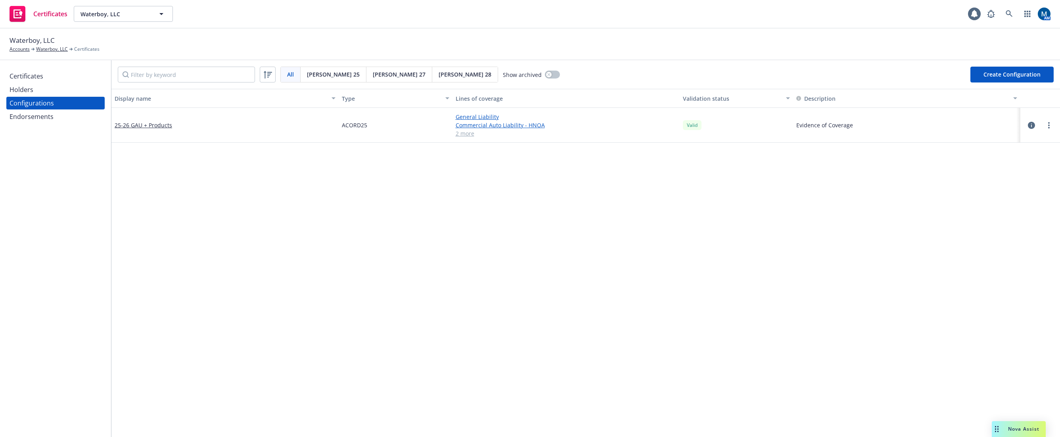
click at [1027, 125] on icon "button" at bounding box center [1030, 125] width 7 height 7
click at [135, 126] on link "25-26 GAU + Products" at bounding box center [143, 125] width 57 height 8
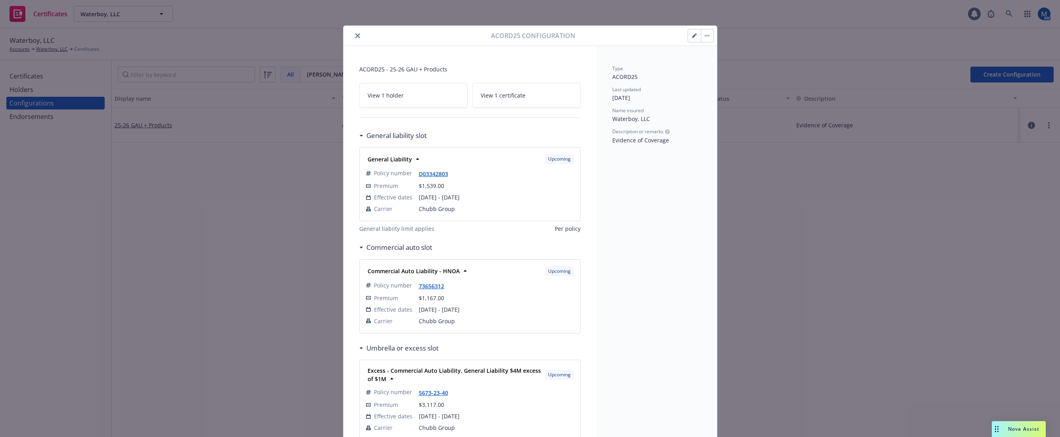
click at [692, 35] on icon "button" at bounding box center [694, 36] width 4 height 4
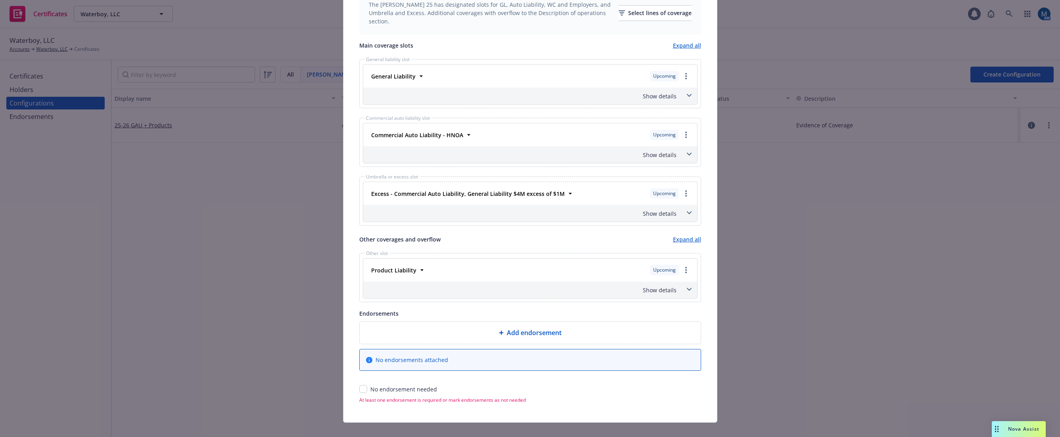
scroll to position [277, 0]
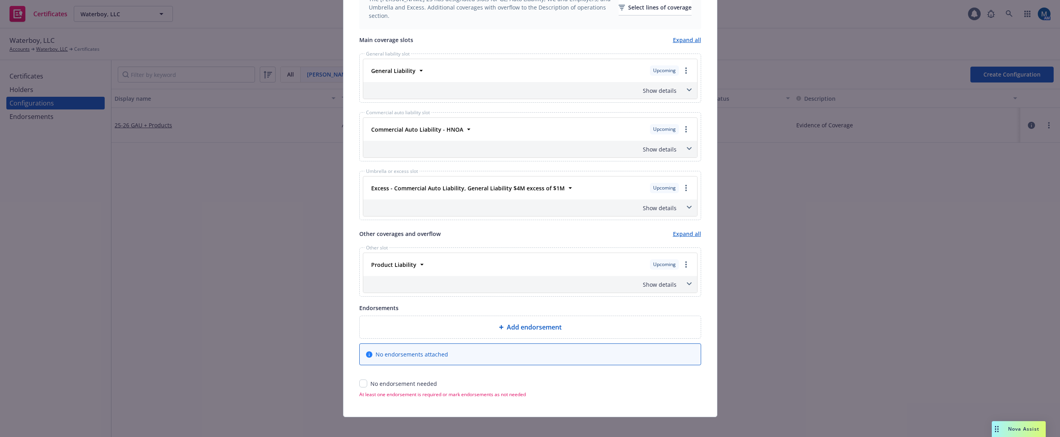
click at [683, 288] on span at bounding box center [689, 283] width 13 height 13
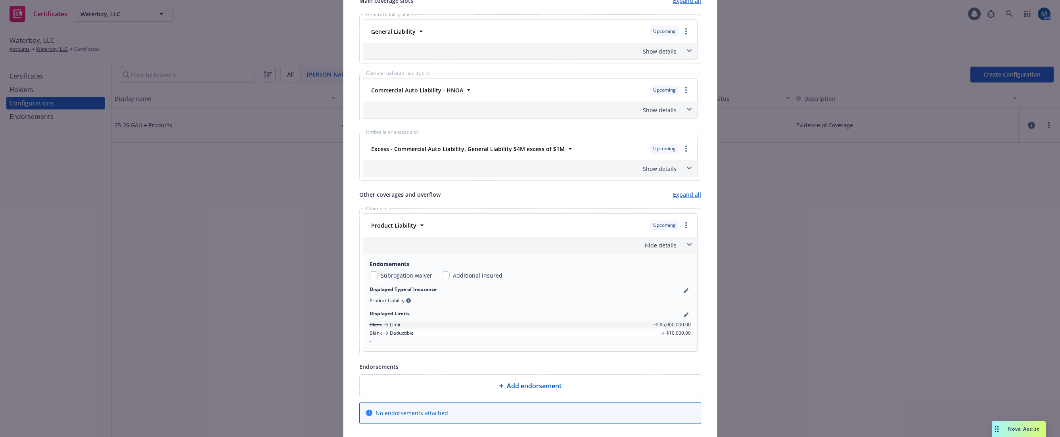
scroll to position [317, 0]
click at [371, 274] on input "checkbox" at bounding box center [373, 275] width 8 height 8
checkbox input "true"
click at [442, 274] on input "checkbox" at bounding box center [446, 275] width 8 height 8
checkbox input "true"
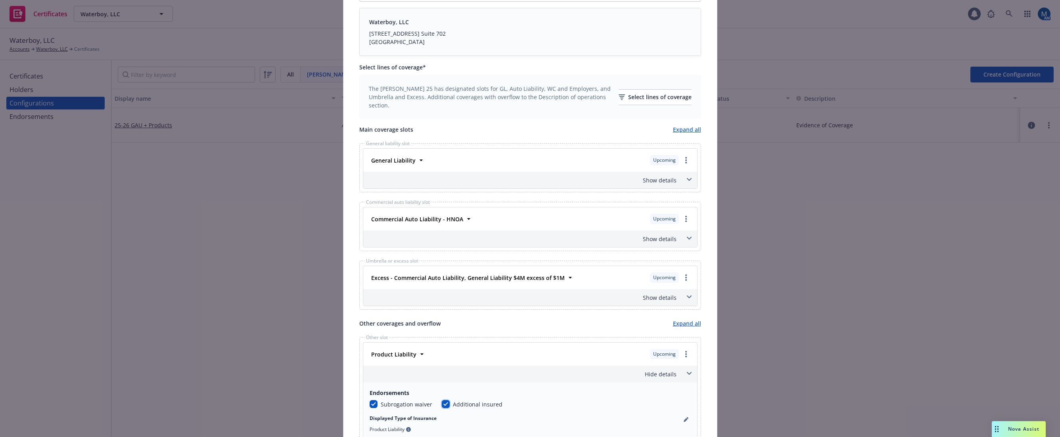
scroll to position [381, 0]
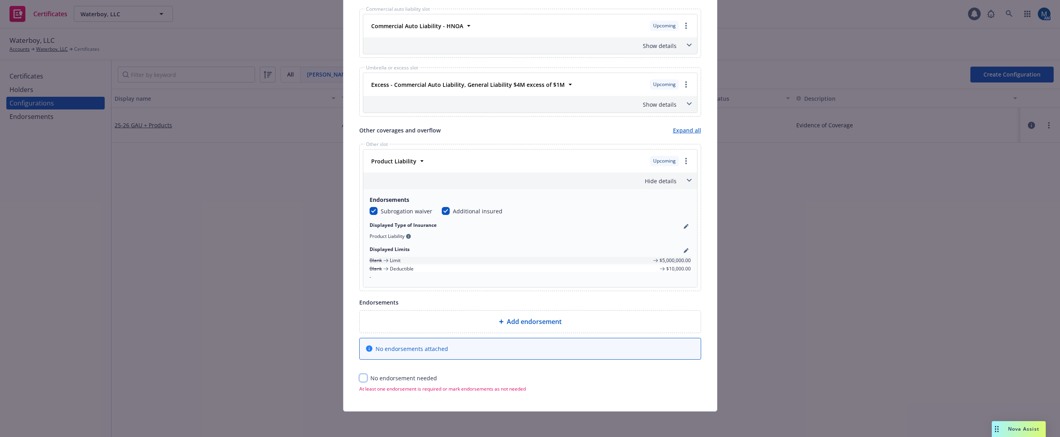
click at [359, 377] on input "checkbox" at bounding box center [363, 378] width 8 height 8
checkbox input "true"
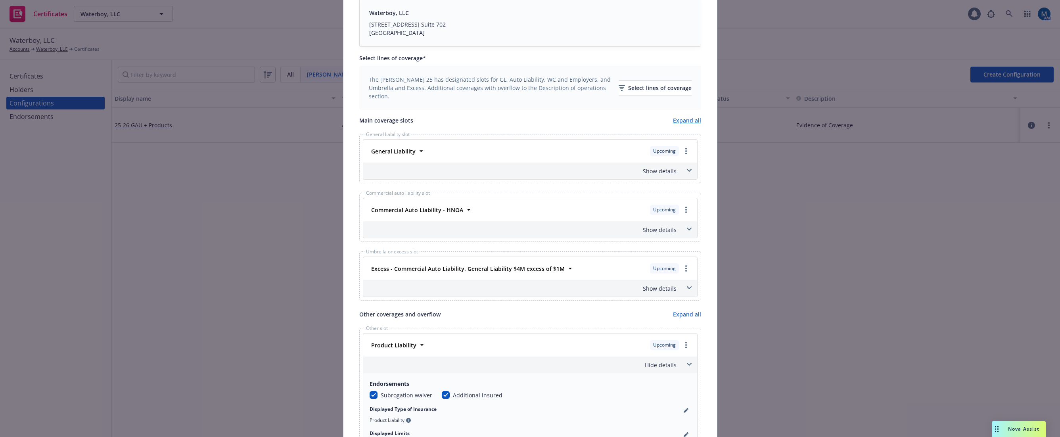
scroll to position [173, 0]
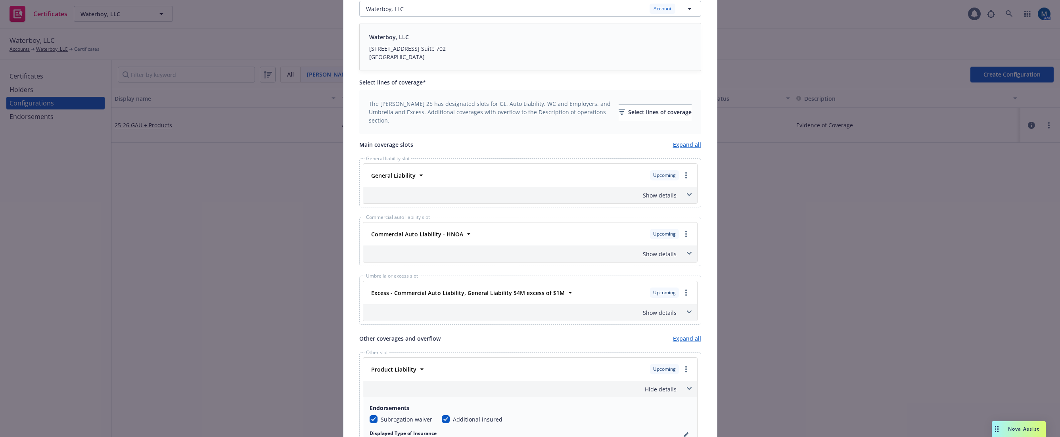
click at [687, 311] on icon at bounding box center [688, 311] width 5 height 3
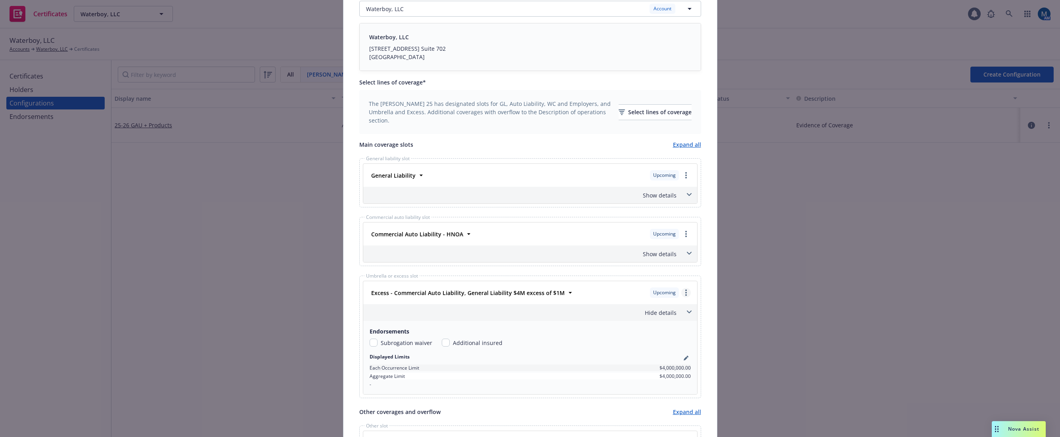
click at [685, 291] on icon "more" at bounding box center [686, 292] width 2 height 6
click at [705, 294] on div "Display name* 25-26 GAU + Products Description of operations Evidence of Covera…" at bounding box center [529, 279] width 373 height 807
click at [443, 342] on input "checkbox" at bounding box center [446, 343] width 8 height 8
click at [442, 342] on input "checkbox" at bounding box center [446, 343] width 8 height 8
checkbox input "false"
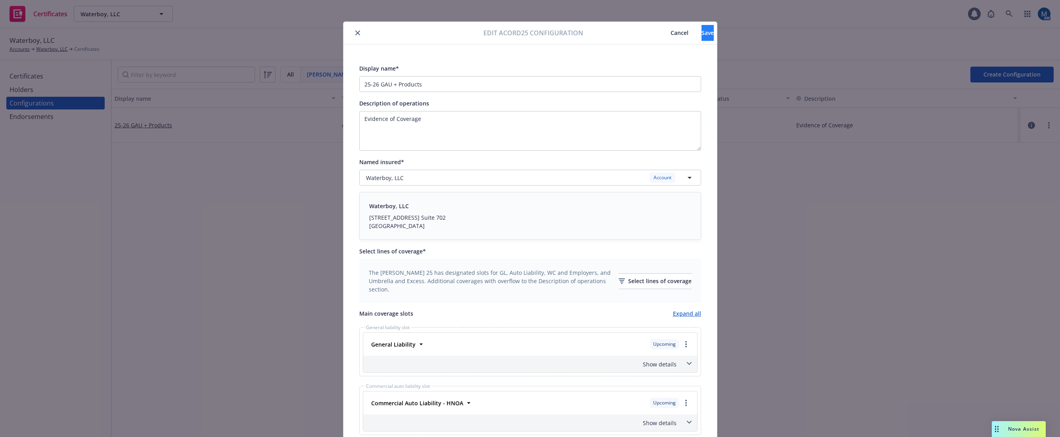
scroll to position [0, 0]
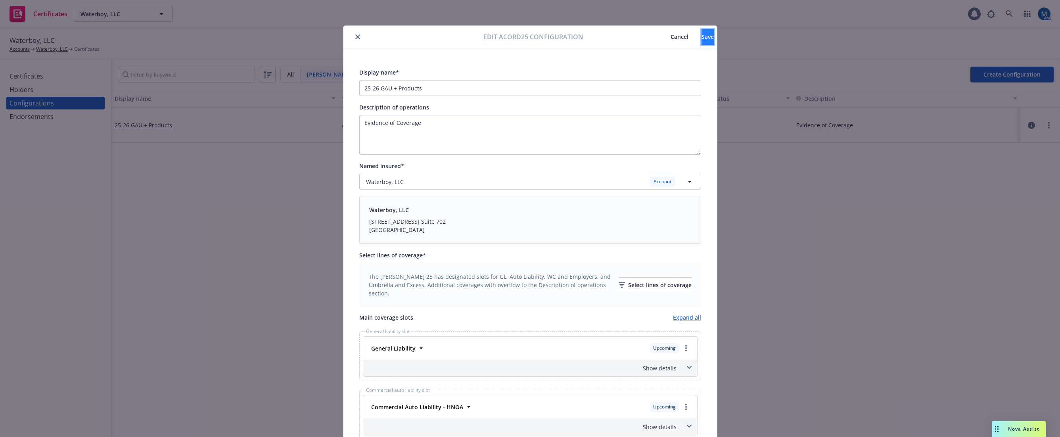
click at [702, 38] on button "Save" at bounding box center [707, 37] width 12 height 16
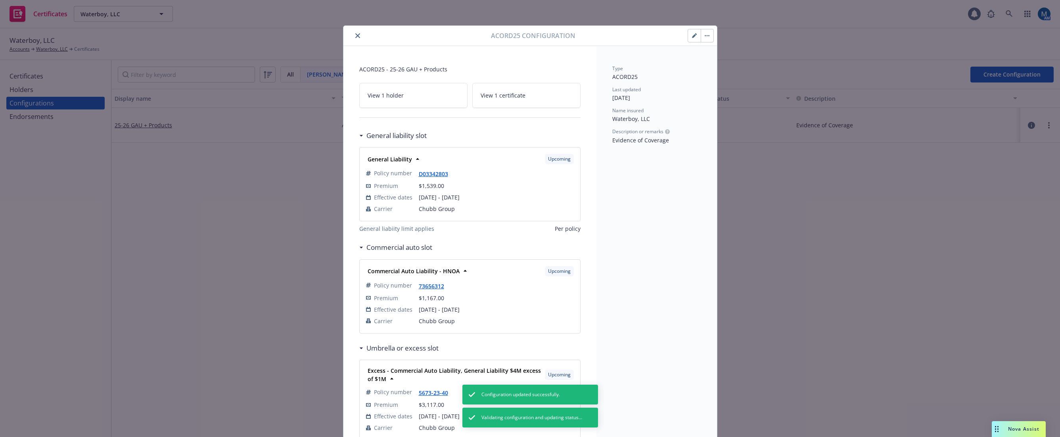
click at [354, 33] on button "close" at bounding box center [358, 36] width 10 height 10
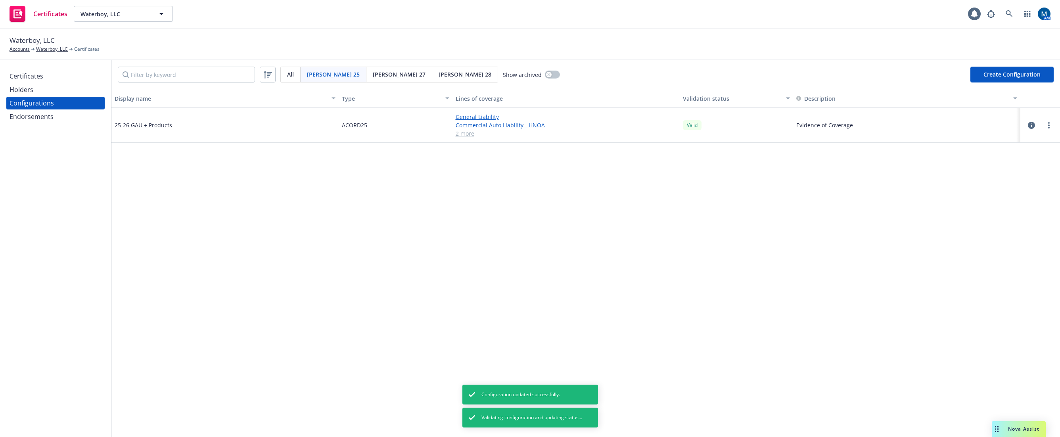
click at [40, 89] on div "Holders" at bounding box center [56, 89] width 92 height 13
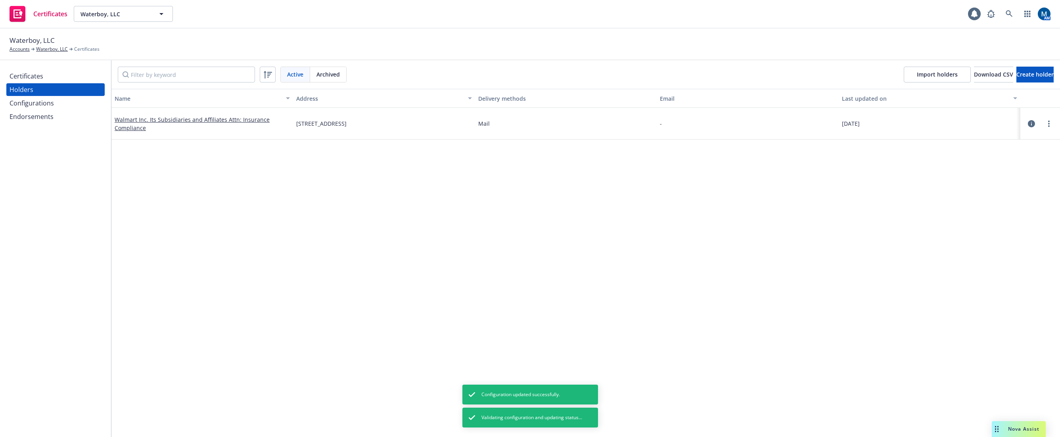
click at [1027, 120] on icon "button" at bounding box center [1030, 123] width 7 height 7
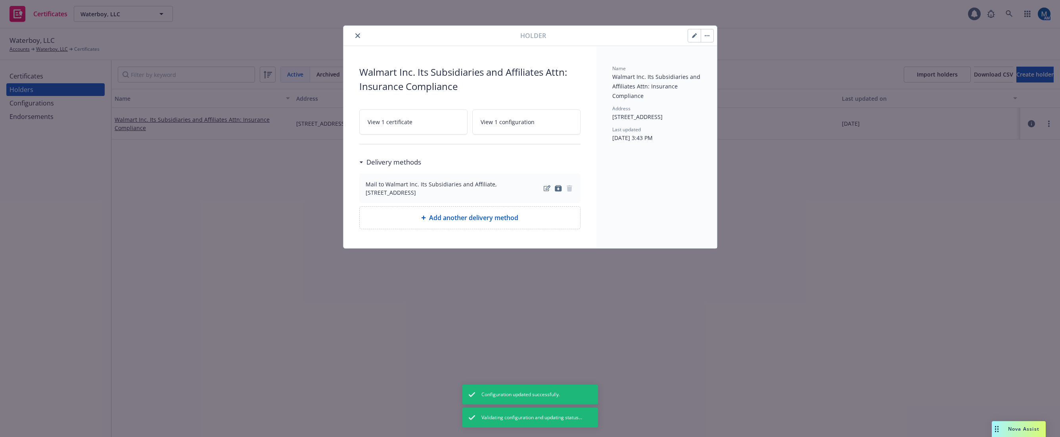
click at [708, 37] on button "button" at bounding box center [706, 35] width 13 height 13
click at [406, 119] on span "View 1 certificate" at bounding box center [389, 122] width 45 height 8
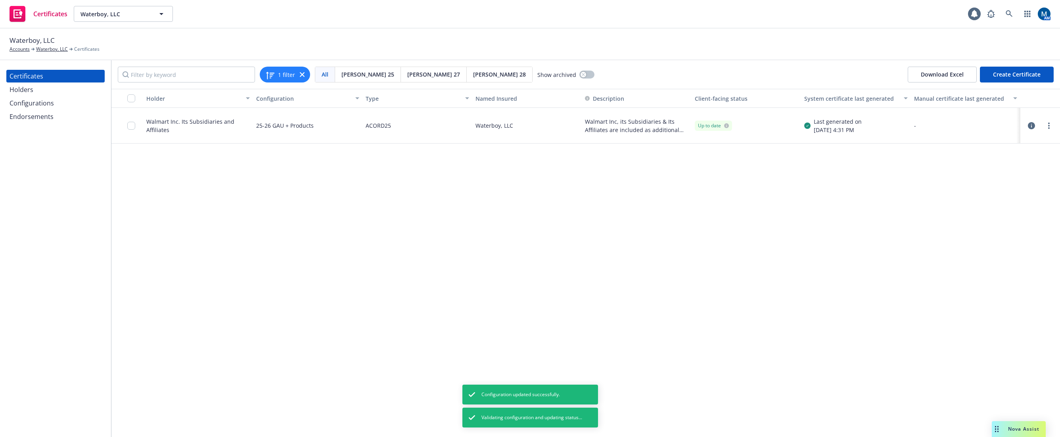
click at [1029, 127] on icon "button" at bounding box center [1030, 125] width 7 height 7
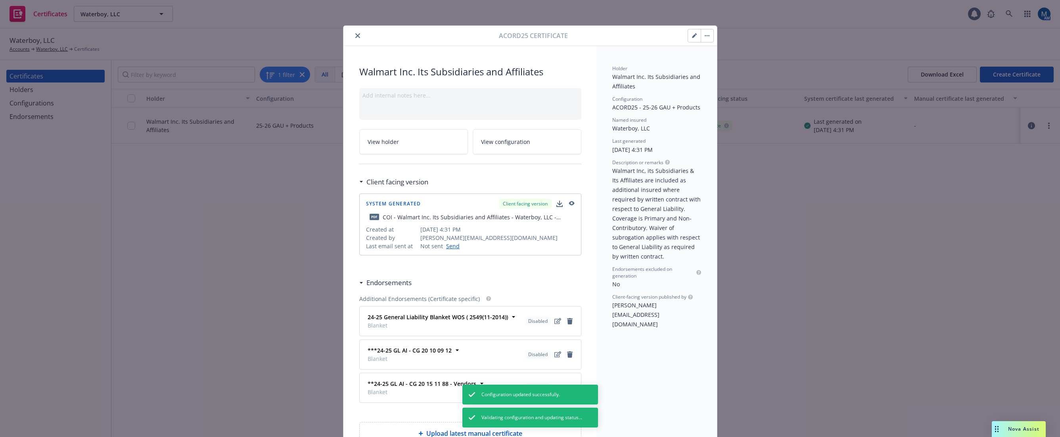
click at [708, 36] on button "button" at bounding box center [706, 35] width 13 height 13
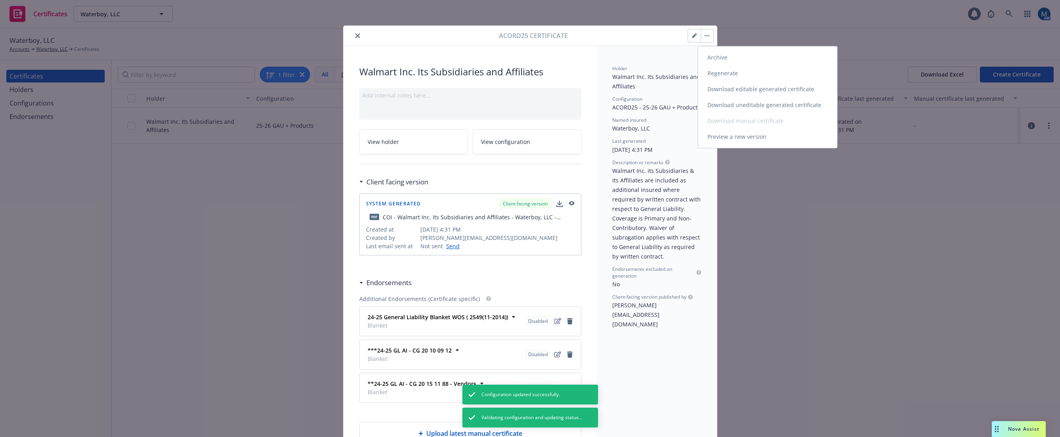
click at [730, 69] on link "Regenerate" at bounding box center [767, 73] width 139 height 16
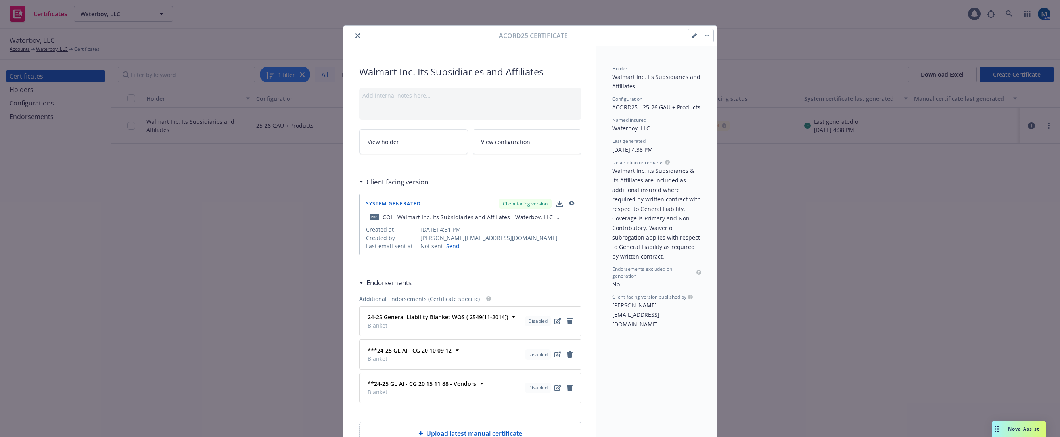
click at [703, 36] on button "button" at bounding box center [706, 35] width 13 height 13
click at [602, 45] on div "Acord25 certificate Archive Regenerate Publishing editable generated certificat…" at bounding box center [529, 36] width 373 height 20
click at [355, 35] on icon "close" at bounding box center [357, 35] width 5 height 5
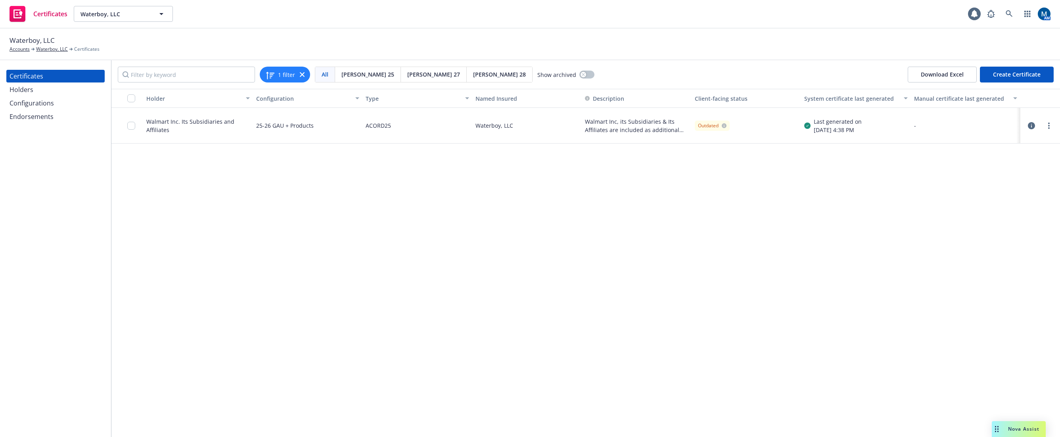
click at [1032, 126] on icon "button" at bounding box center [1030, 125] width 7 height 7
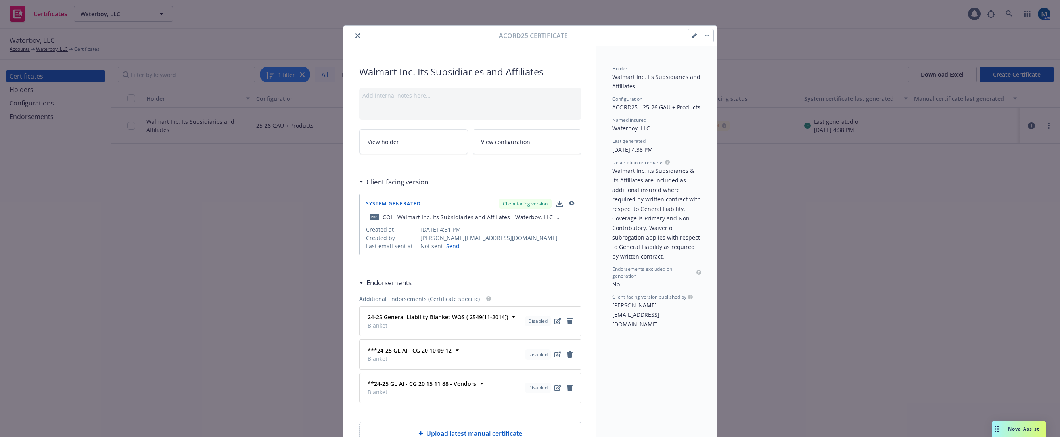
click at [703, 40] on button "button" at bounding box center [706, 35] width 13 height 13
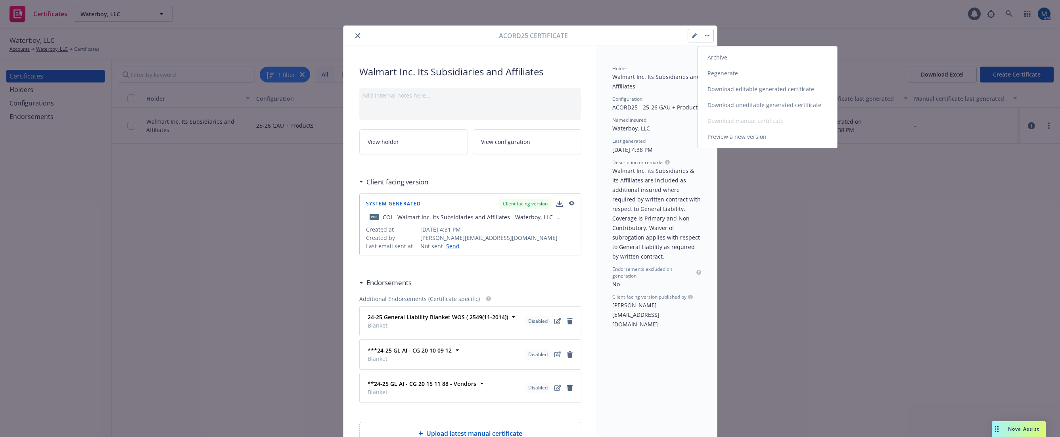
click at [732, 104] on link "Download uneditable generated certificate" at bounding box center [767, 105] width 139 height 16
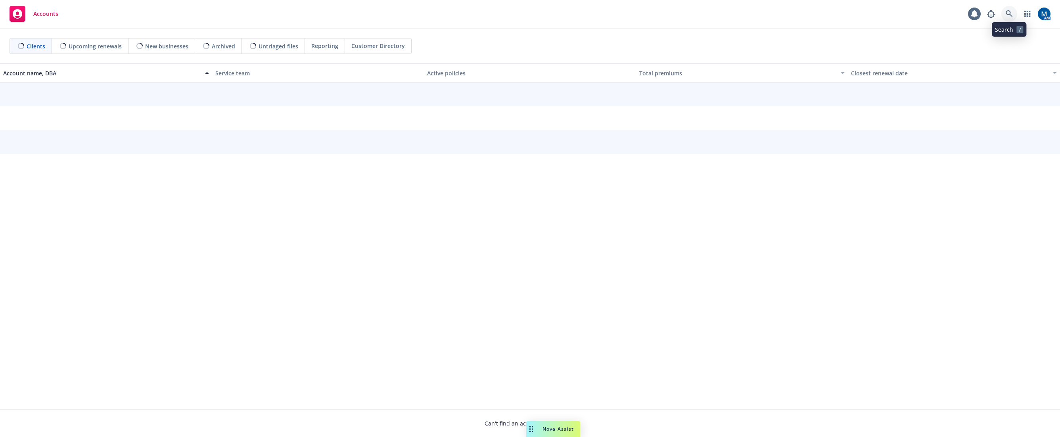
click at [1005, 12] on icon at bounding box center [1008, 13] width 7 height 7
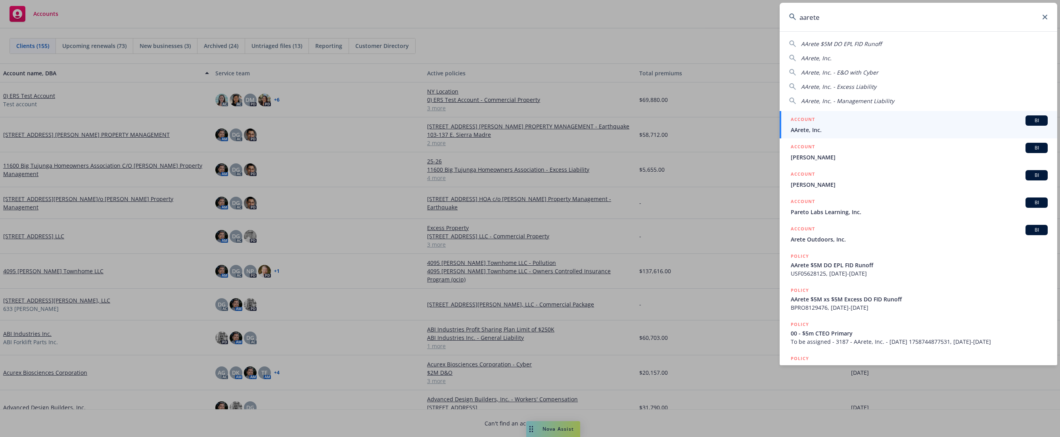
type input "aarete"
click at [833, 125] on div "ACCOUNT BI" at bounding box center [918, 120] width 257 height 10
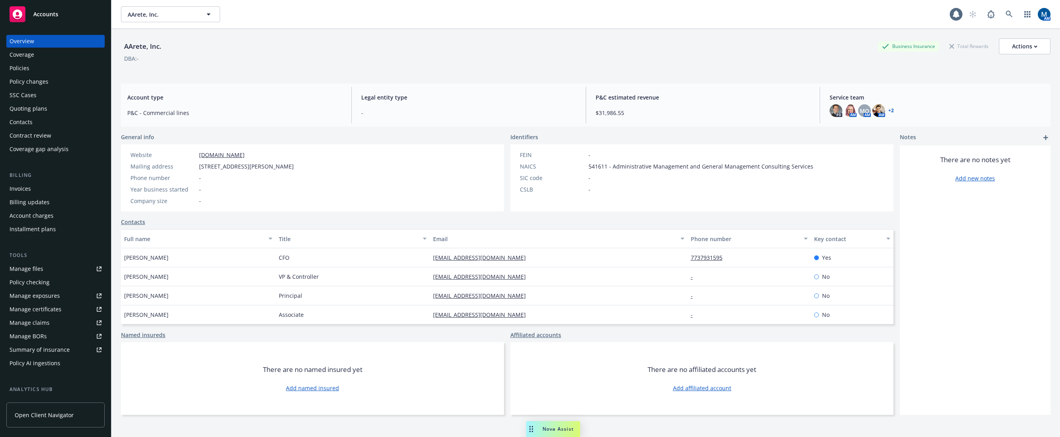
click at [43, 72] on div "Policies" at bounding box center [56, 68] width 92 height 13
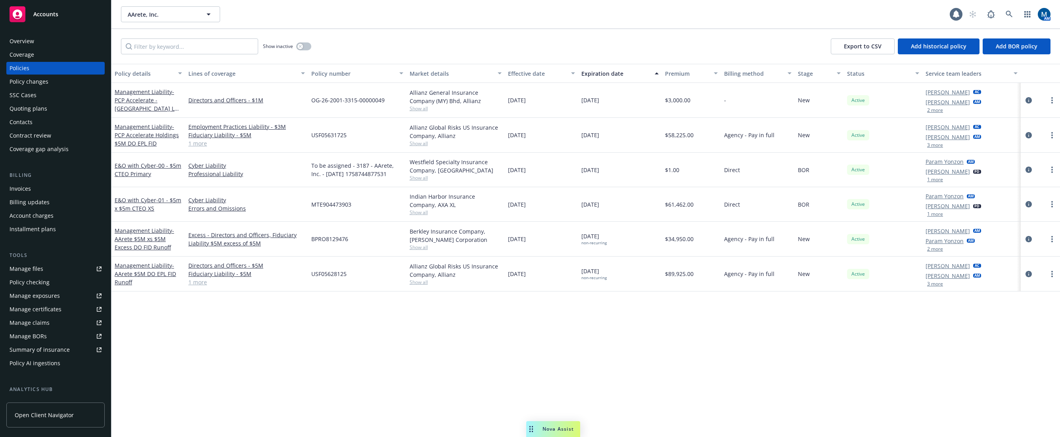
click at [453, 351] on div "Policy details Lines of coverage Policy number Market details Effective date Ex…" at bounding box center [585, 250] width 948 height 373
click at [1029, 167] on icon "circleInformation" at bounding box center [1028, 169] width 6 height 6
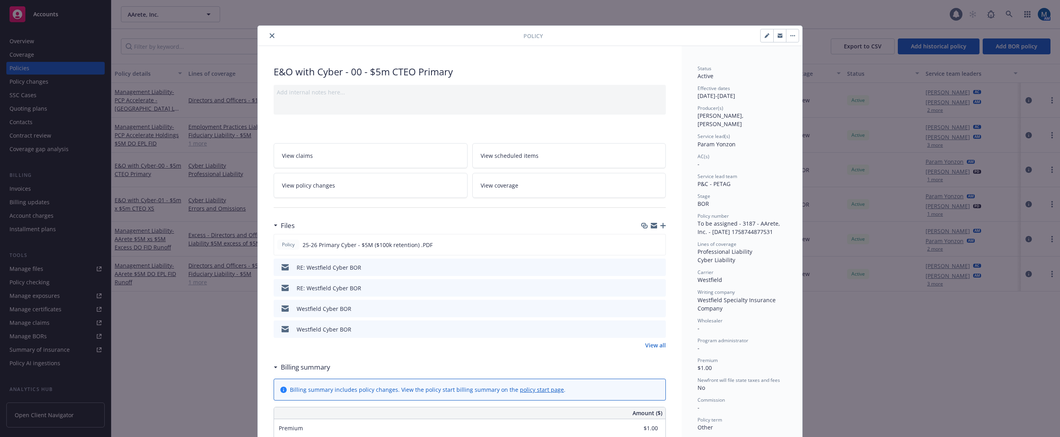
click at [762, 38] on button "button" at bounding box center [766, 35] width 13 height 13
select select "BOR"
select select "other"
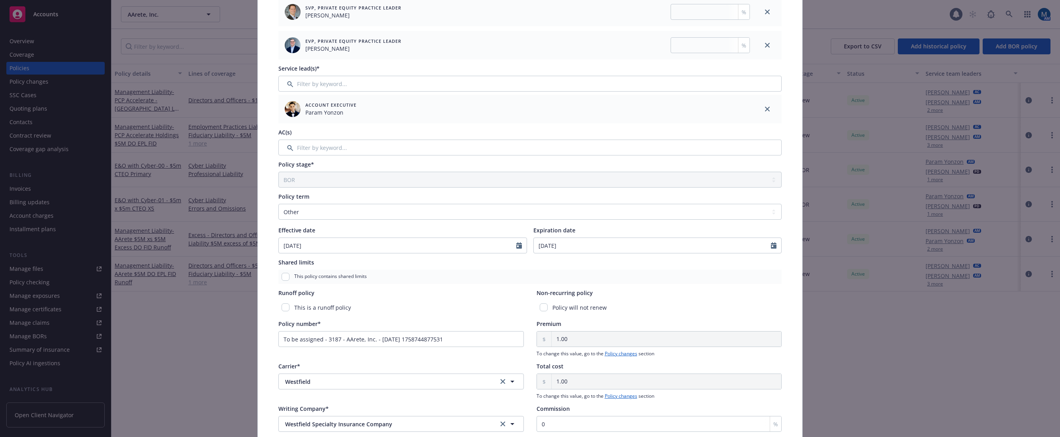
scroll to position [159, 0]
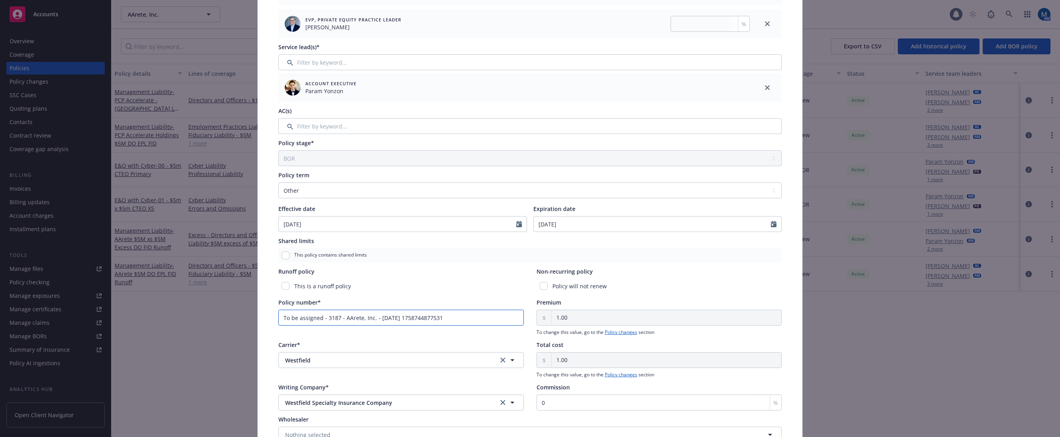
click at [371, 321] on input "To be assigned - 3187 - AArete, Inc. - 09/24/2025 1758744877531" at bounding box center [400, 318] width 245 height 16
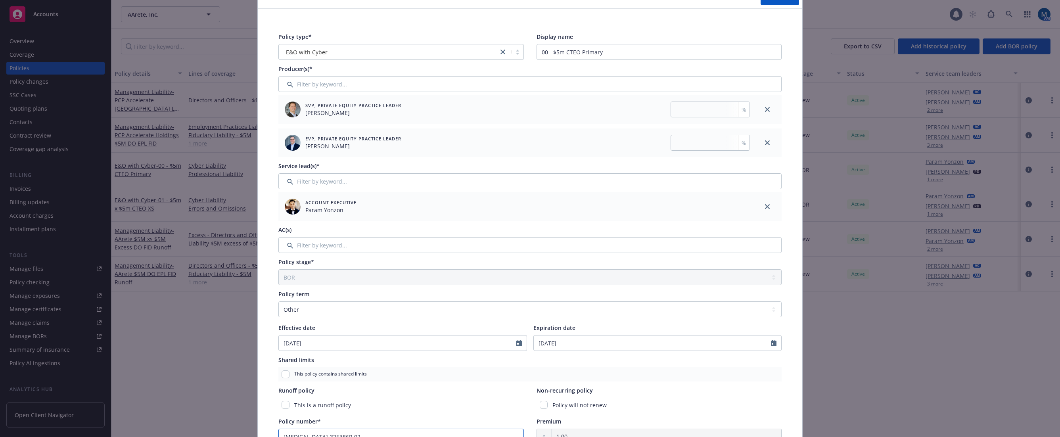
scroll to position [0, 0]
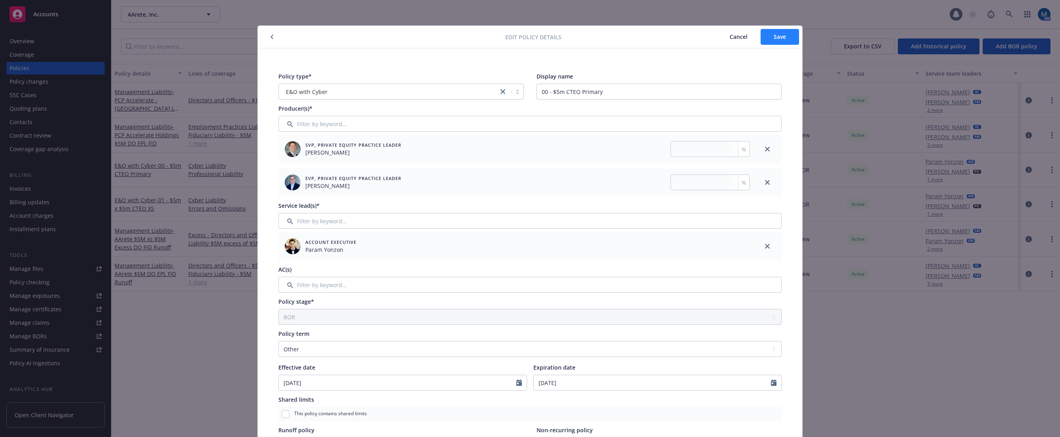
type input "PCE-325386P-02"
click at [775, 40] on span "Save" at bounding box center [779, 37] width 12 height 8
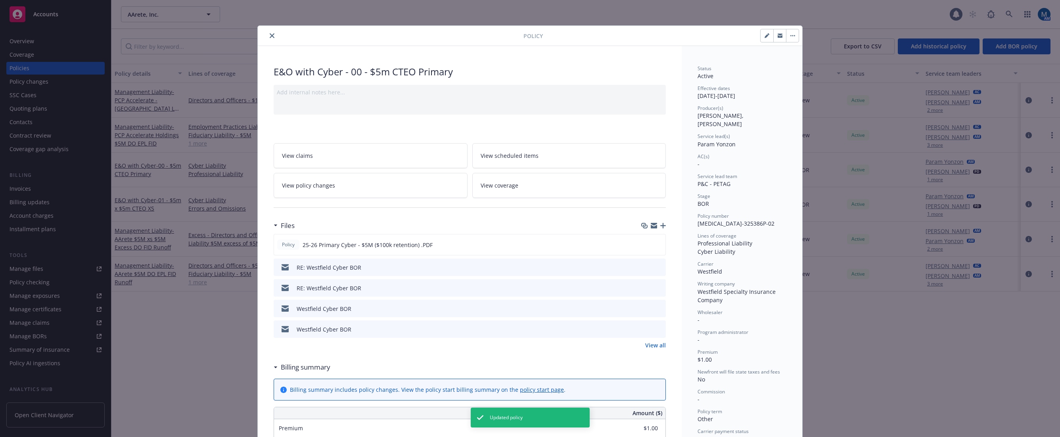
click at [656, 265] on icon "preview file" at bounding box center [657, 267] width 7 height 6
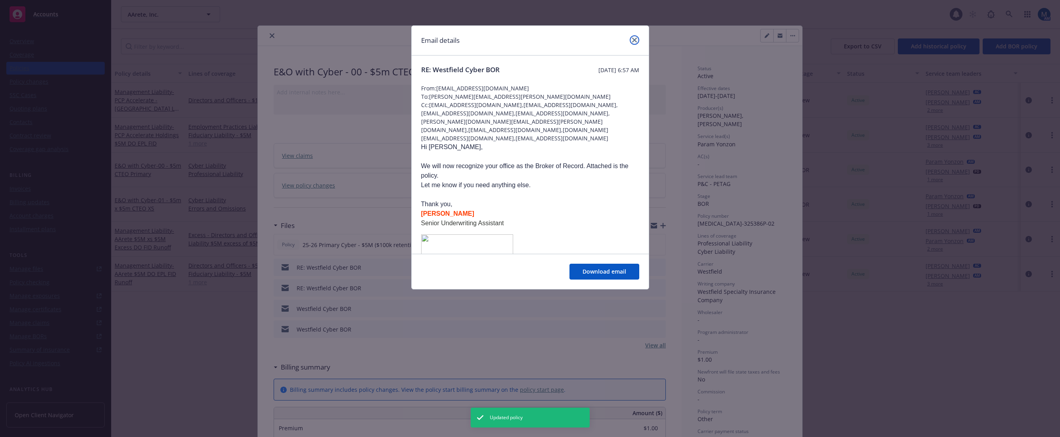
click at [635, 38] on icon "close" at bounding box center [634, 40] width 5 height 5
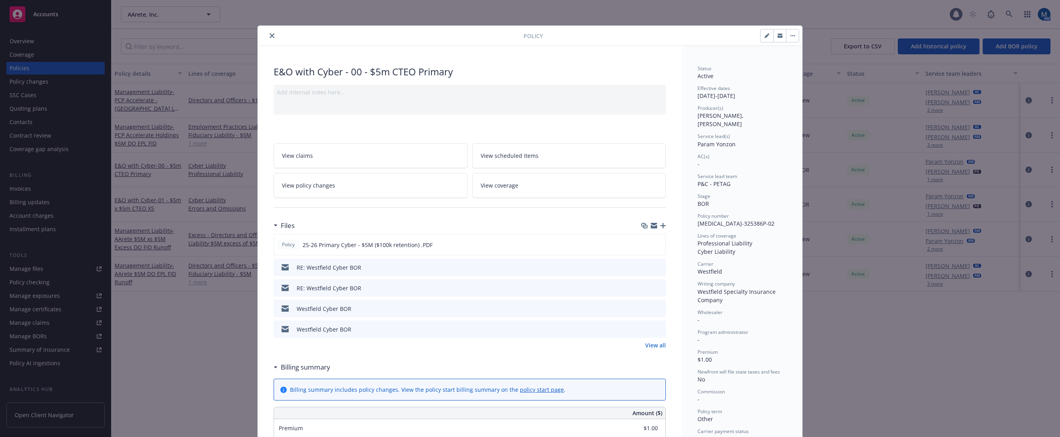
click at [270, 34] on icon "close" at bounding box center [272, 35] width 5 height 5
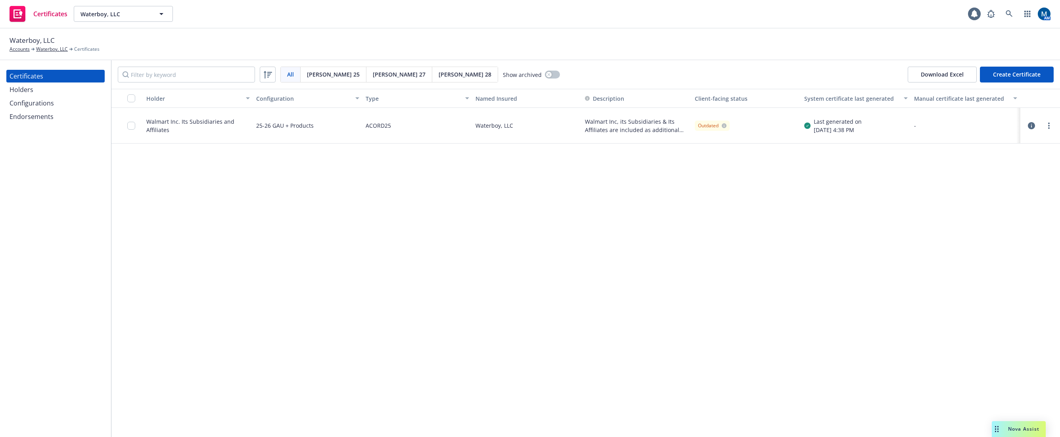
click at [58, 102] on div "Configurations" at bounding box center [56, 103] width 92 height 13
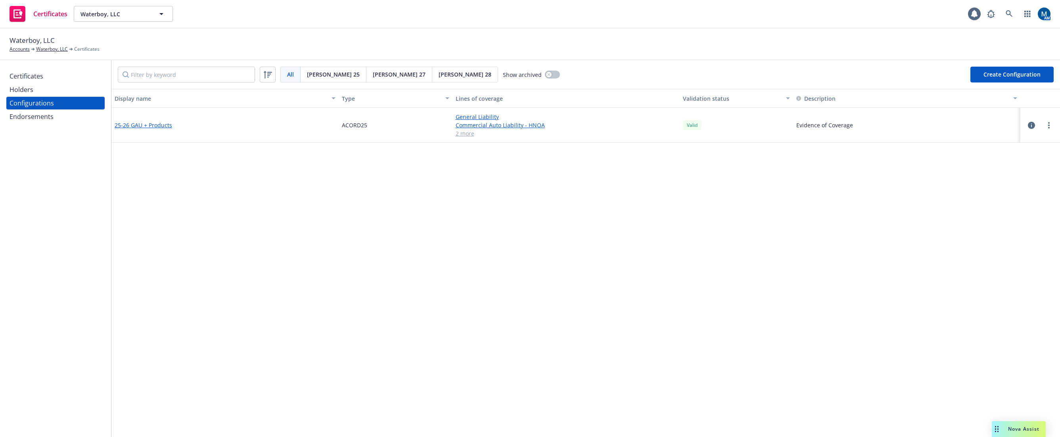
click at [140, 124] on link "25-26 GAU + Products" at bounding box center [143, 125] width 57 height 8
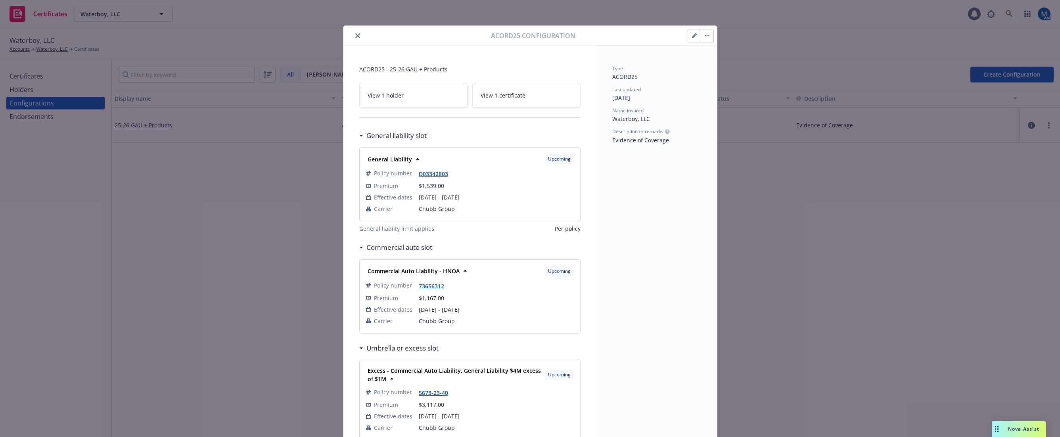
click at [688, 34] on button "button" at bounding box center [694, 35] width 13 height 13
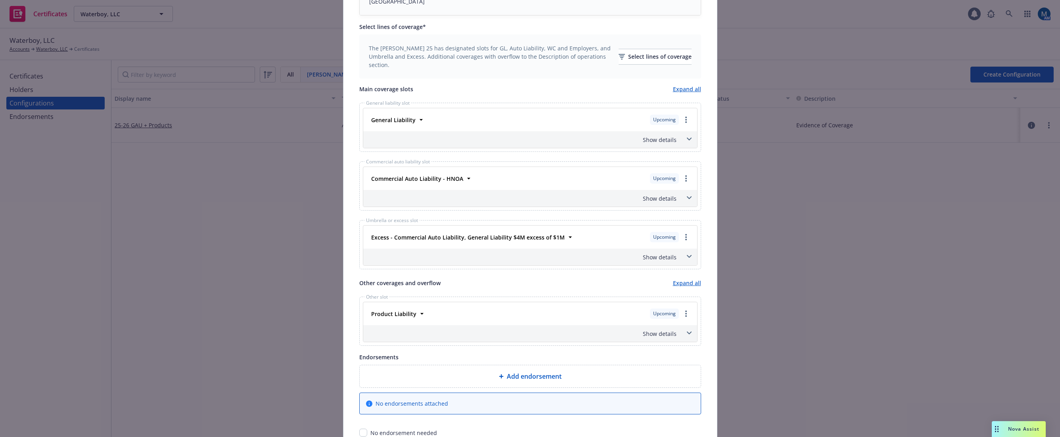
scroll to position [283, 0]
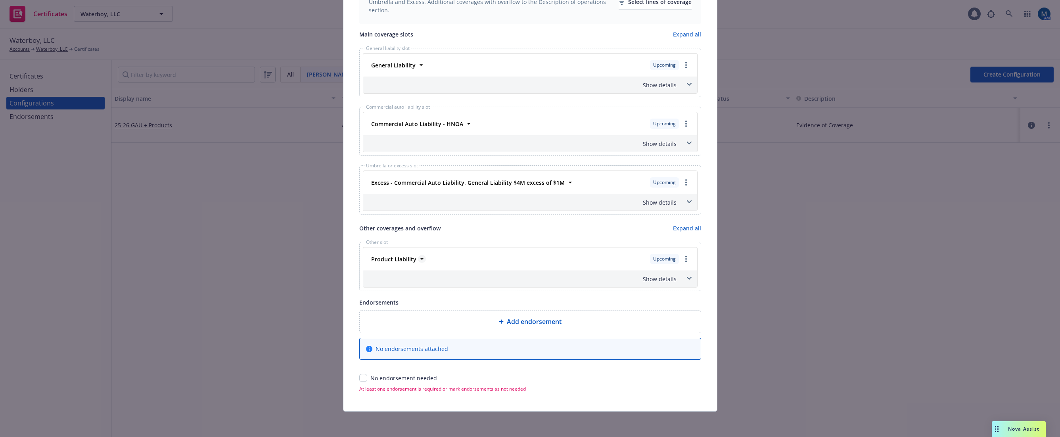
click at [418, 260] on icon at bounding box center [422, 259] width 8 height 8
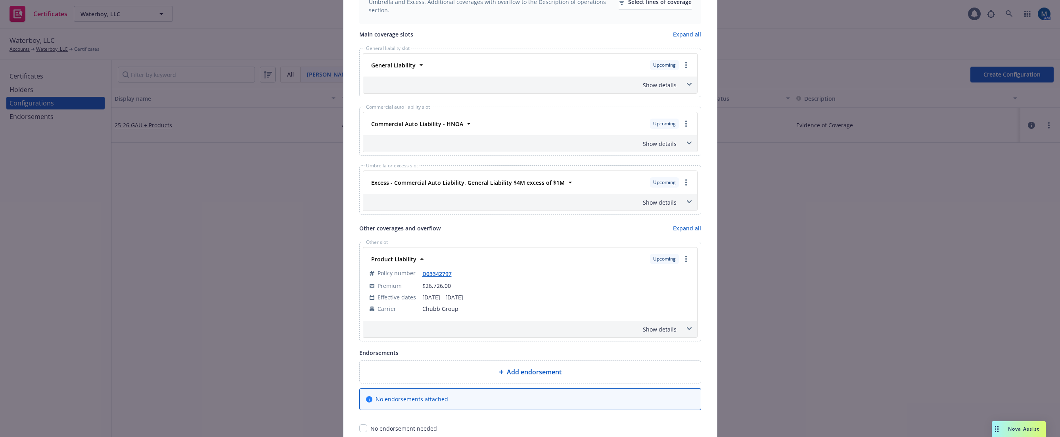
click at [685, 332] on span at bounding box center [689, 328] width 13 height 13
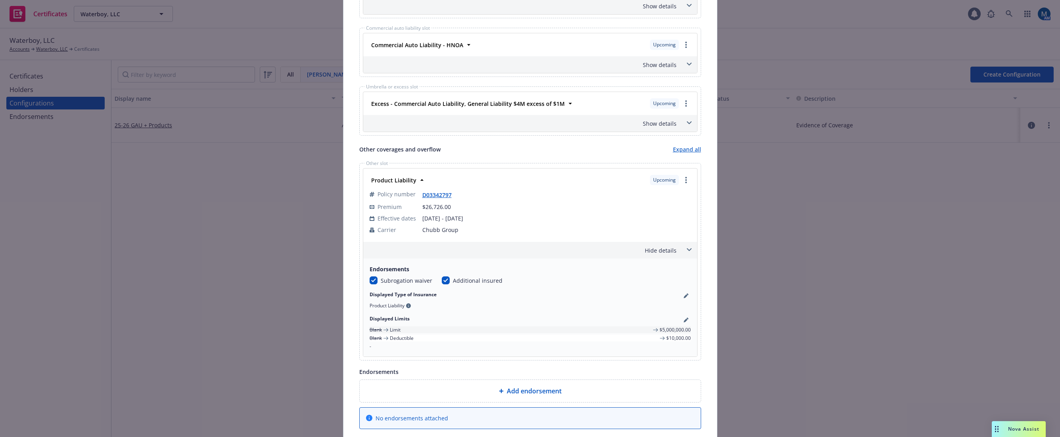
scroll to position [362, 0]
click at [683, 295] on icon "pencil" at bounding box center [685, 296] width 4 height 4
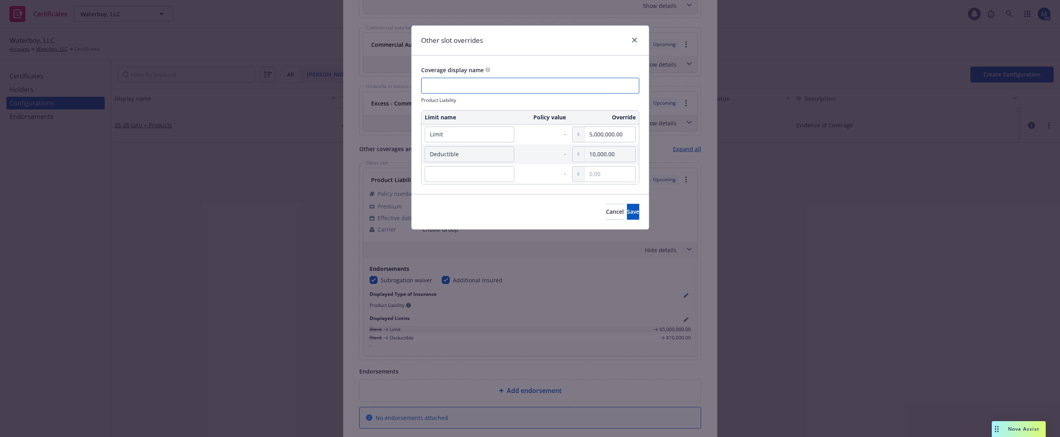
click at [483, 81] on input "text" at bounding box center [530, 86] width 218 height 16
type input "Products/Completed Operations Liability"
click at [627, 211] on span "Save" at bounding box center [633, 212] width 12 height 8
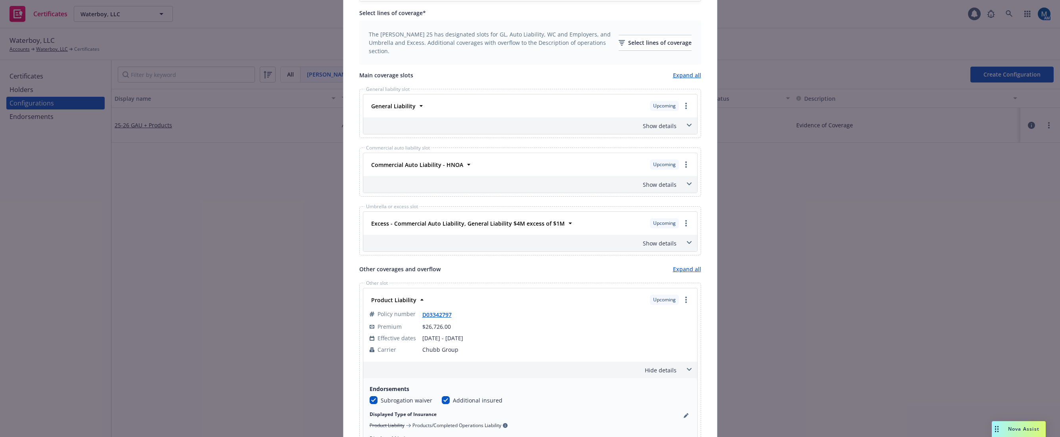
scroll to position [431, 0]
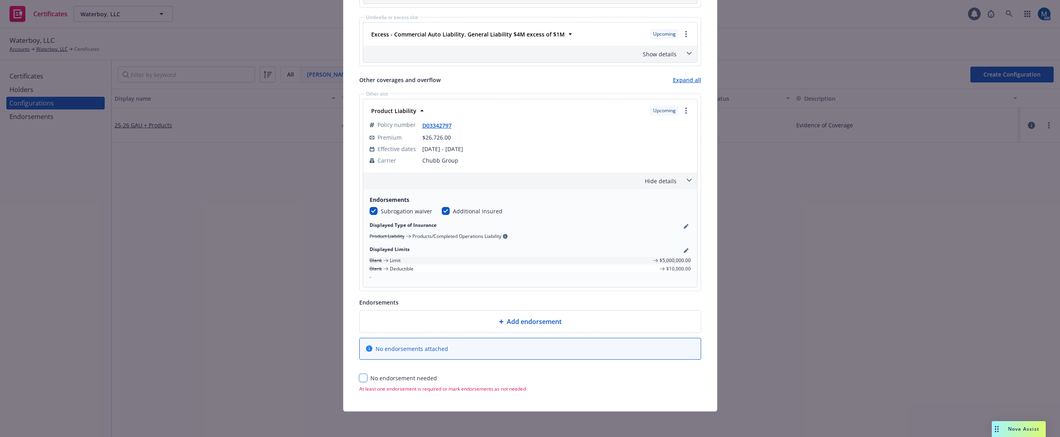
click at [360, 377] on input "checkbox" at bounding box center [363, 378] width 8 height 8
checkbox input "true"
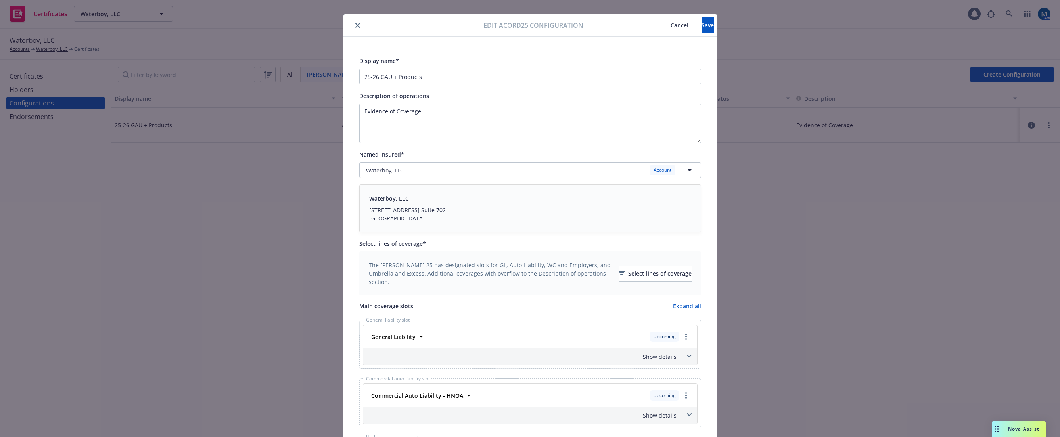
scroll to position [0, 0]
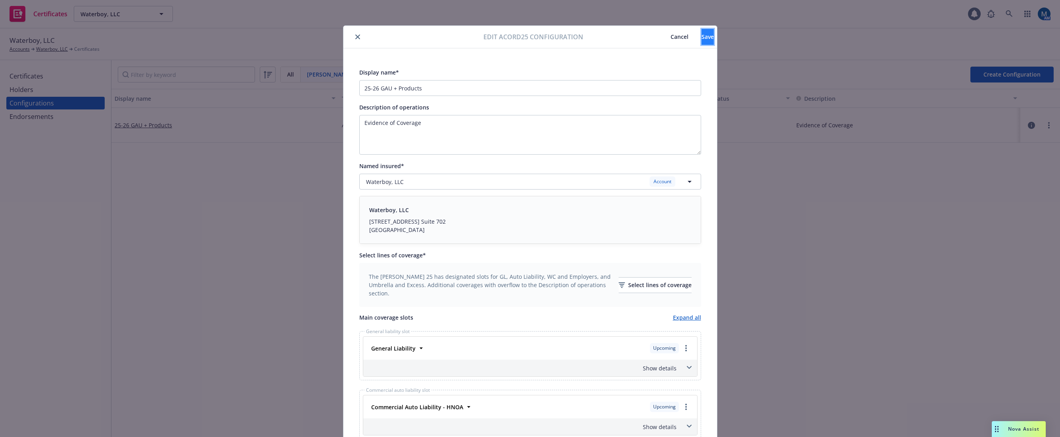
click at [701, 35] on button "Save" at bounding box center [707, 37] width 12 height 16
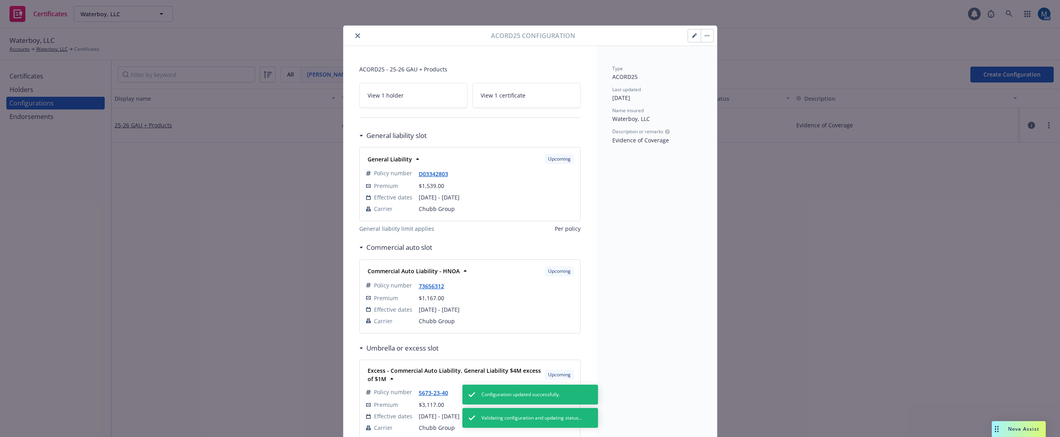
click at [355, 35] on icon "close" at bounding box center [357, 35] width 5 height 5
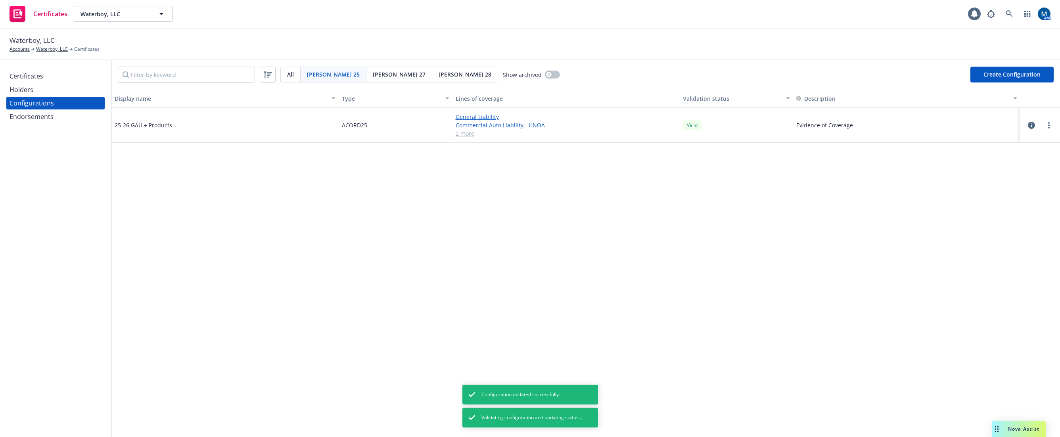
click at [36, 78] on div "Certificates" at bounding box center [27, 76] width 34 height 13
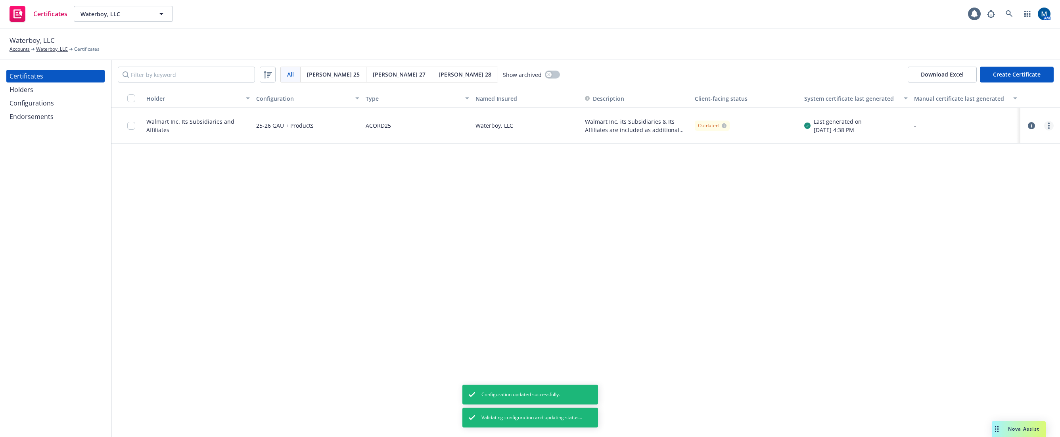
click at [1046, 126] on link "more" at bounding box center [1049, 126] width 10 height 10
click at [977, 172] on link "Regenerate" at bounding box center [989, 174] width 127 height 16
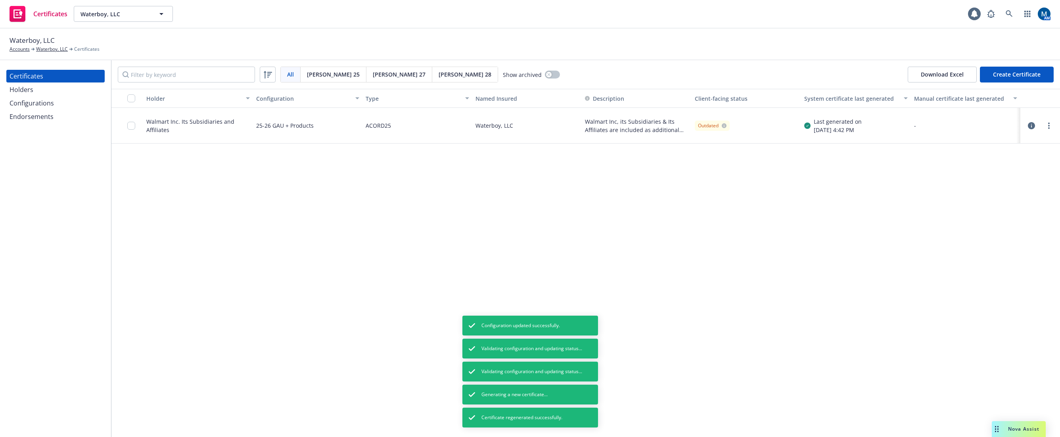
click at [553, 238] on div "Holder Configuration Type Named Insured Description Client-facing status System…" at bounding box center [585, 263] width 948 height 348
click at [1031, 127] on icon "button" at bounding box center [1030, 125] width 7 height 7
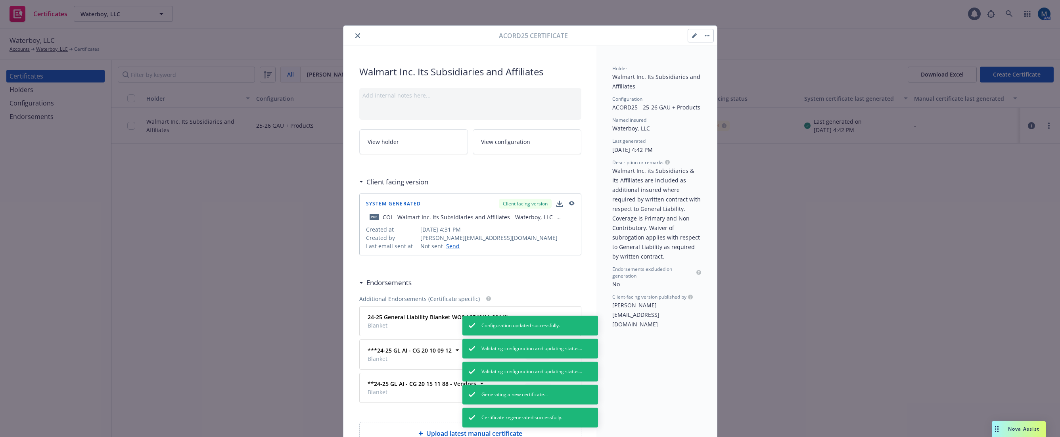
click at [706, 37] on button "button" at bounding box center [706, 35] width 13 height 13
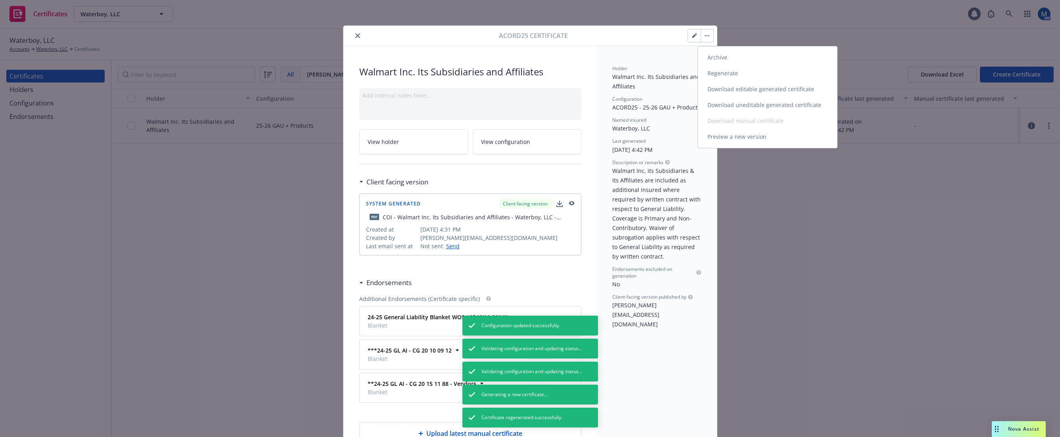
click at [742, 103] on link "Download uneditable generated certificate" at bounding box center [767, 105] width 139 height 16
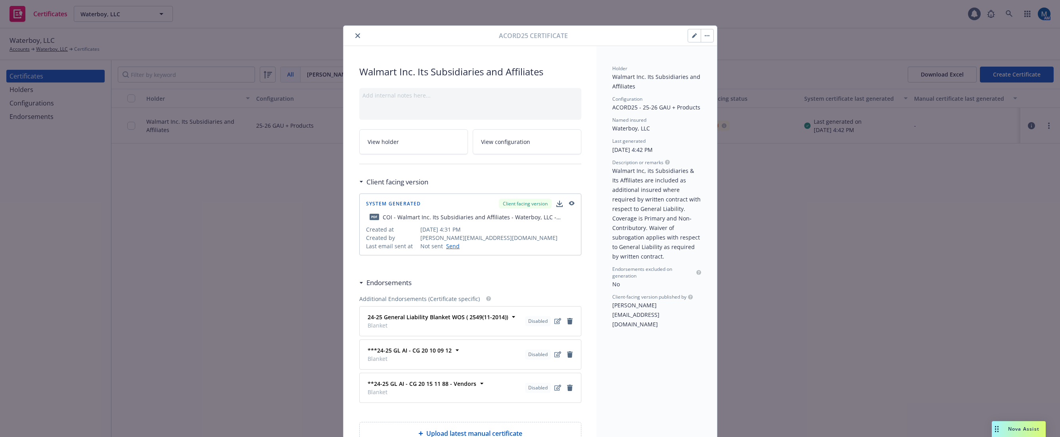
drag, startPoint x: 352, startPoint y: 35, endPoint x: 343, endPoint y: 37, distance: 9.3
click at [355, 35] on icon "close" at bounding box center [357, 35] width 5 height 5
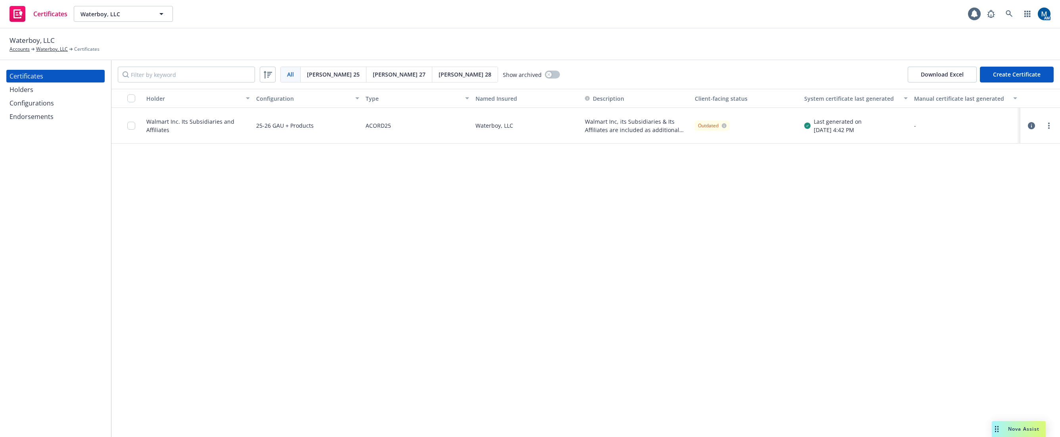
click at [24, 103] on div "Configurations" at bounding box center [32, 103] width 44 height 13
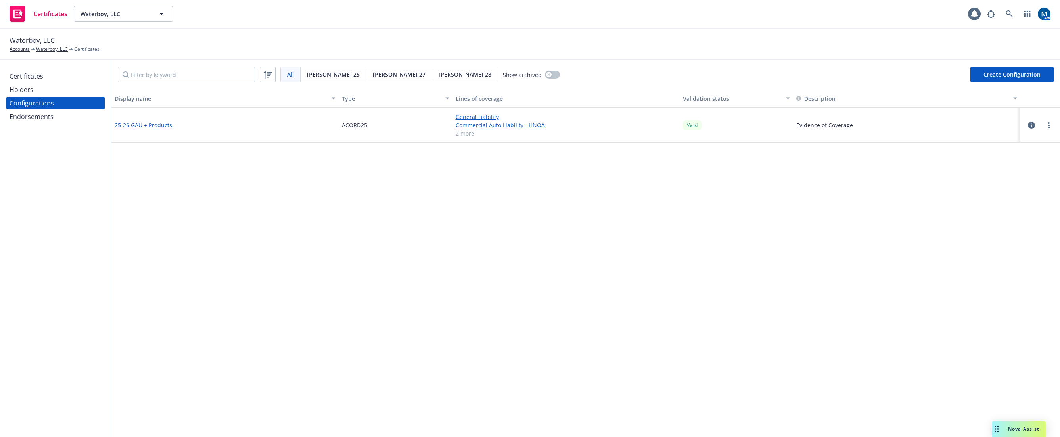
click at [121, 128] on link "25-26 GAU + Products" at bounding box center [143, 125] width 57 height 8
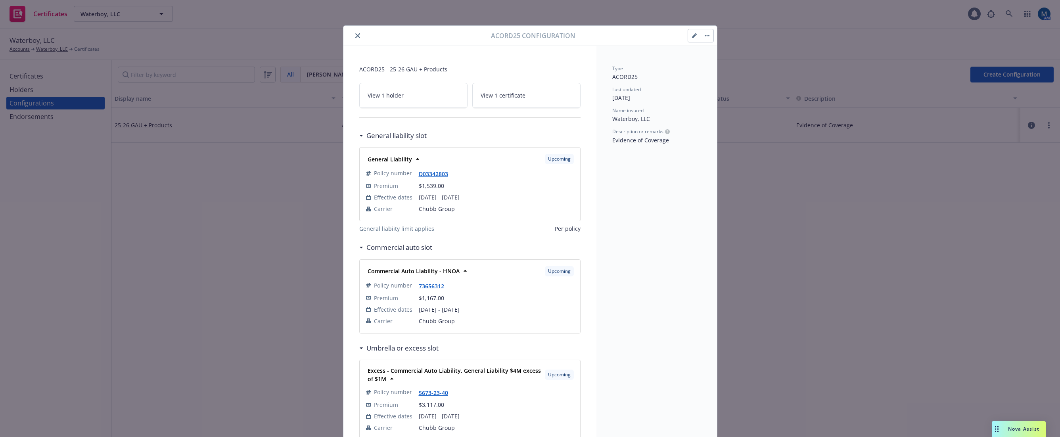
scroll to position [119, 0]
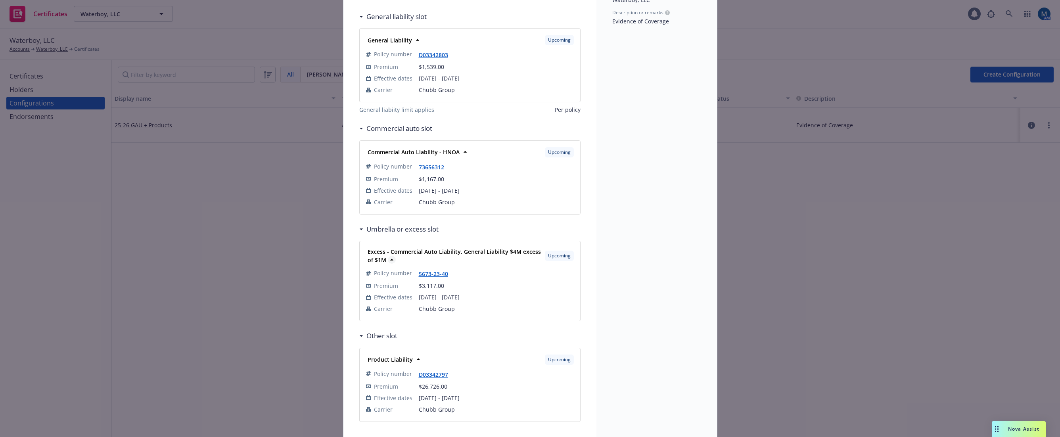
click at [390, 259] on icon at bounding box center [391, 260] width 3 height 2
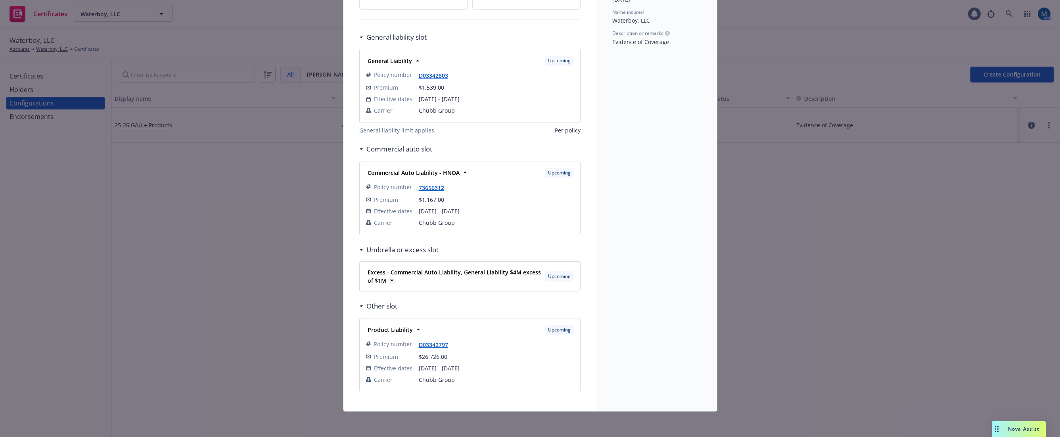
scroll to position [98, 0]
click at [392, 281] on icon at bounding box center [392, 280] width 8 height 8
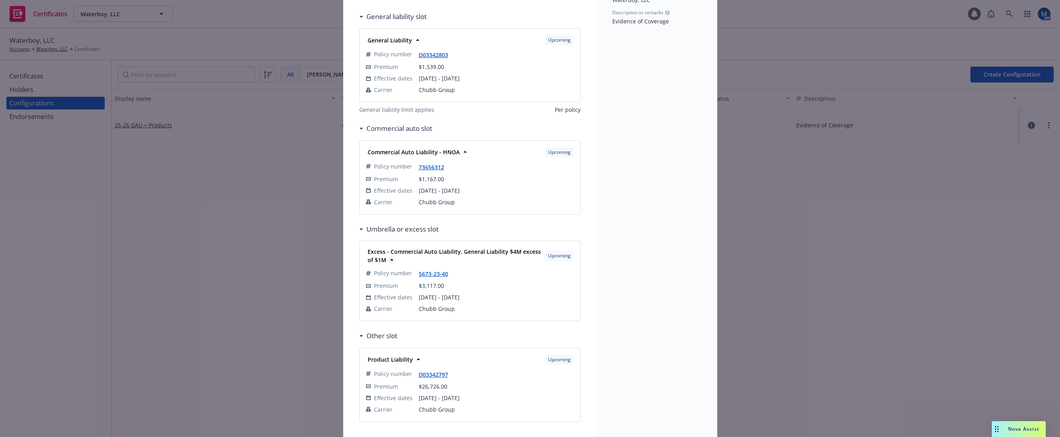
click at [501, 254] on strong "Excess - Commercial Auto Liability, General Liability $4M excess of $1M" at bounding box center [453, 256] width 173 height 16
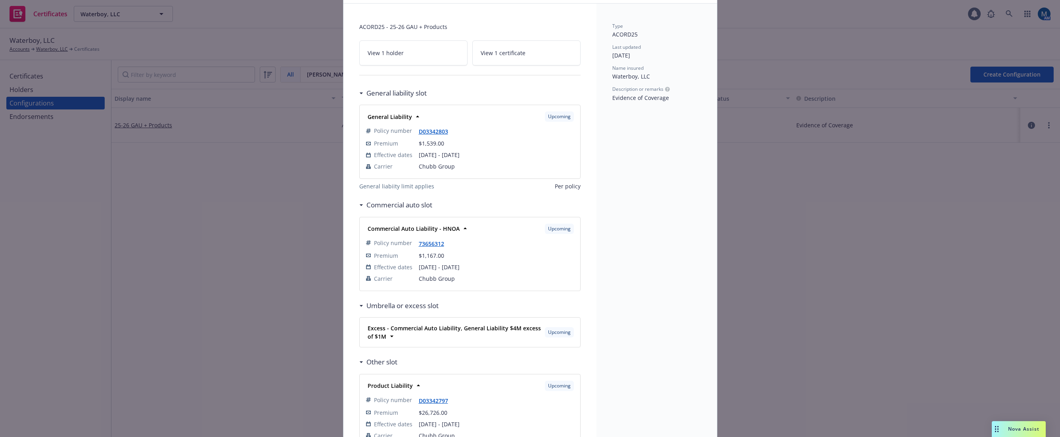
scroll to position [0, 0]
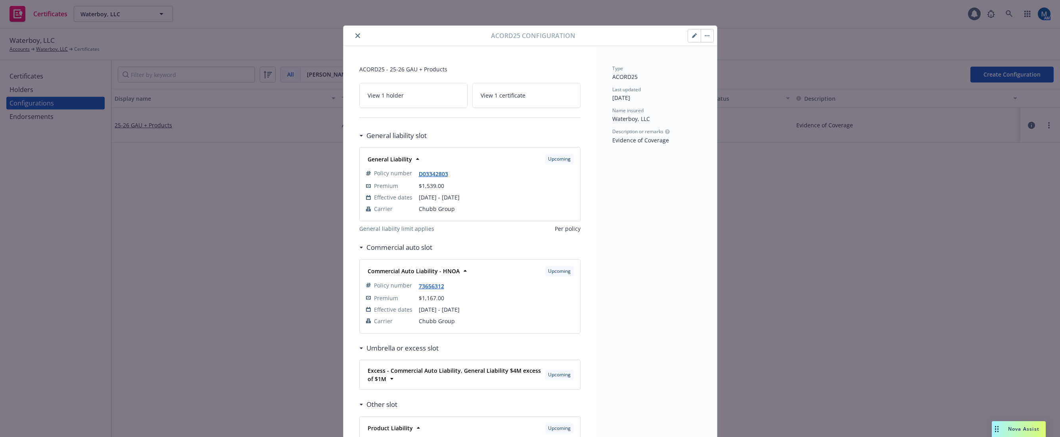
click at [355, 38] on icon "close" at bounding box center [357, 35] width 5 height 5
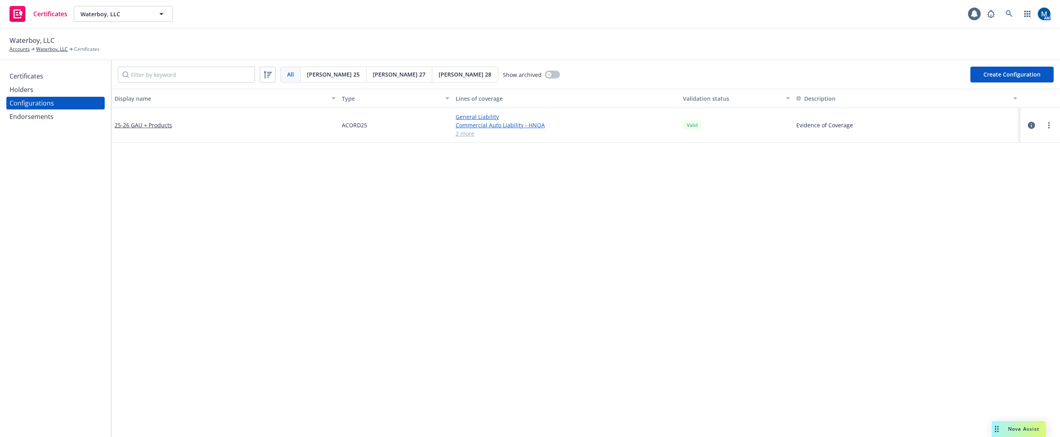
click at [528, 285] on div "Display name Type Lines of coverage Validation status Description 25-26 GAU + P…" at bounding box center [585, 428] width 948 height 678
